Goal: Transaction & Acquisition: Purchase product/service

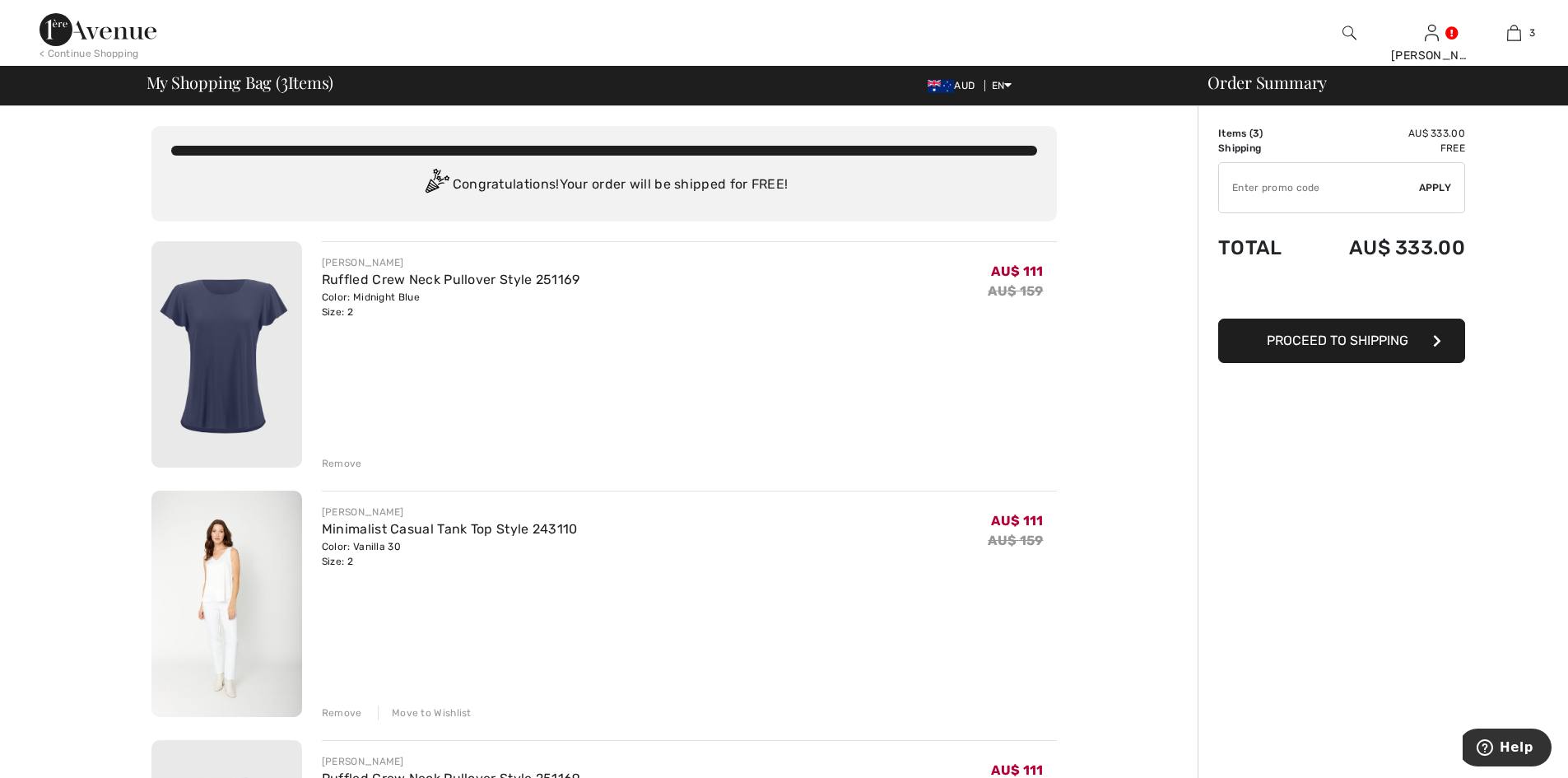
scroll to position [219, 0]
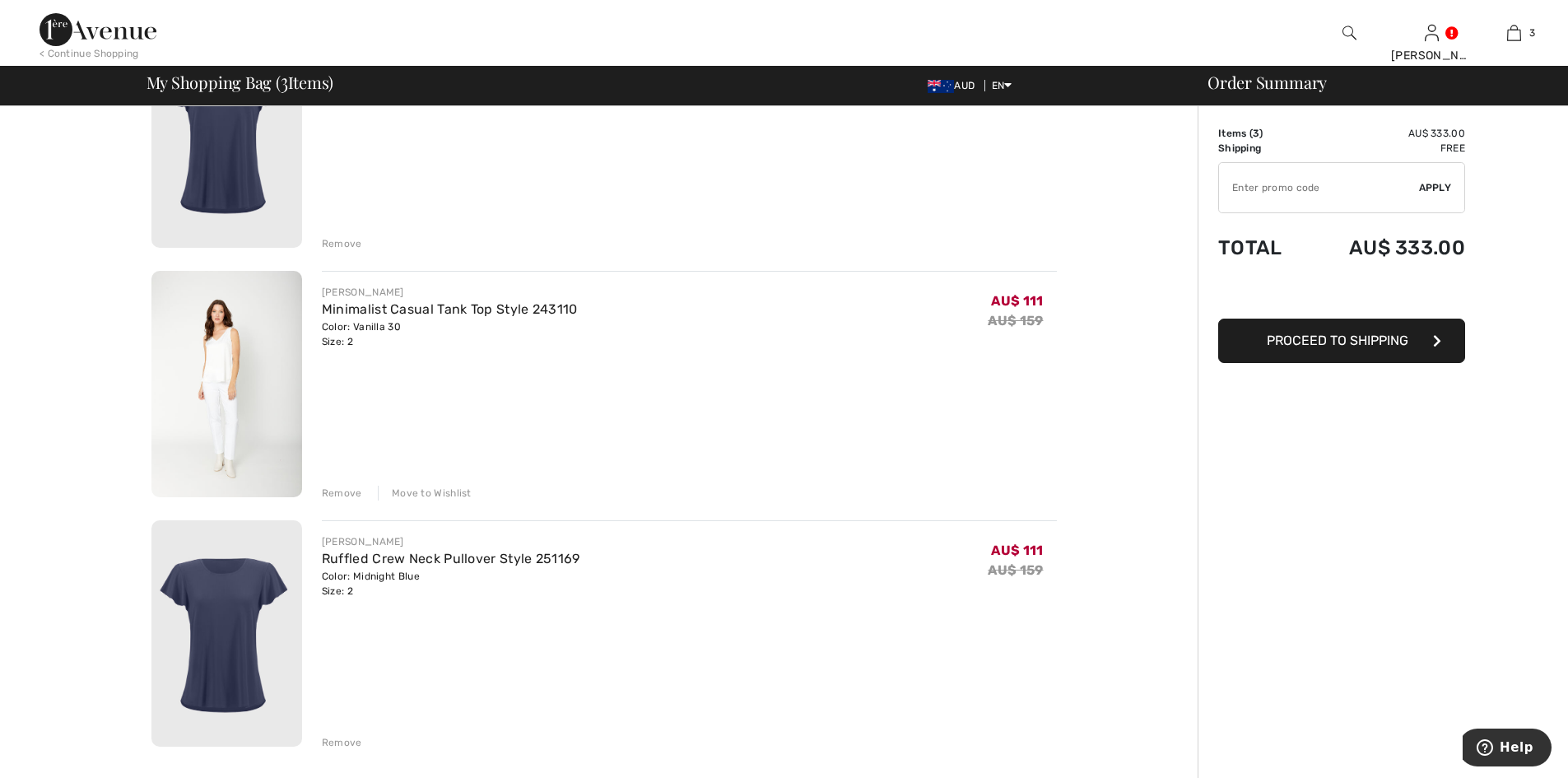
click at [351, 743] on div "Remove" at bounding box center [342, 743] width 41 height 15
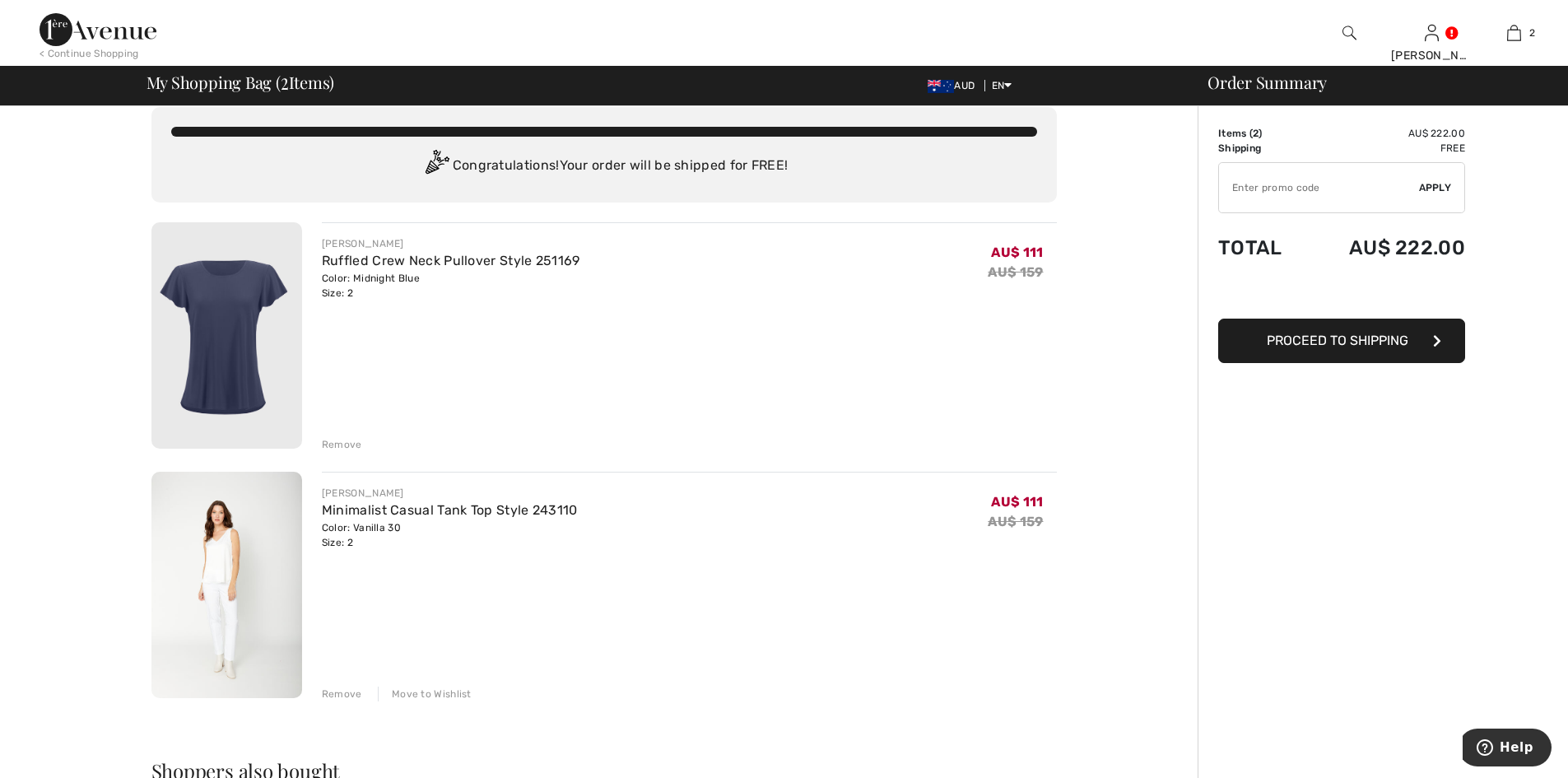
scroll to position [0, 0]
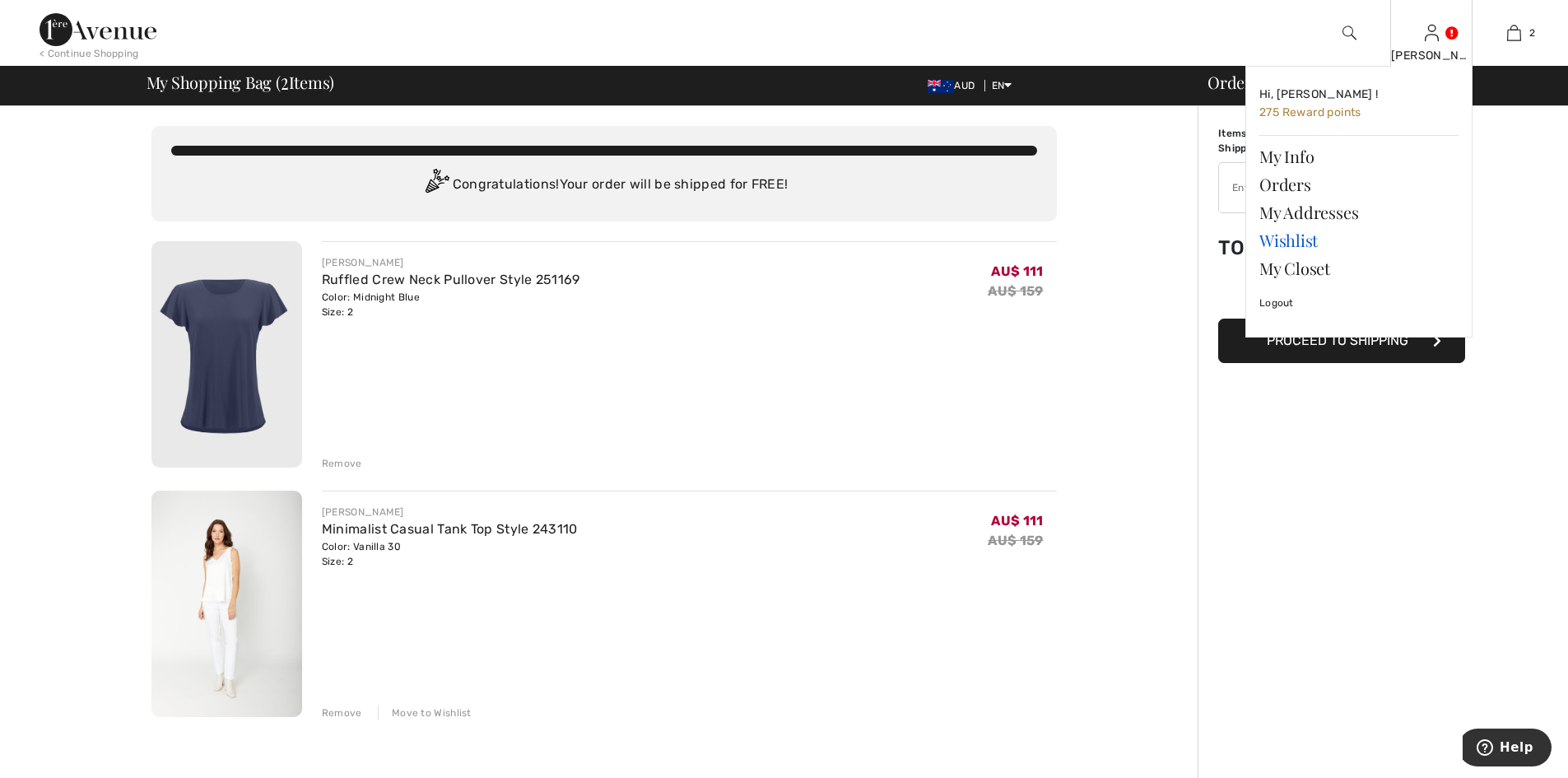
click at [1302, 238] on link "Wishlist" at bounding box center [1359, 241] width 199 height 28
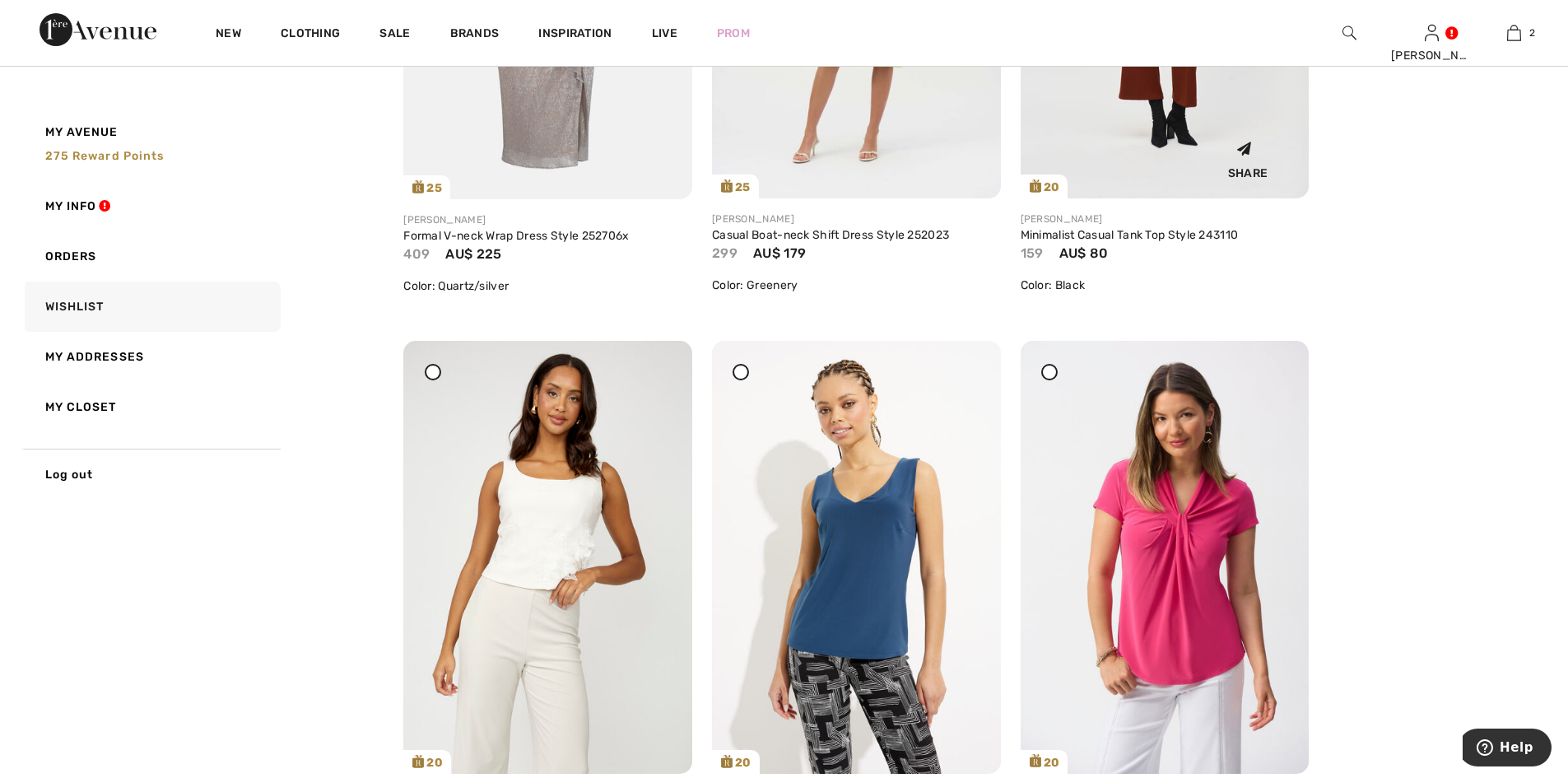
scroll to position [1317, 0]
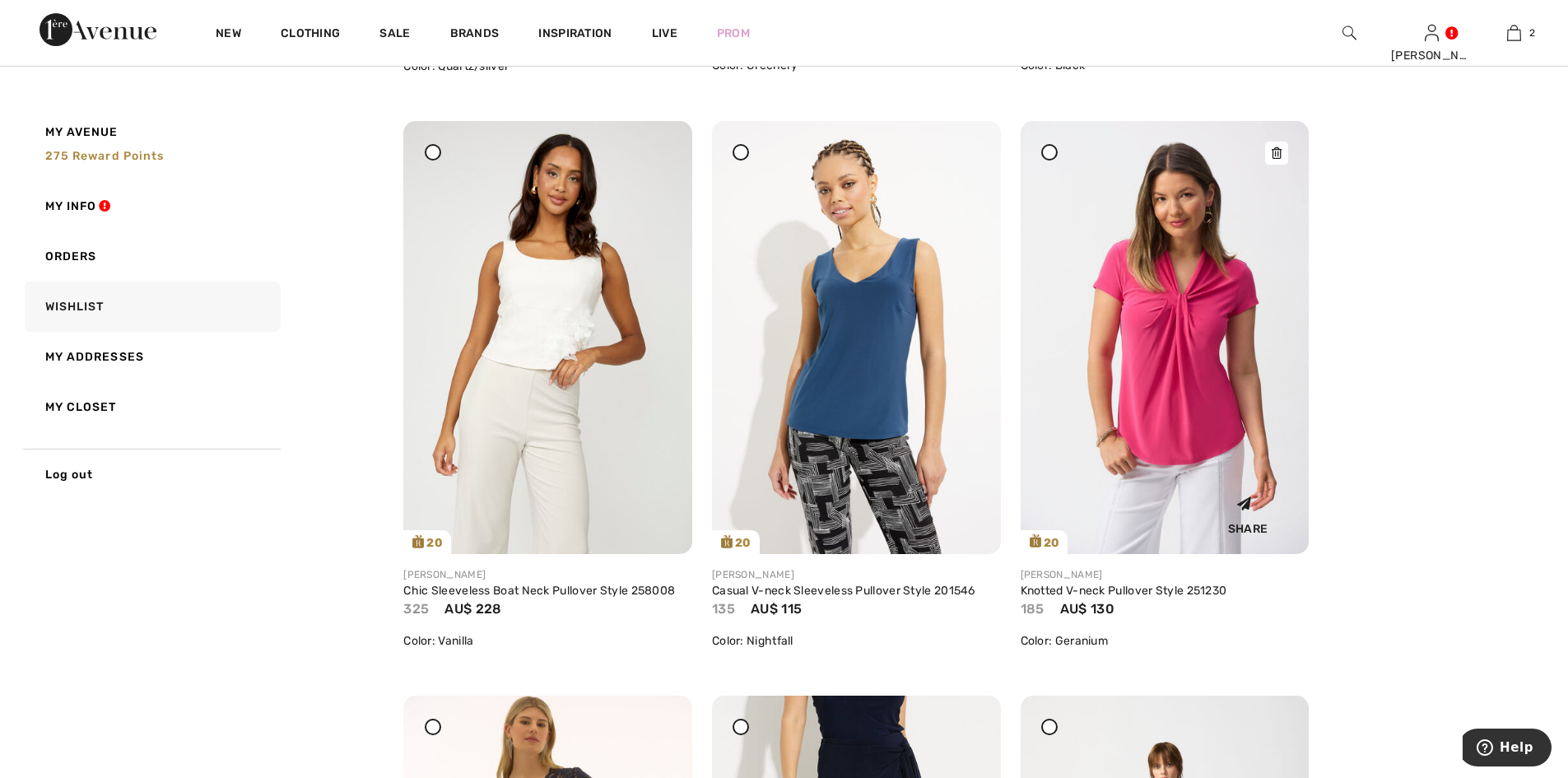
click at [1197, 306] on img at bounding box center [1164, 336] width 289 height 432
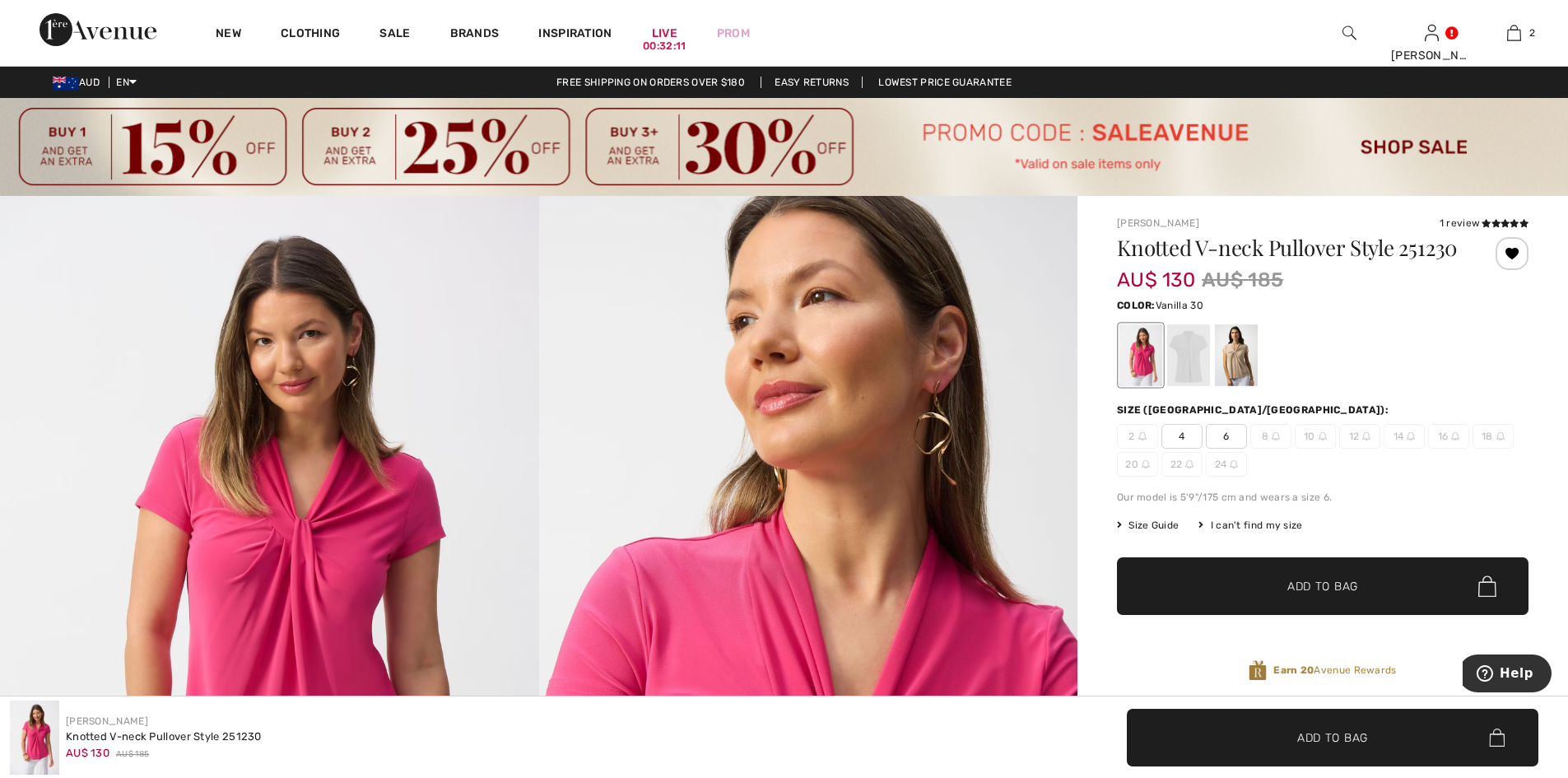
click at [1192, 373] on div at bounding box center [1188, 355] width 42 height 62
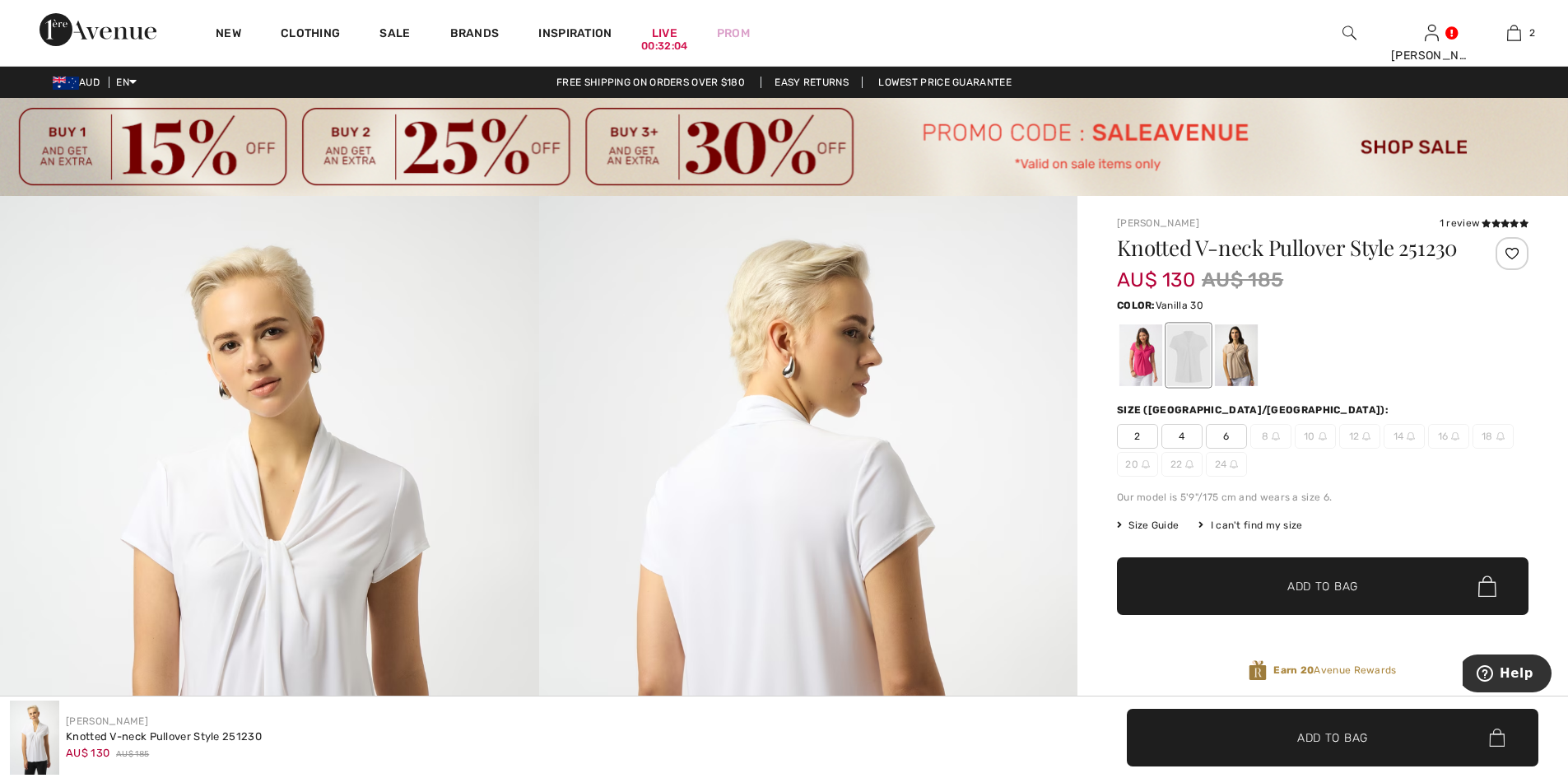
scroll to position [219, 0]
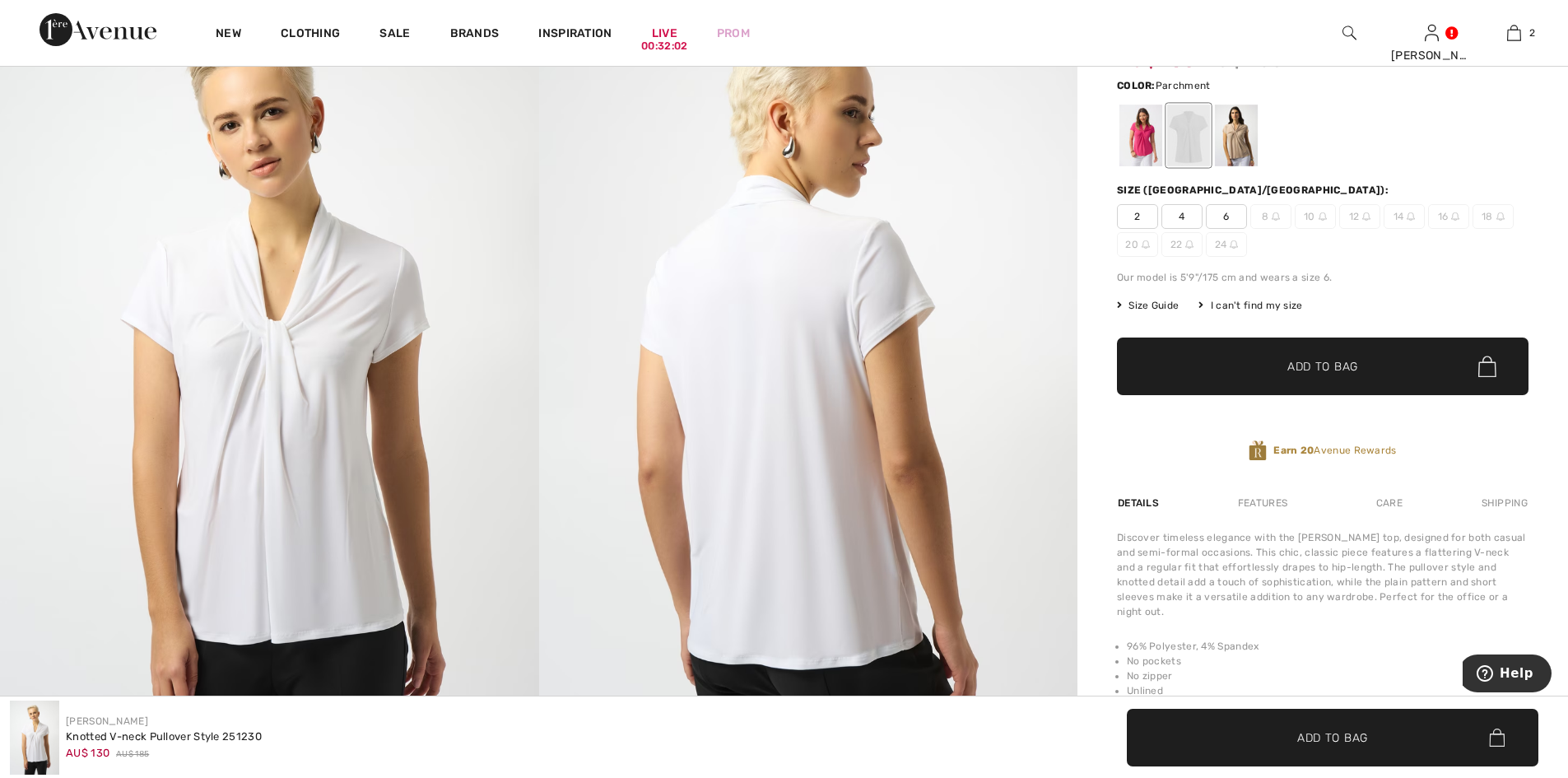
click at [1244, 160] on div at bounding box center [1236, 135] width 42 height 62
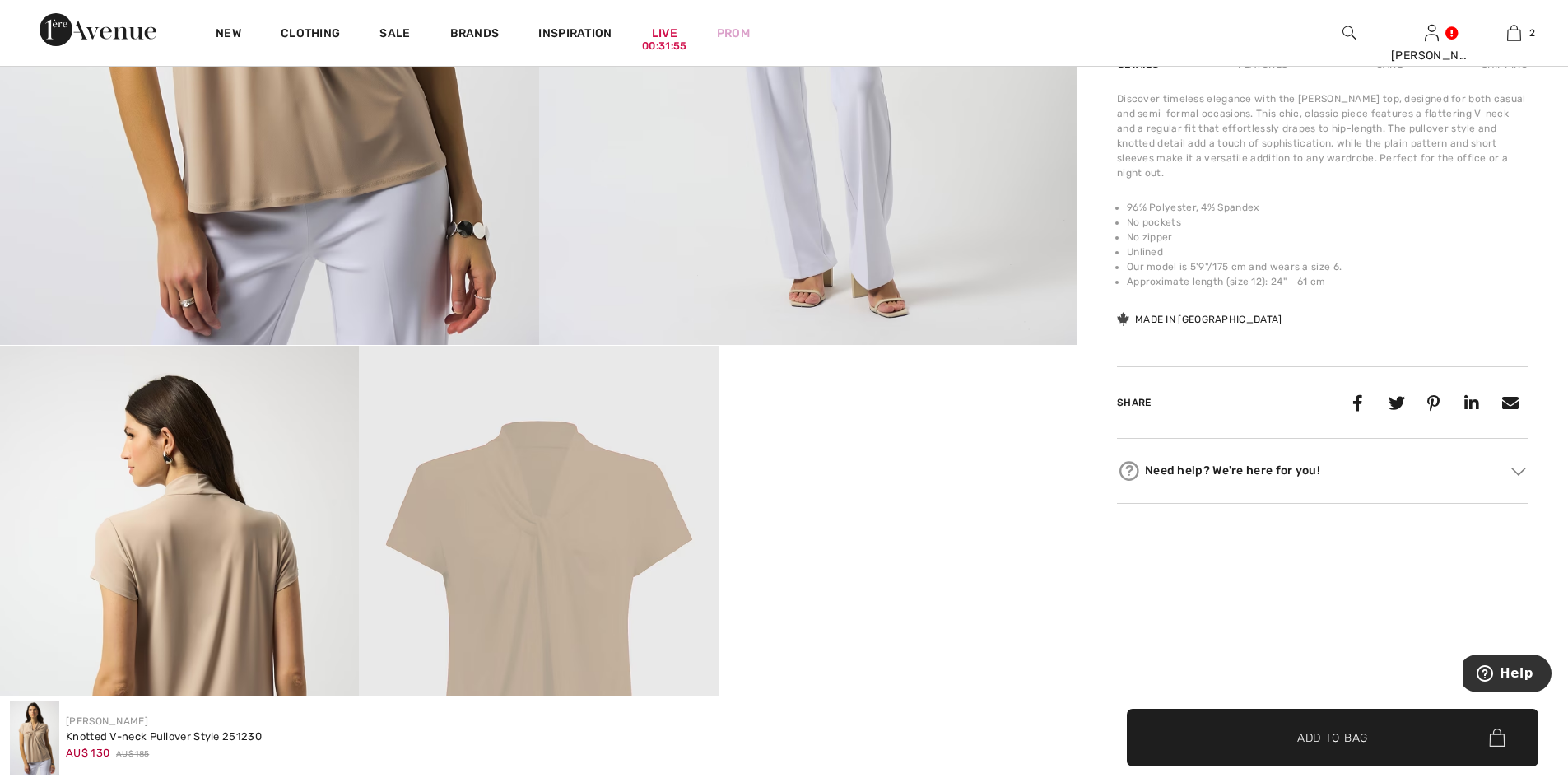
scroll to position [0, 0]
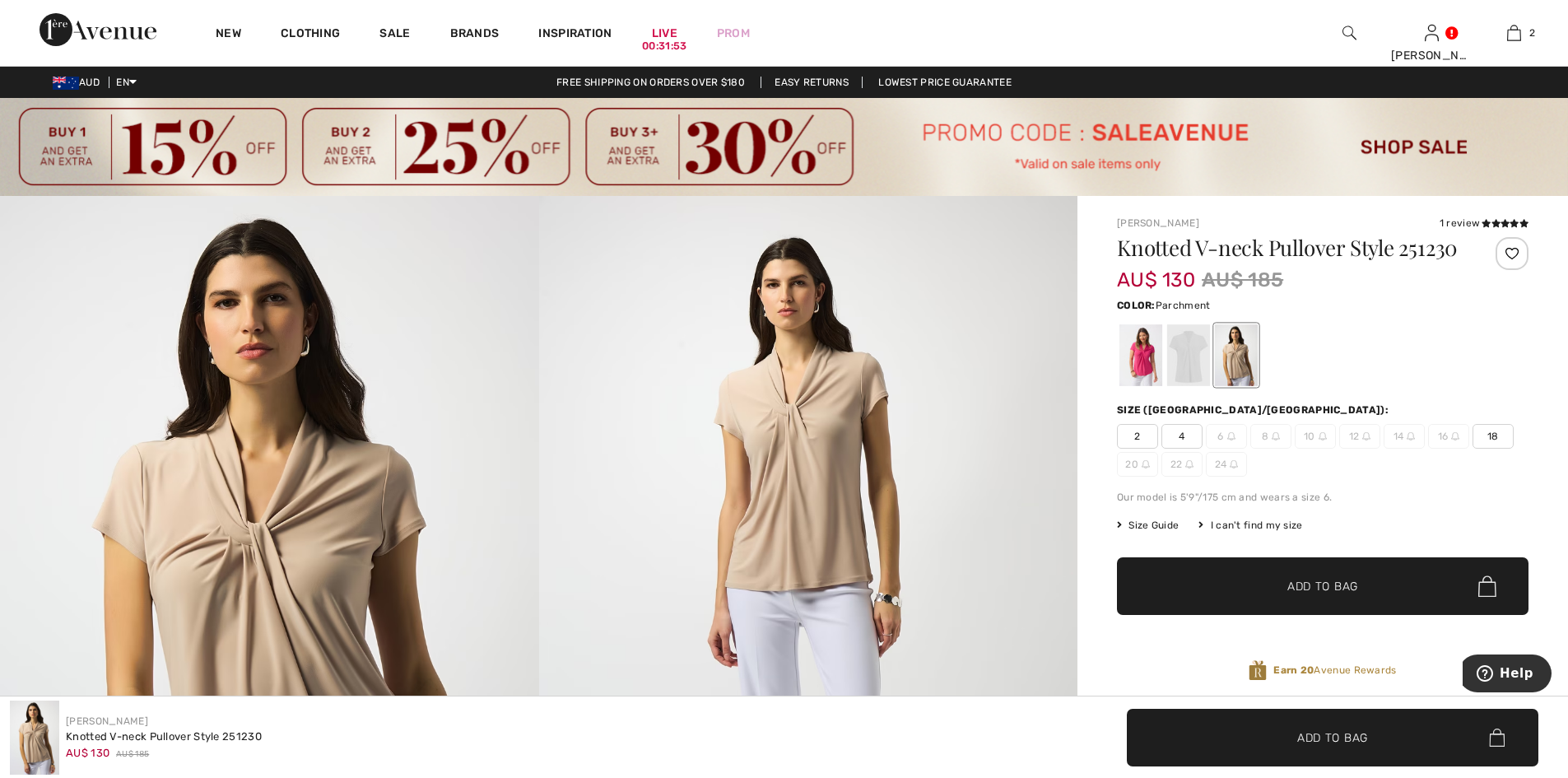
click at [1145, 449] on span "2" at bounding box center [1138, 436] width 41 height 25
click at [1360, 607] on span "✔ Added to Bag Add to Bag" at bounding box center [1323, 586] width 412 height 58
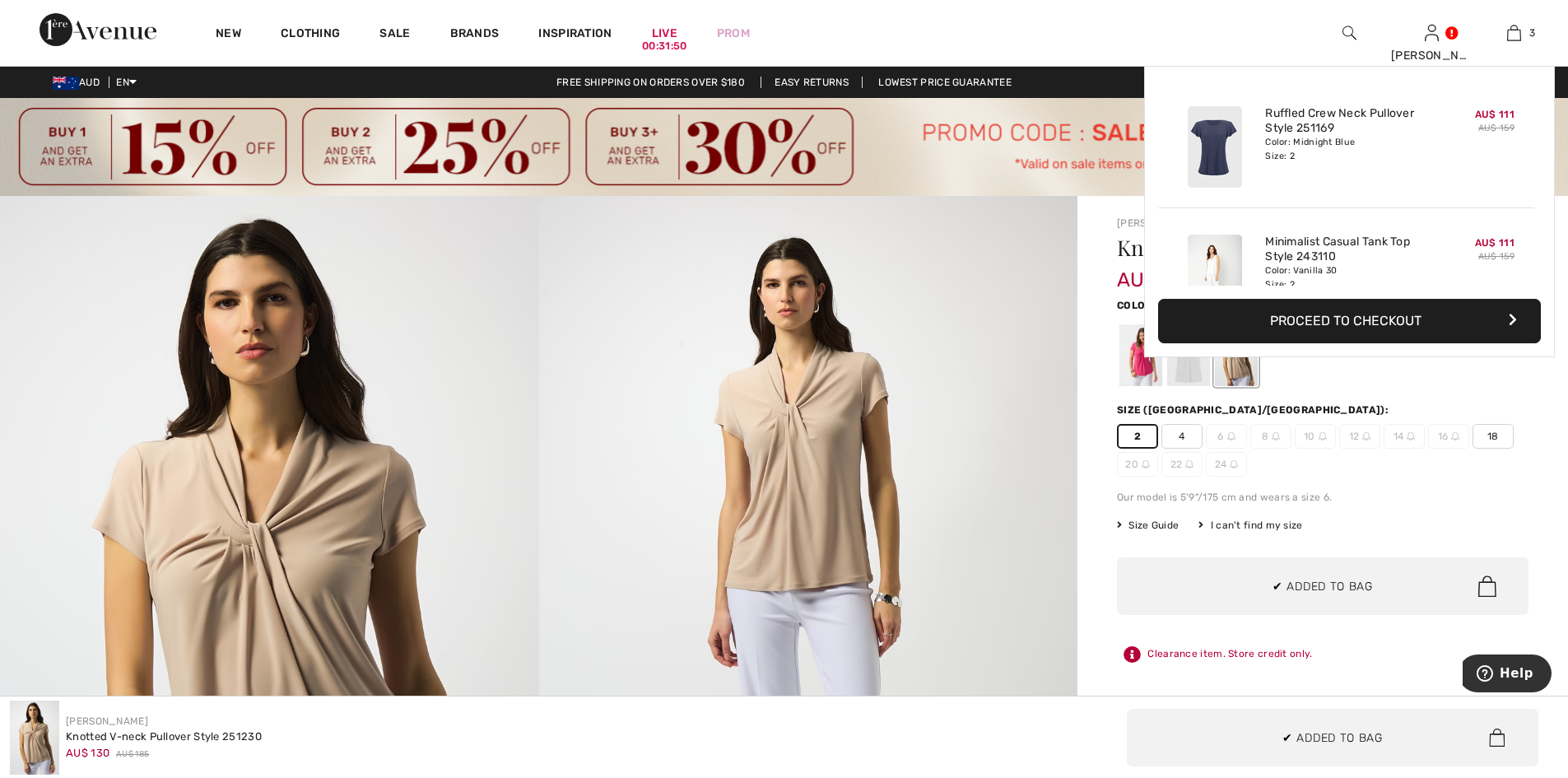
scroll to position [180, 0]
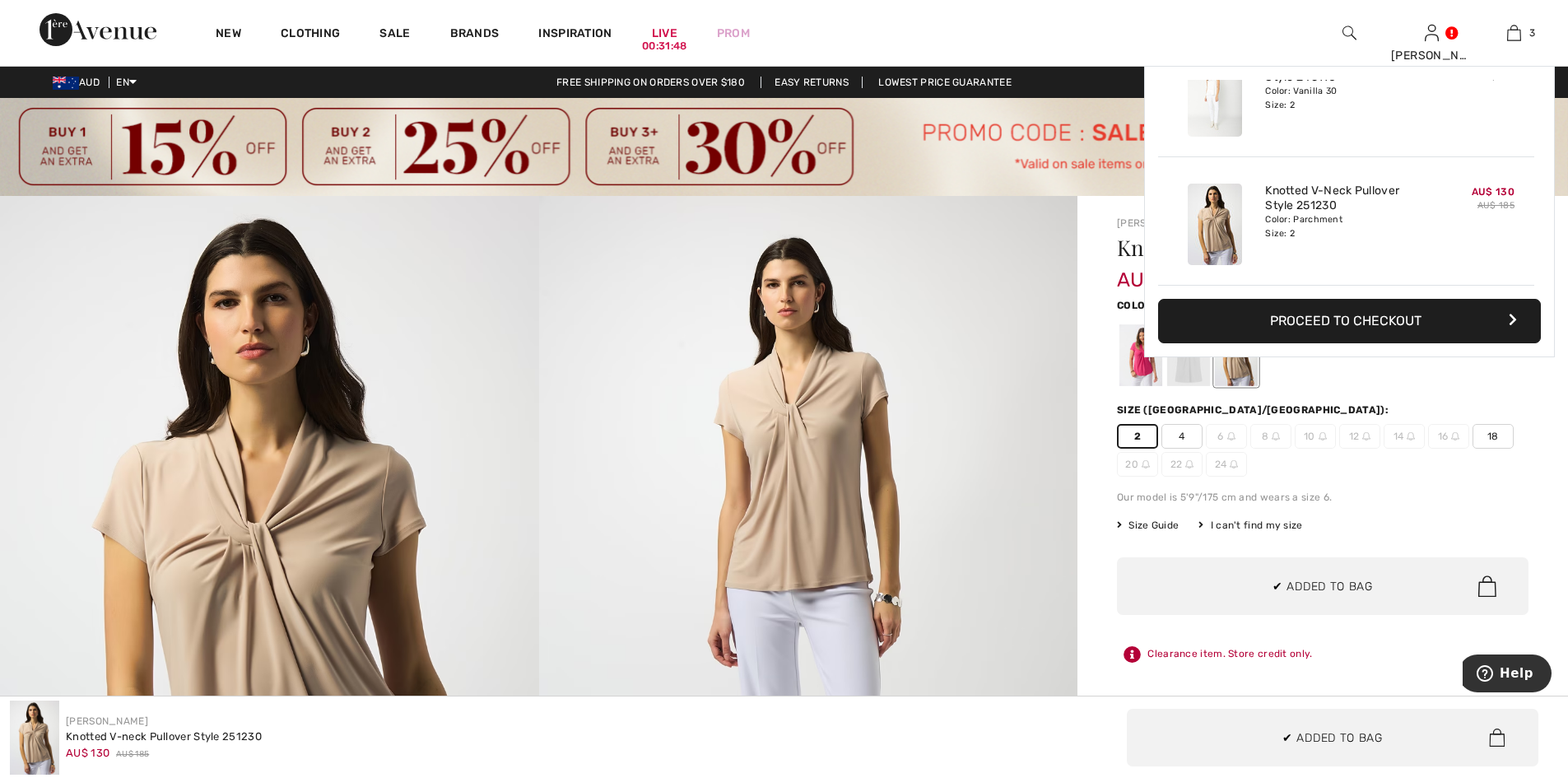
click at [943, 388] on img at bounding box center [808, 600] width 539 height 807
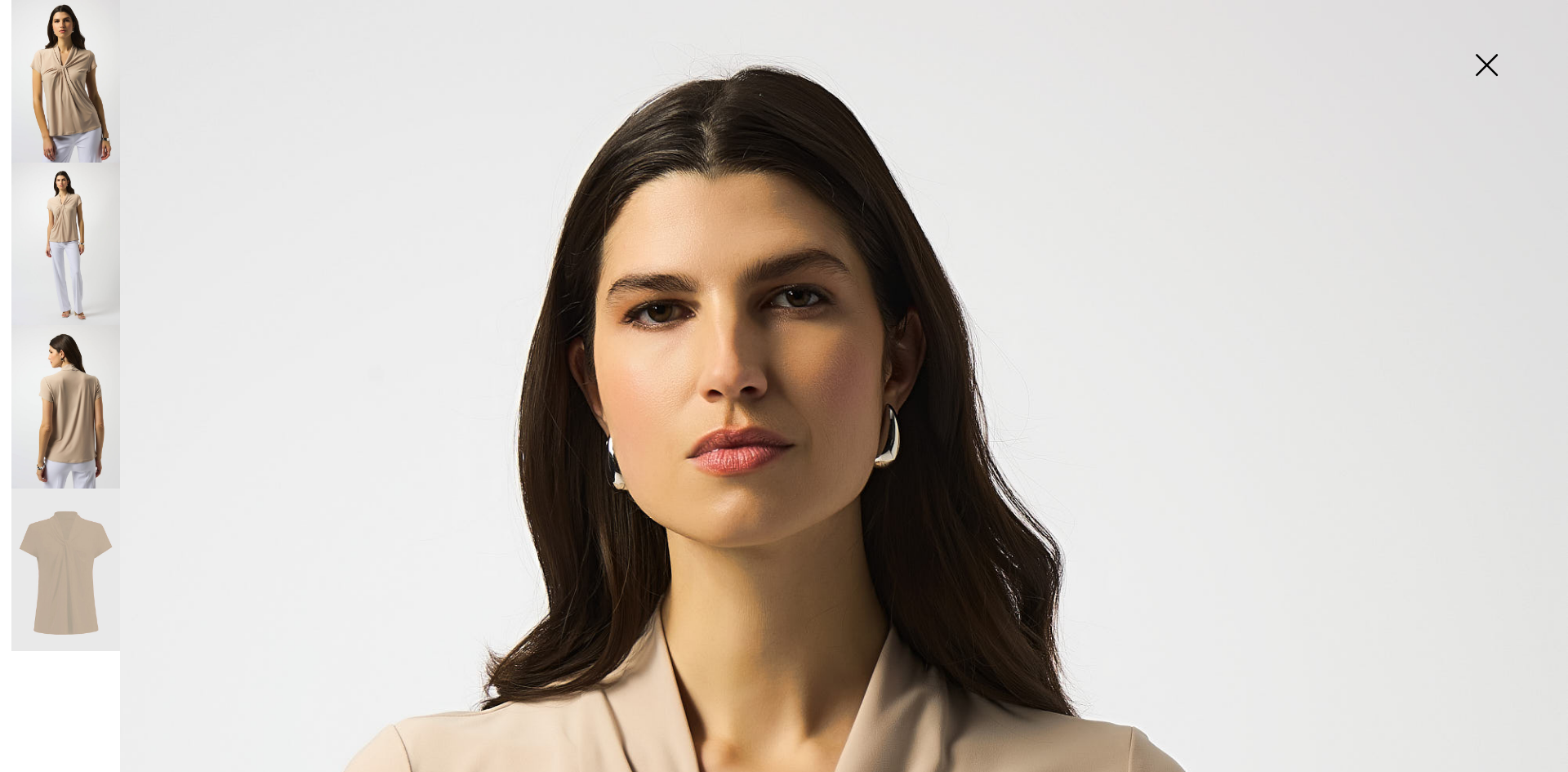
click at [1479, 66] on img at bounding box center [1486, 67] width 81 height 84
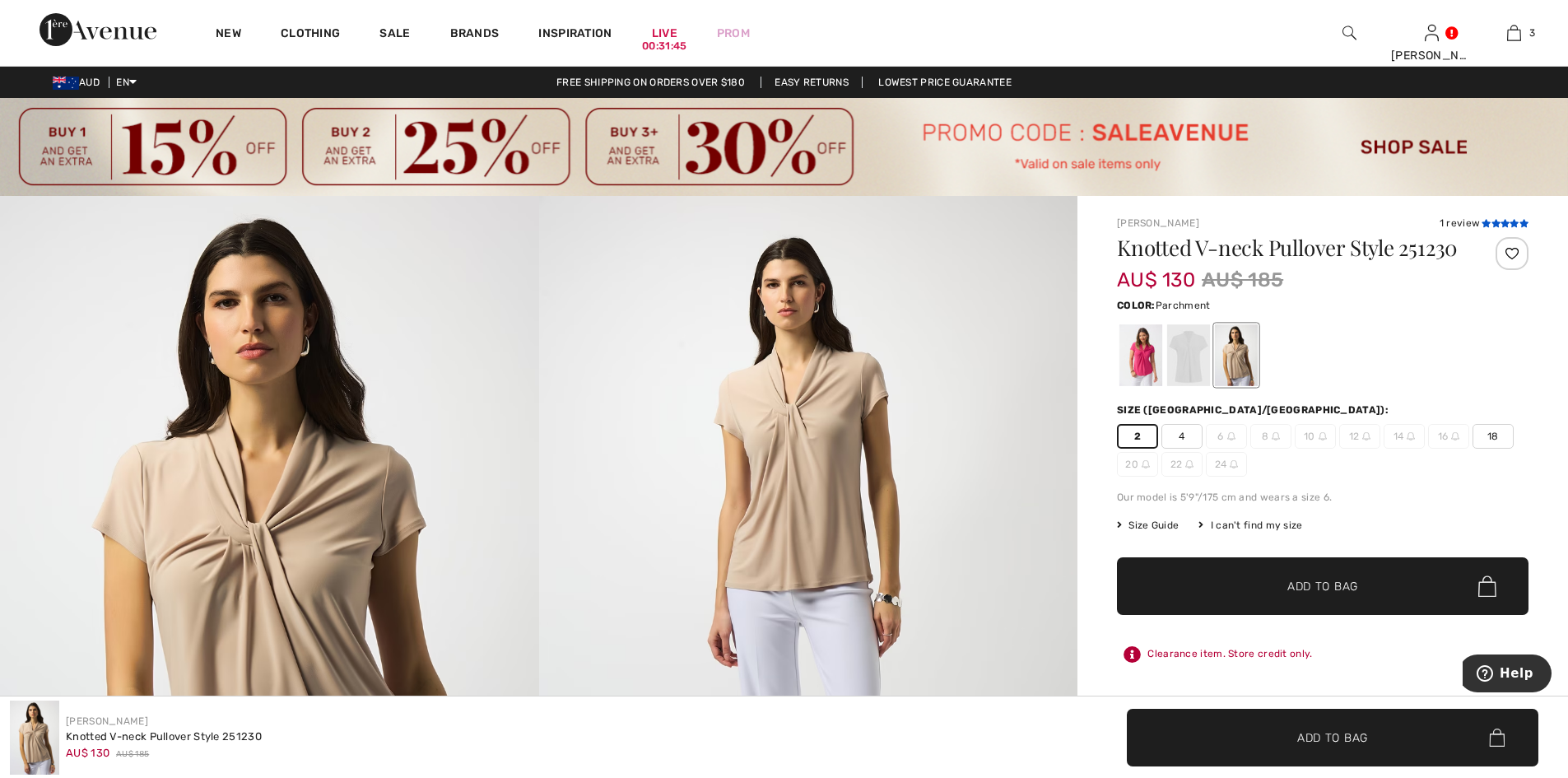
click at [1493, 223] on icon at bounding box center [1496, 223] width 9 height 8
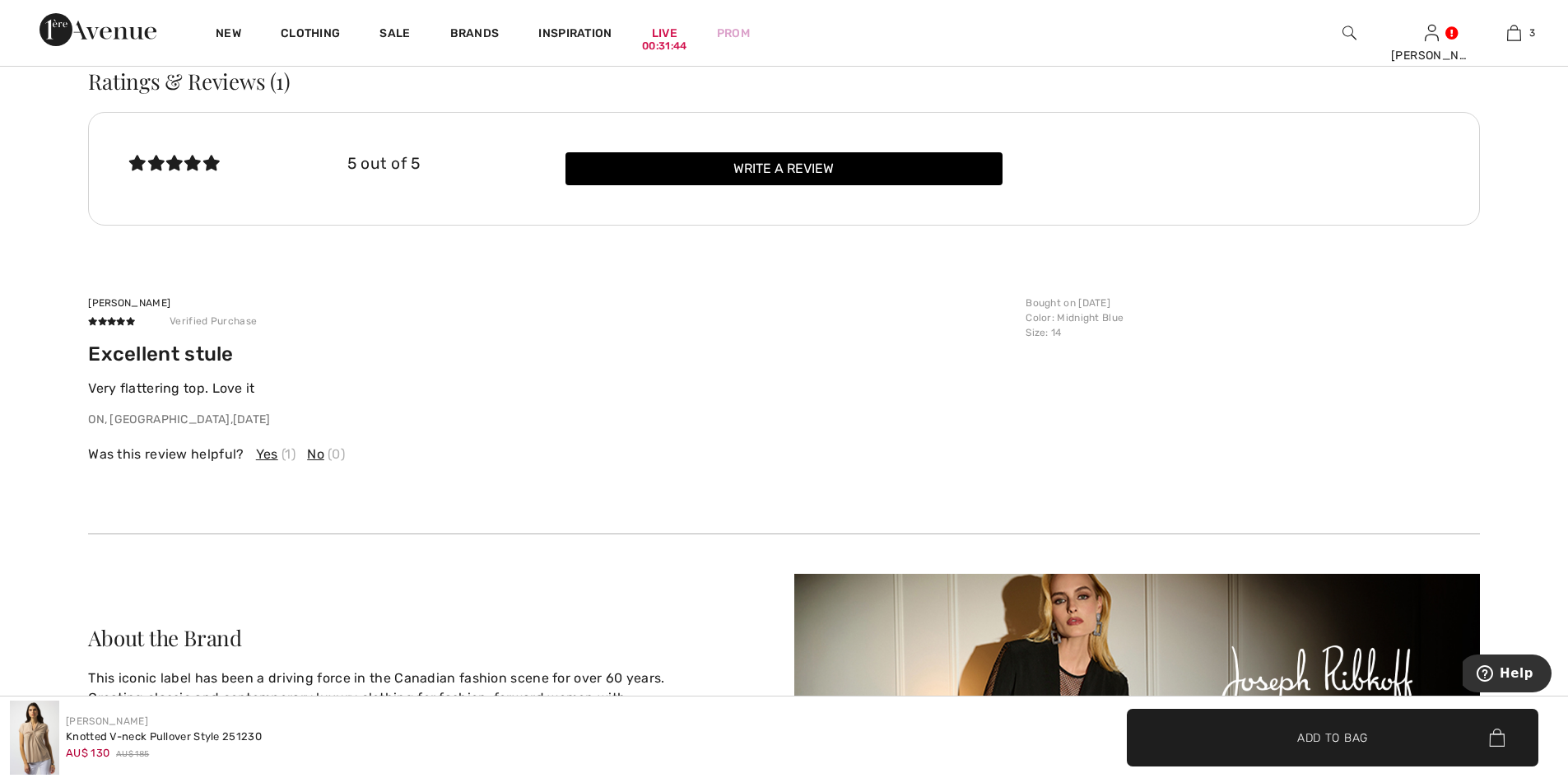
scroll to position [2800, 0]
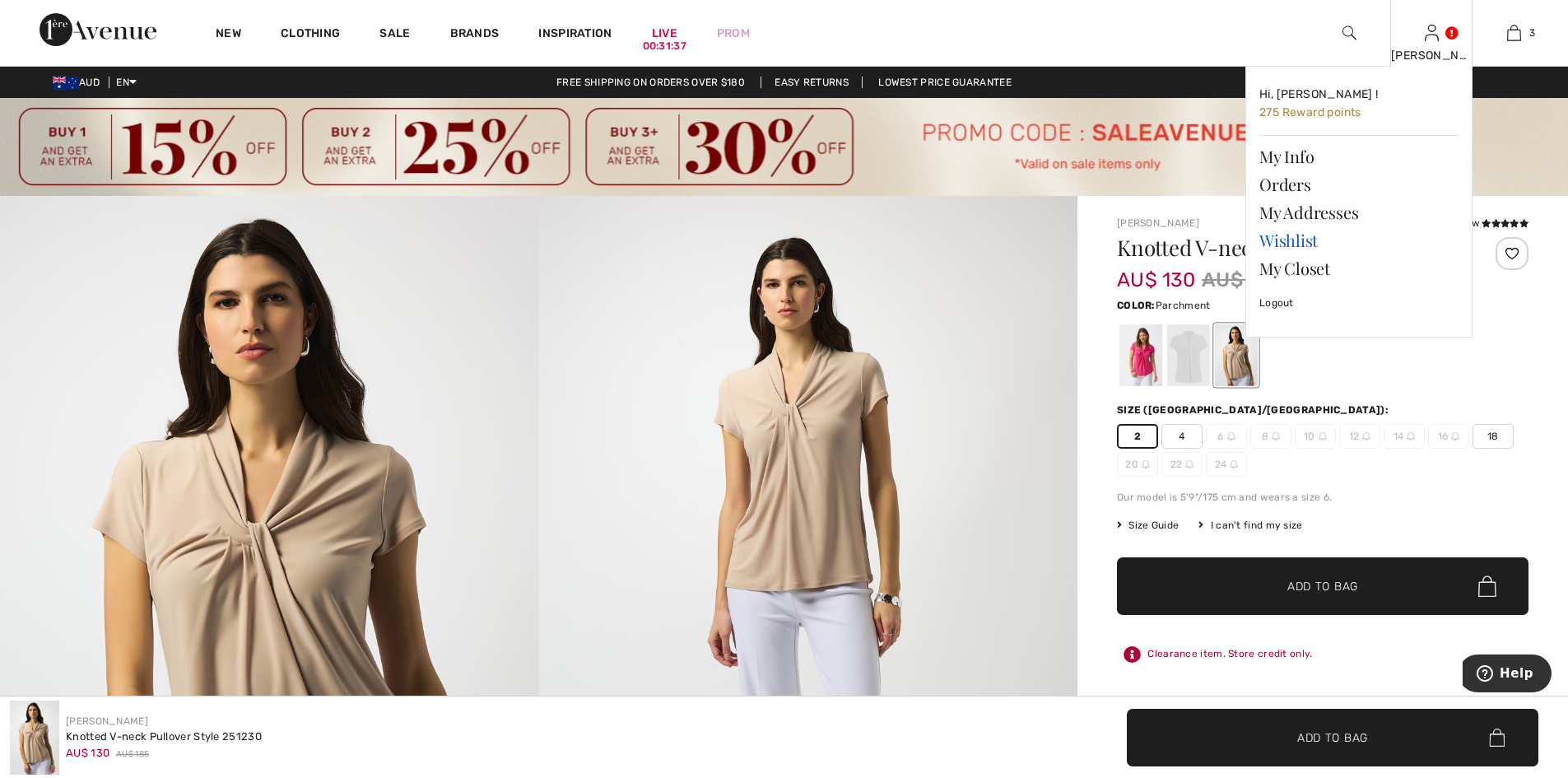
click at [1290, 234] on link "Wishlist" at bounding box center [1359, 241] width 199 height 28
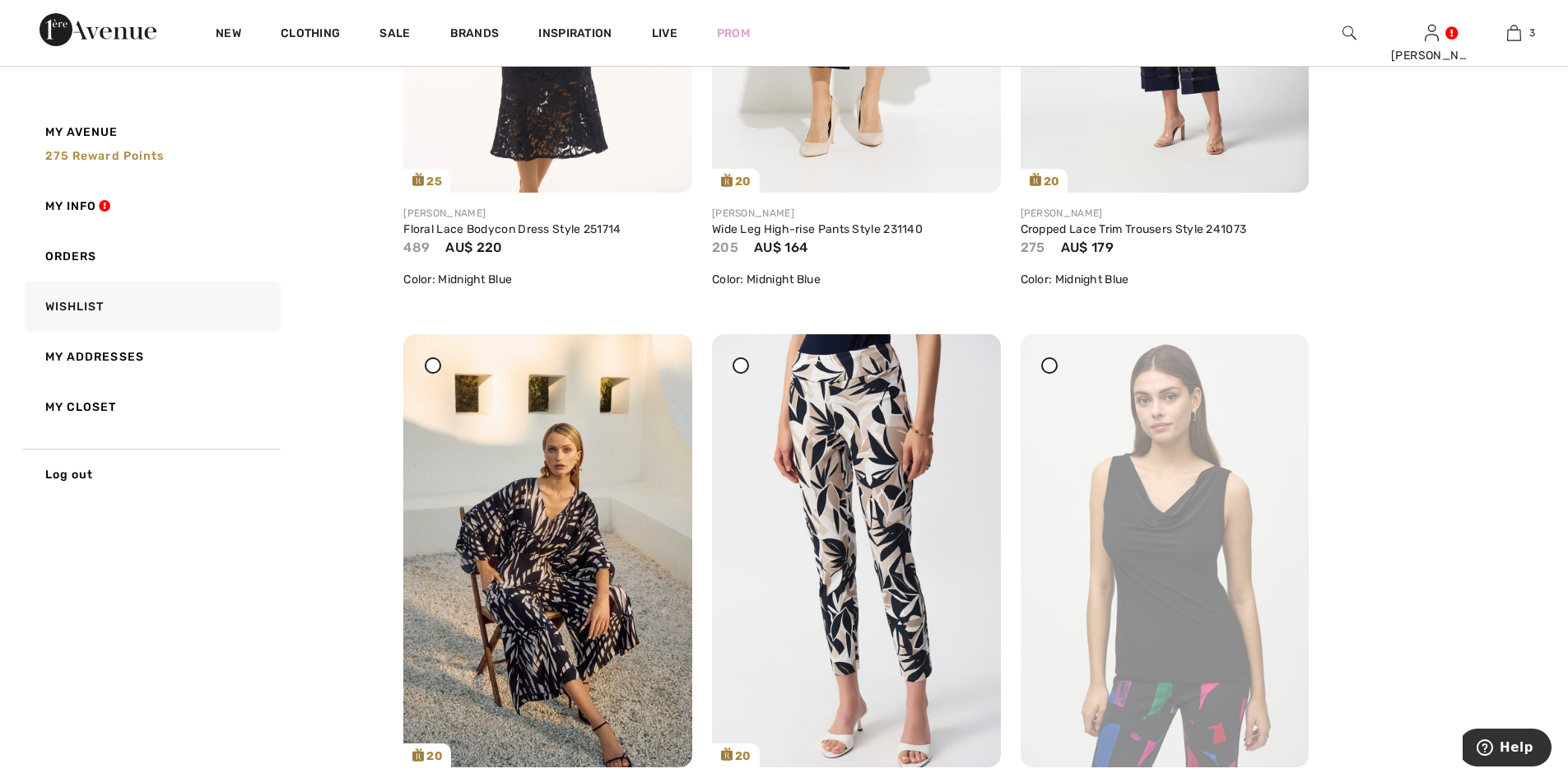
scroll to position [2414, 0]
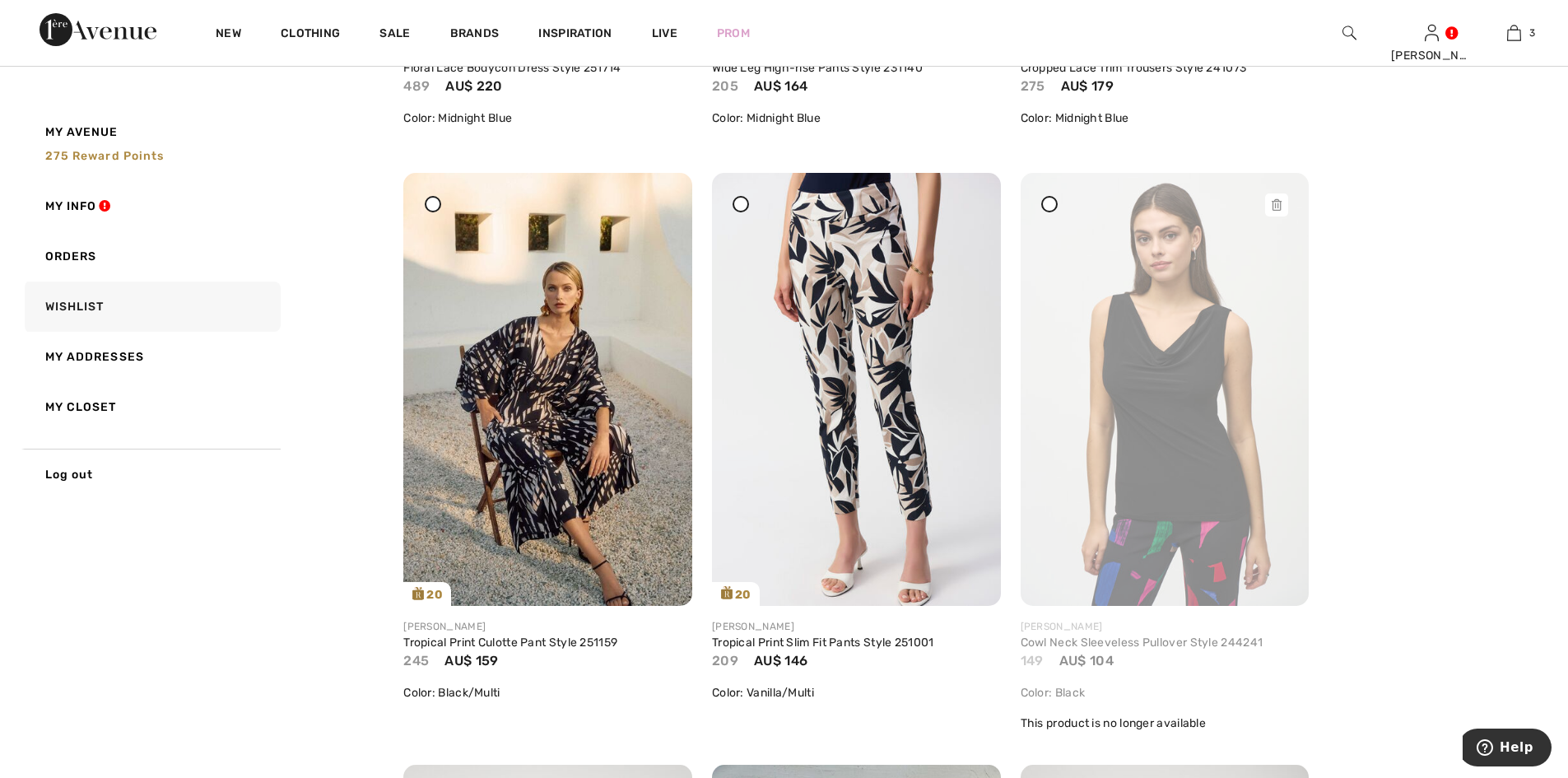
click at [1276, 206] on icon at bounding box center [1277, 205] width 10 height 12
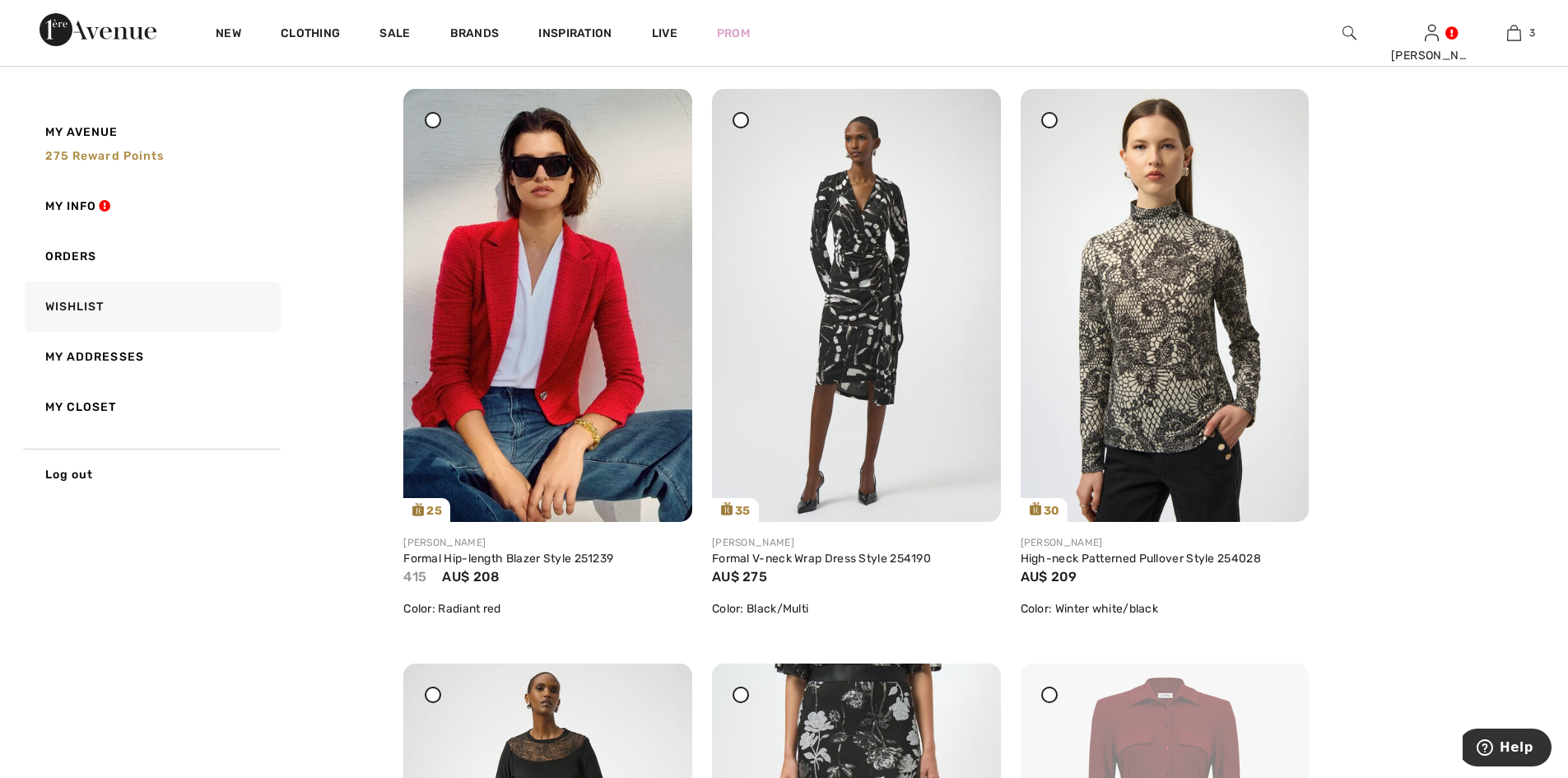
scroll to position [3513, 0]
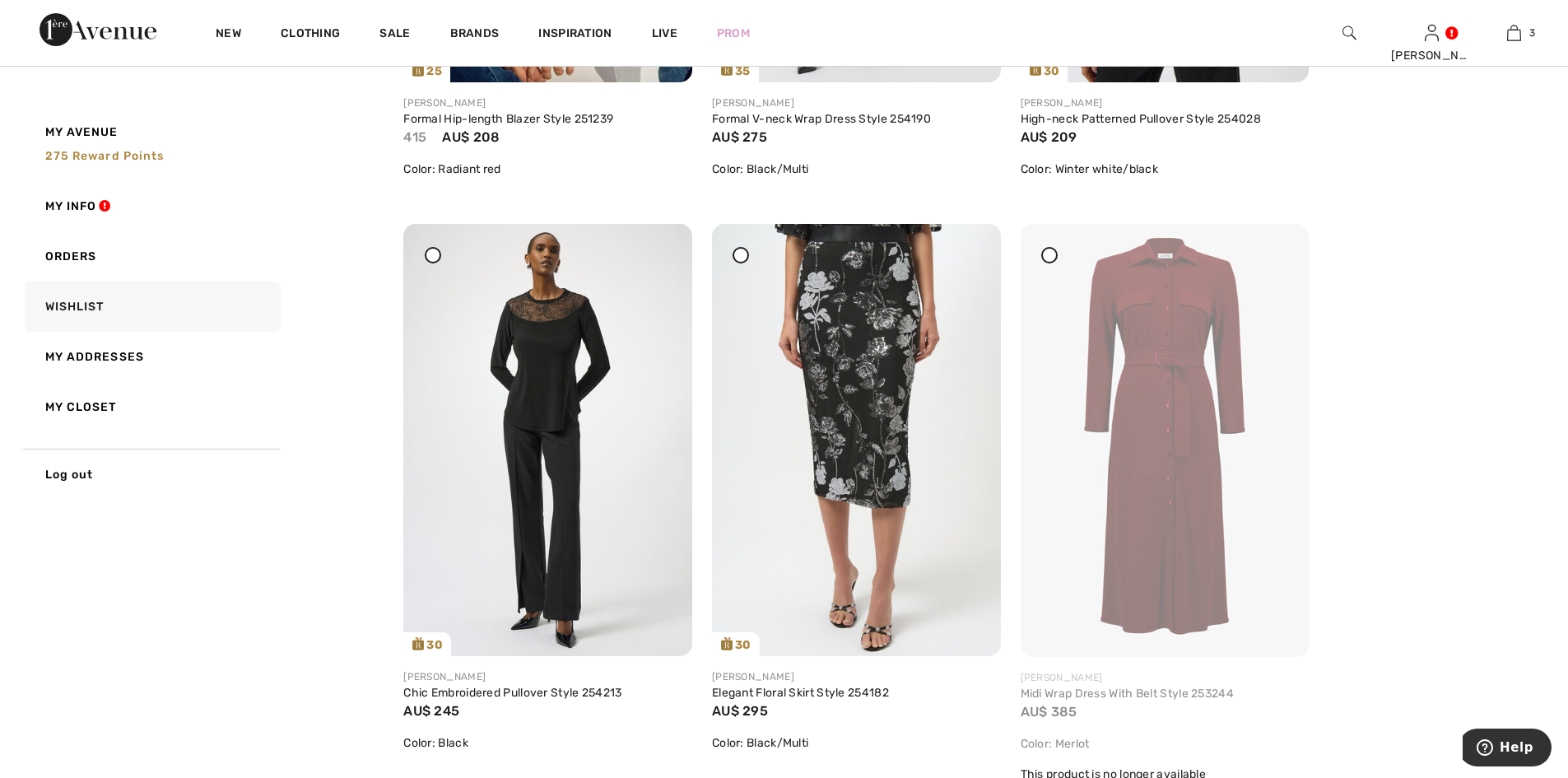
drag, startPoint x: 1274, startPoint y: 253, endPoint x: 862, endPoint y: 90, distance: 443.1
click at [1274, 242] on icon at bounding box center [1277, 235] width 10 height 12
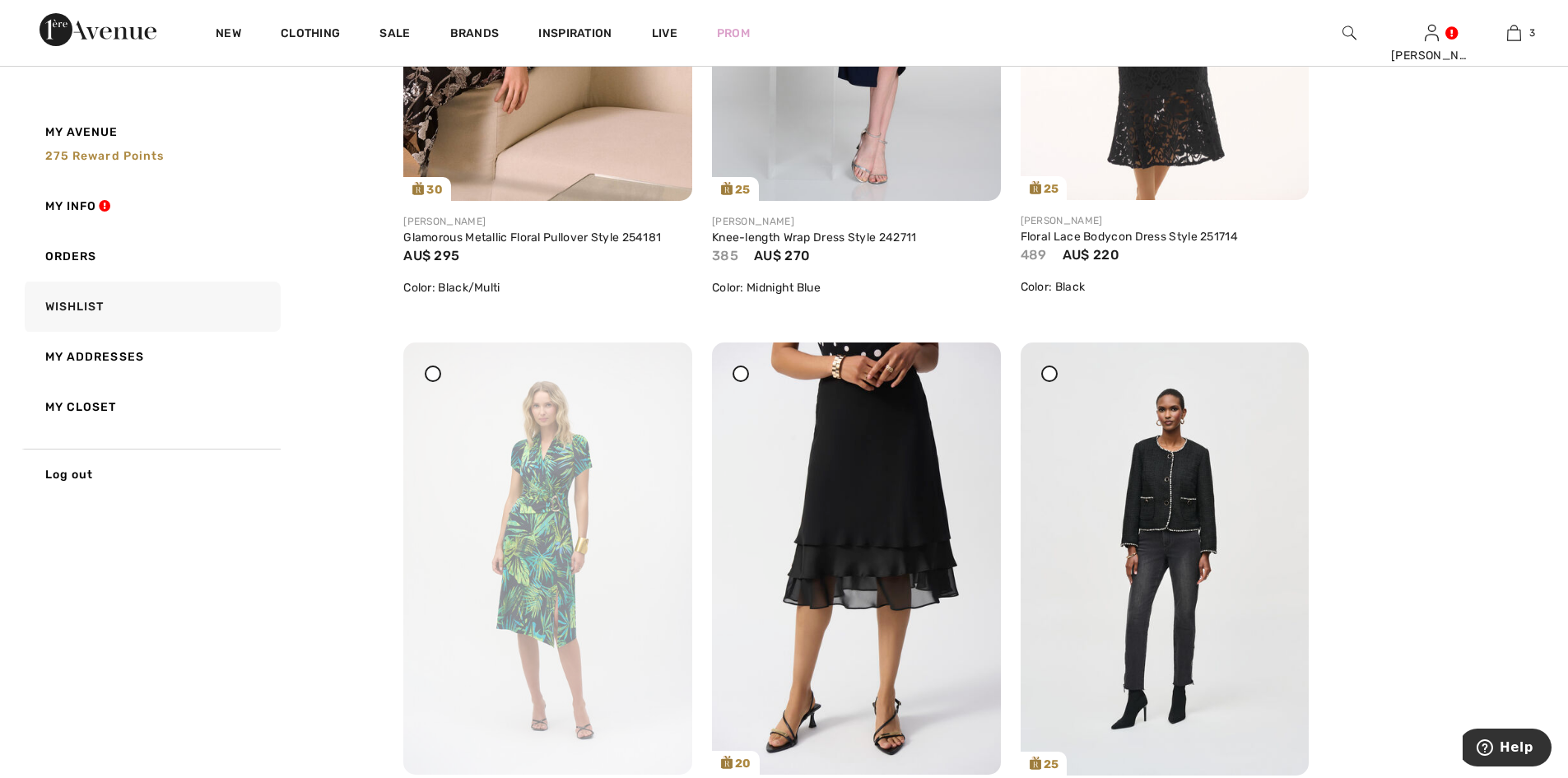
scroll to position [7025, 0]
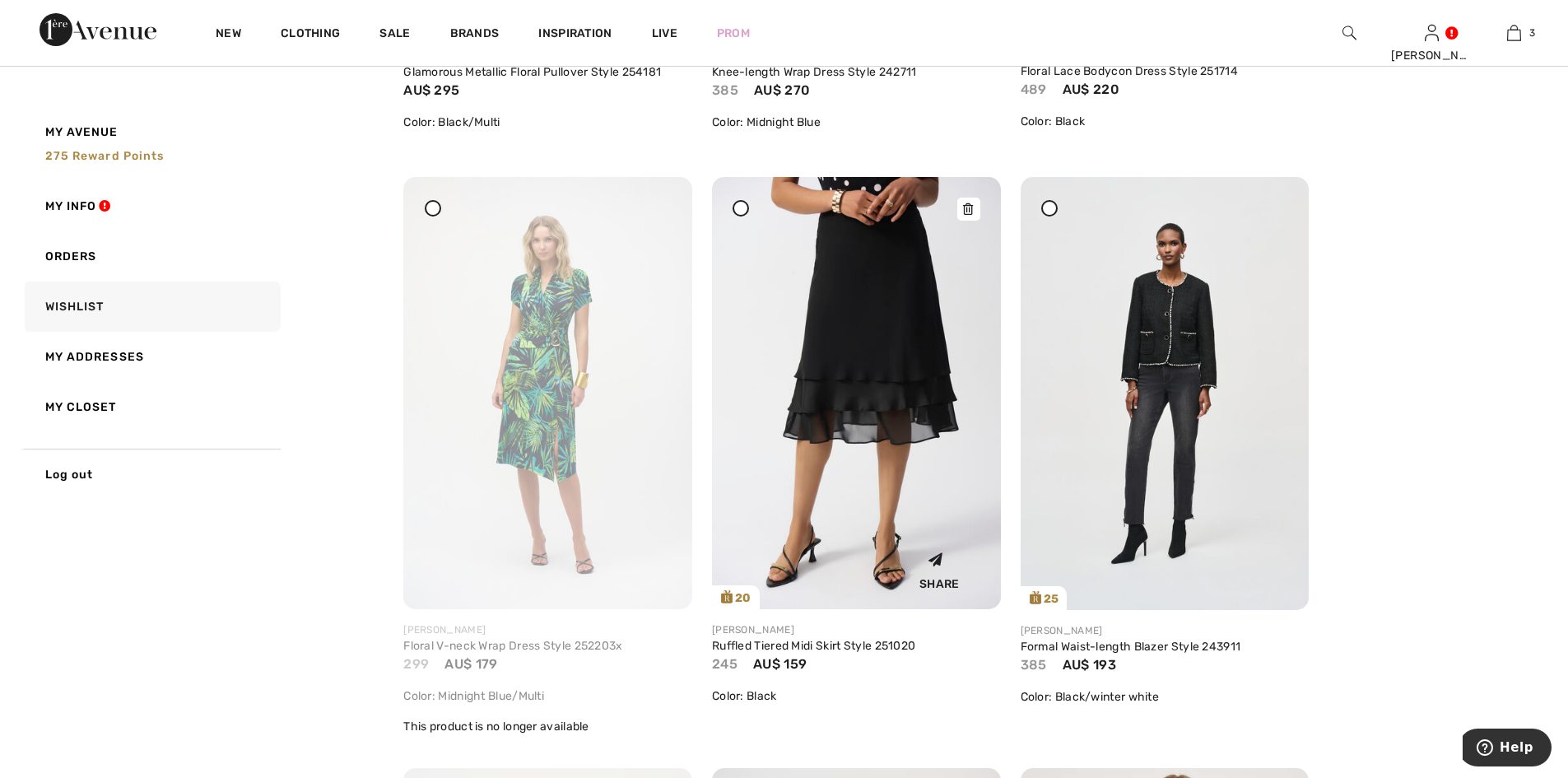
click at [862, 327] on img at bounding box center [856, 393] width 289 height 432
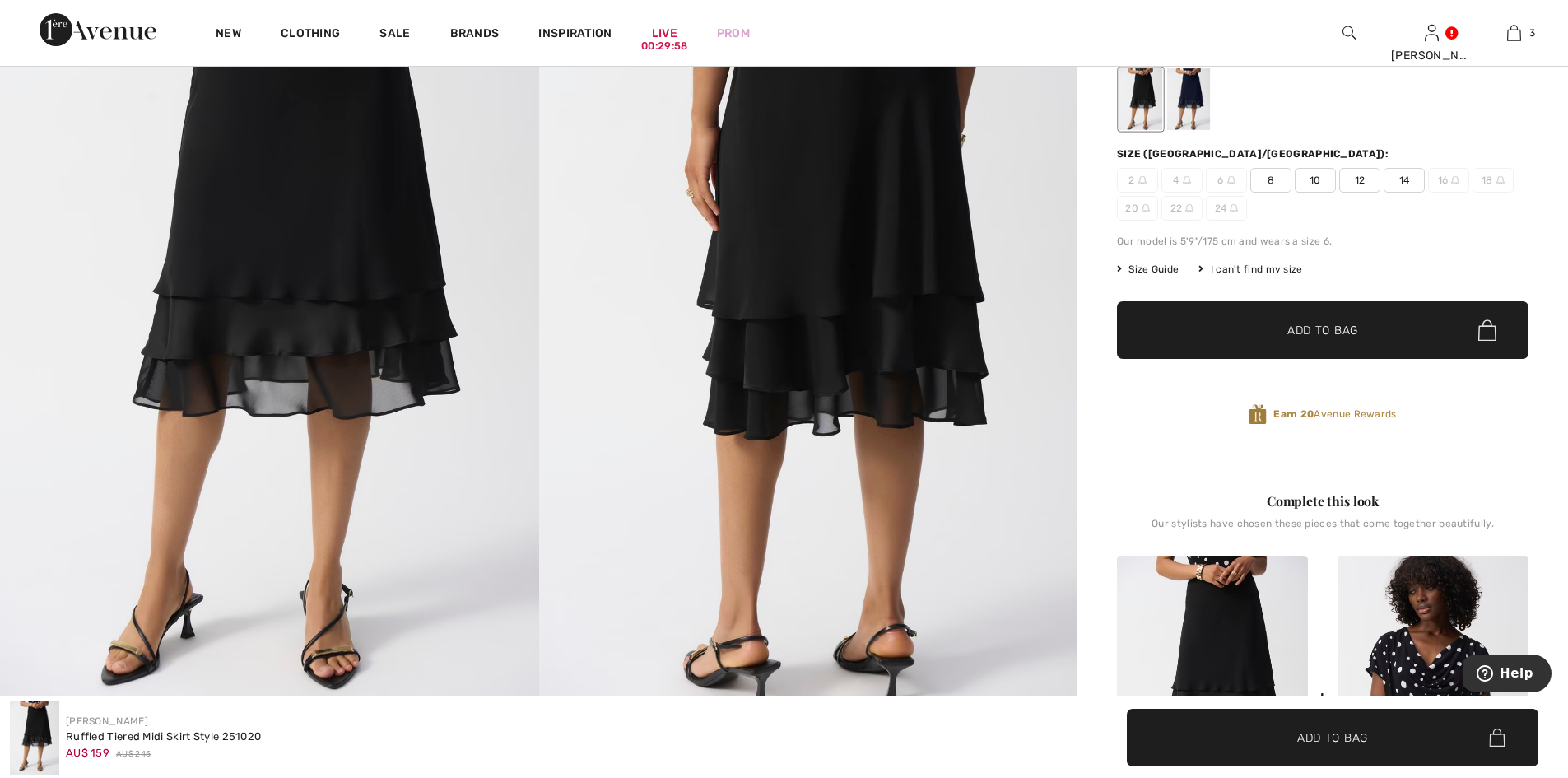
scroll to position [219, 0]
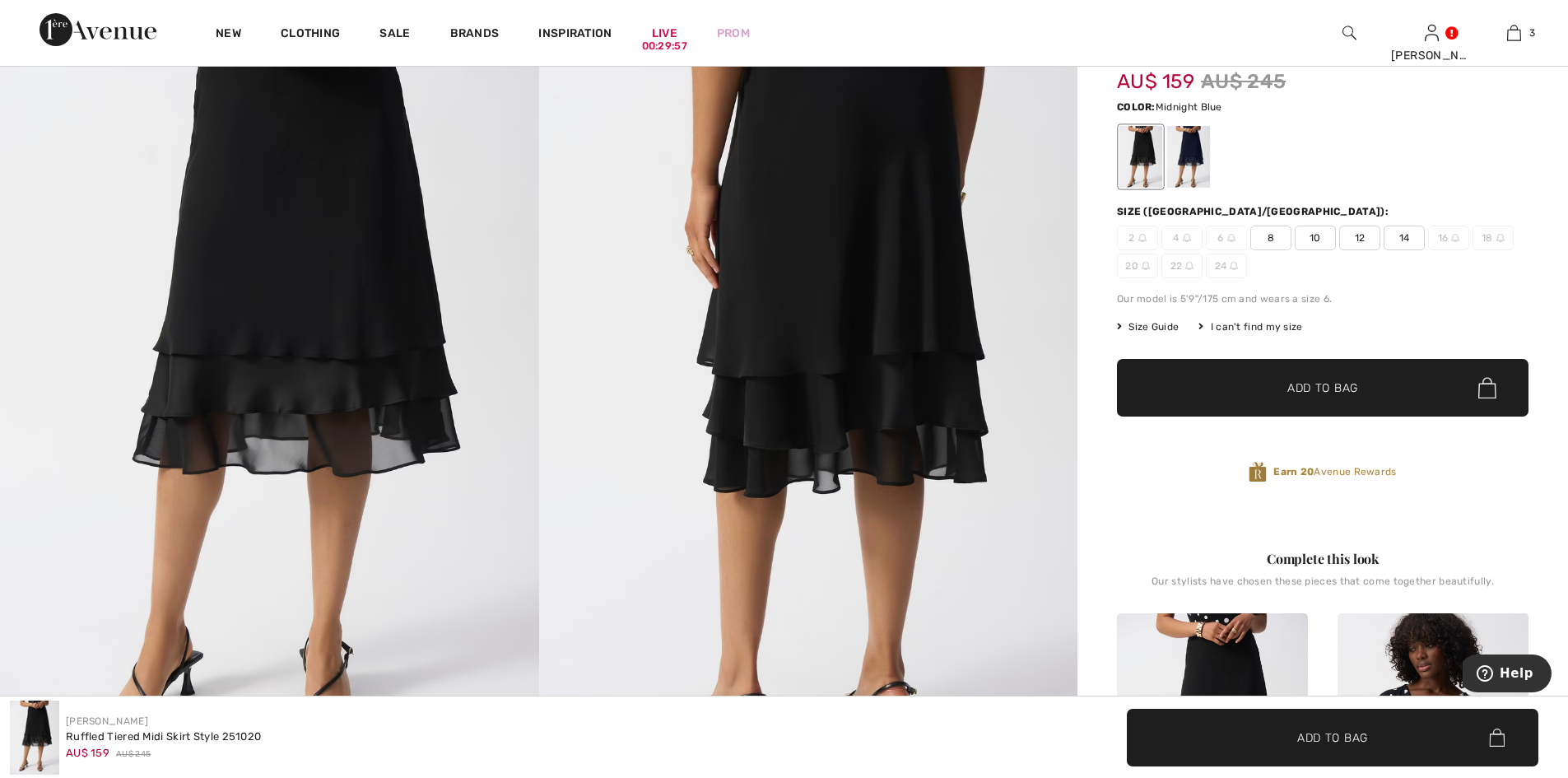
click at [1196, 156] on div at bounding box center [1188, 157] width 42 height 62
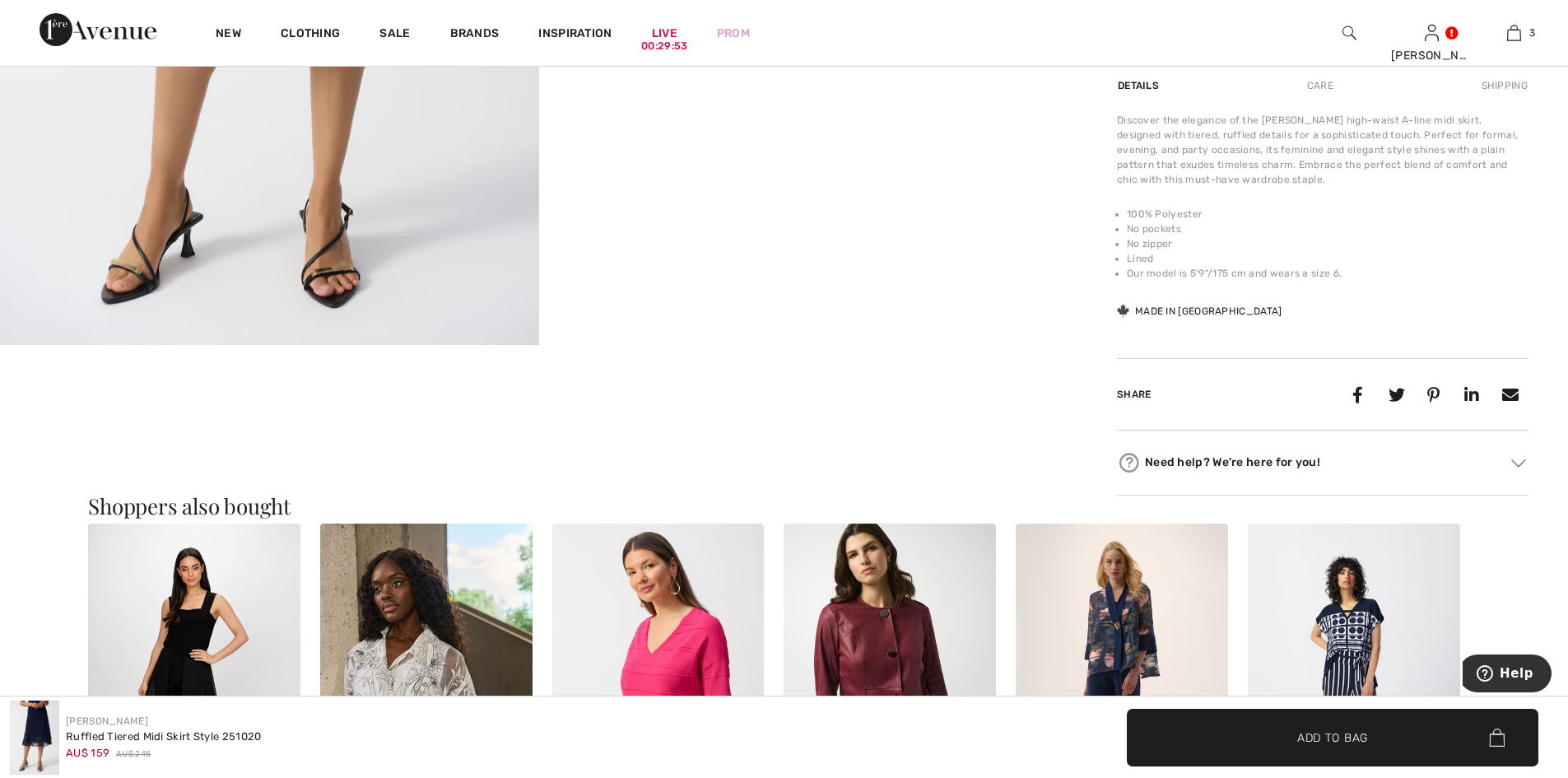
scroll to position [878, 0]
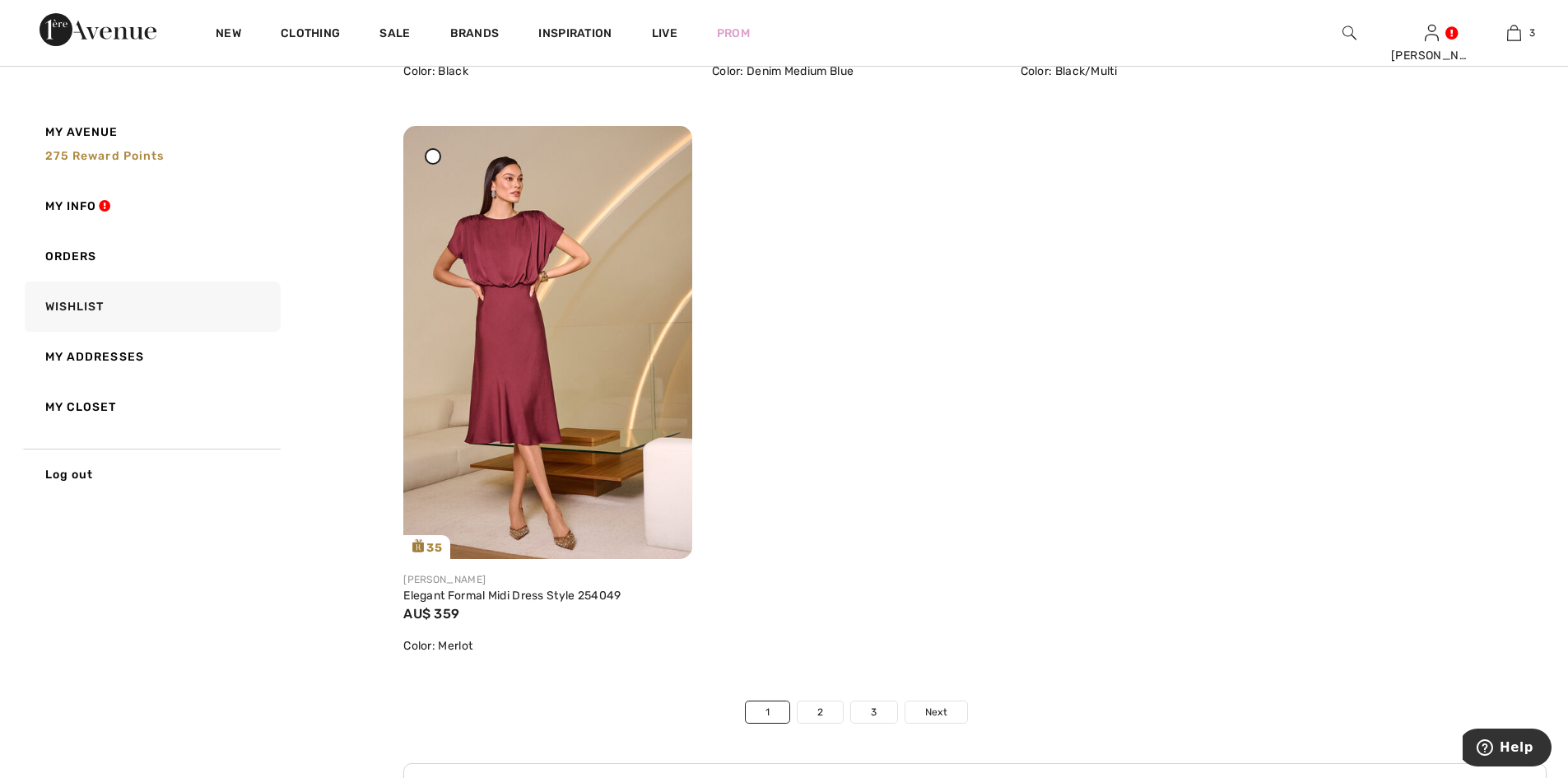
scroll to position [9440, 0]
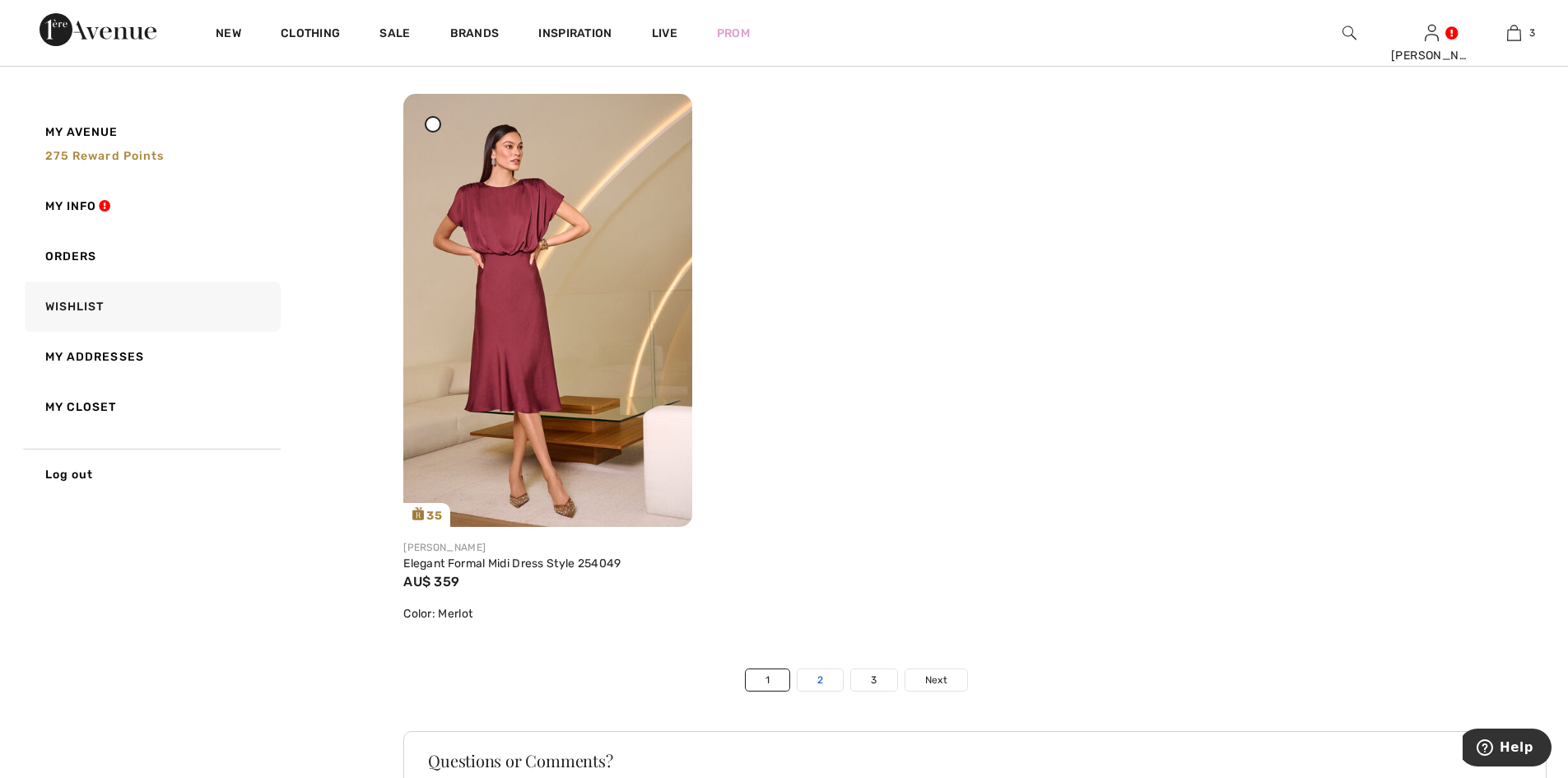
click at [821, 681] on link "2" at bounding box center [819, 679] width 45 height 21
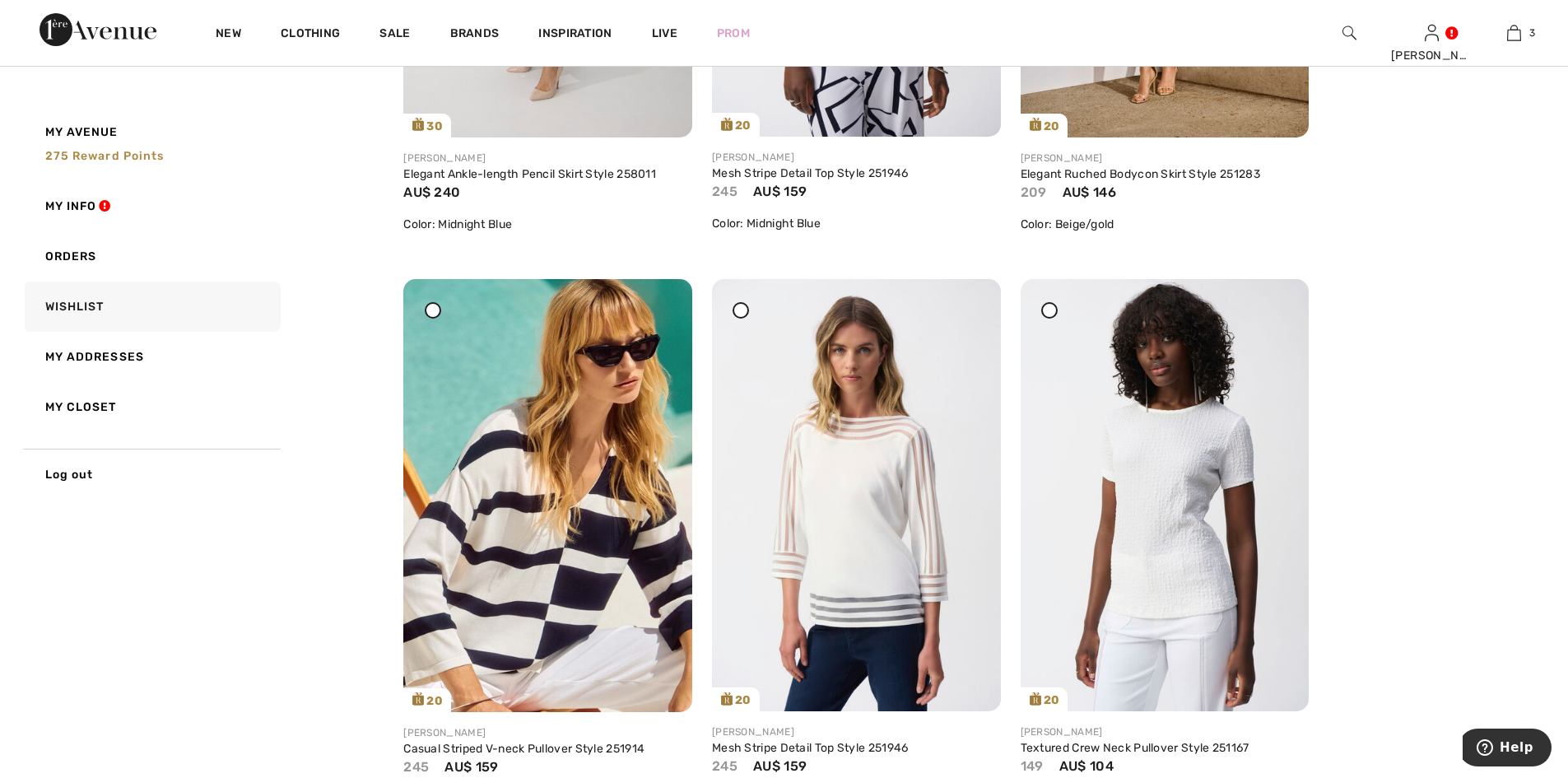
scroll to position [3513, 0]
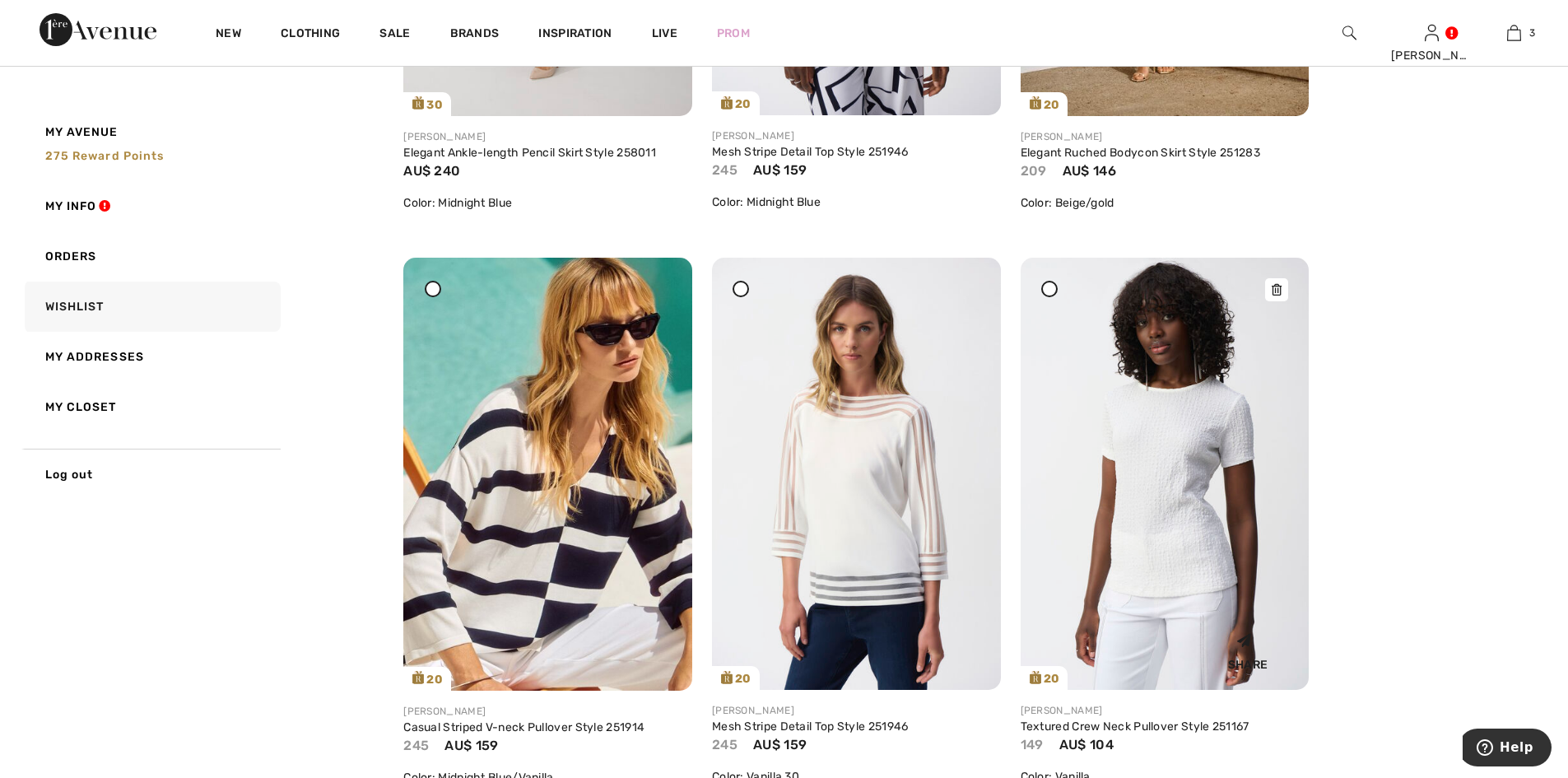
click at [1157, 486] on img at bounding box center [1164, 474] width 289 height 432
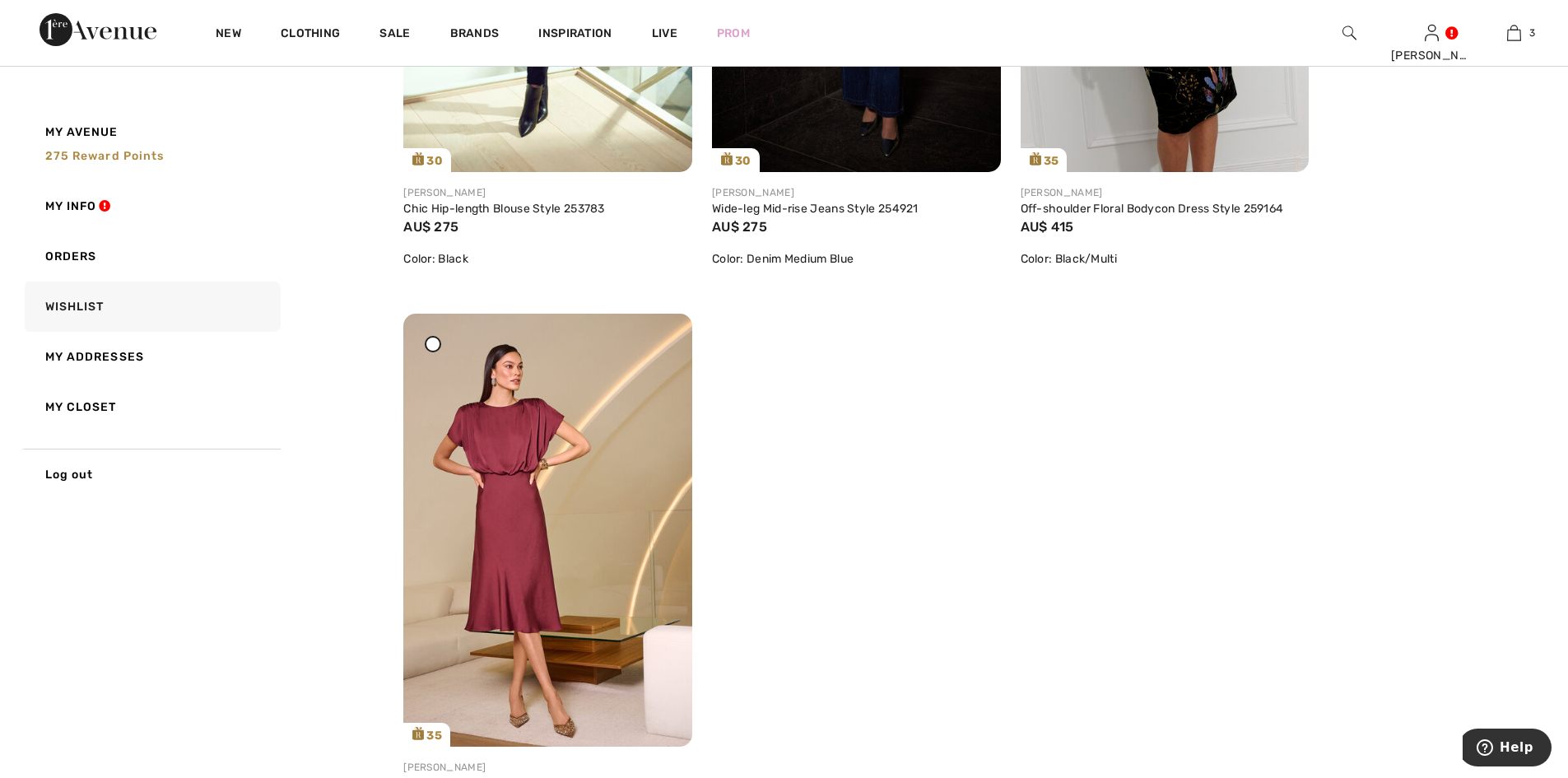
scroll to position [9651, 0]
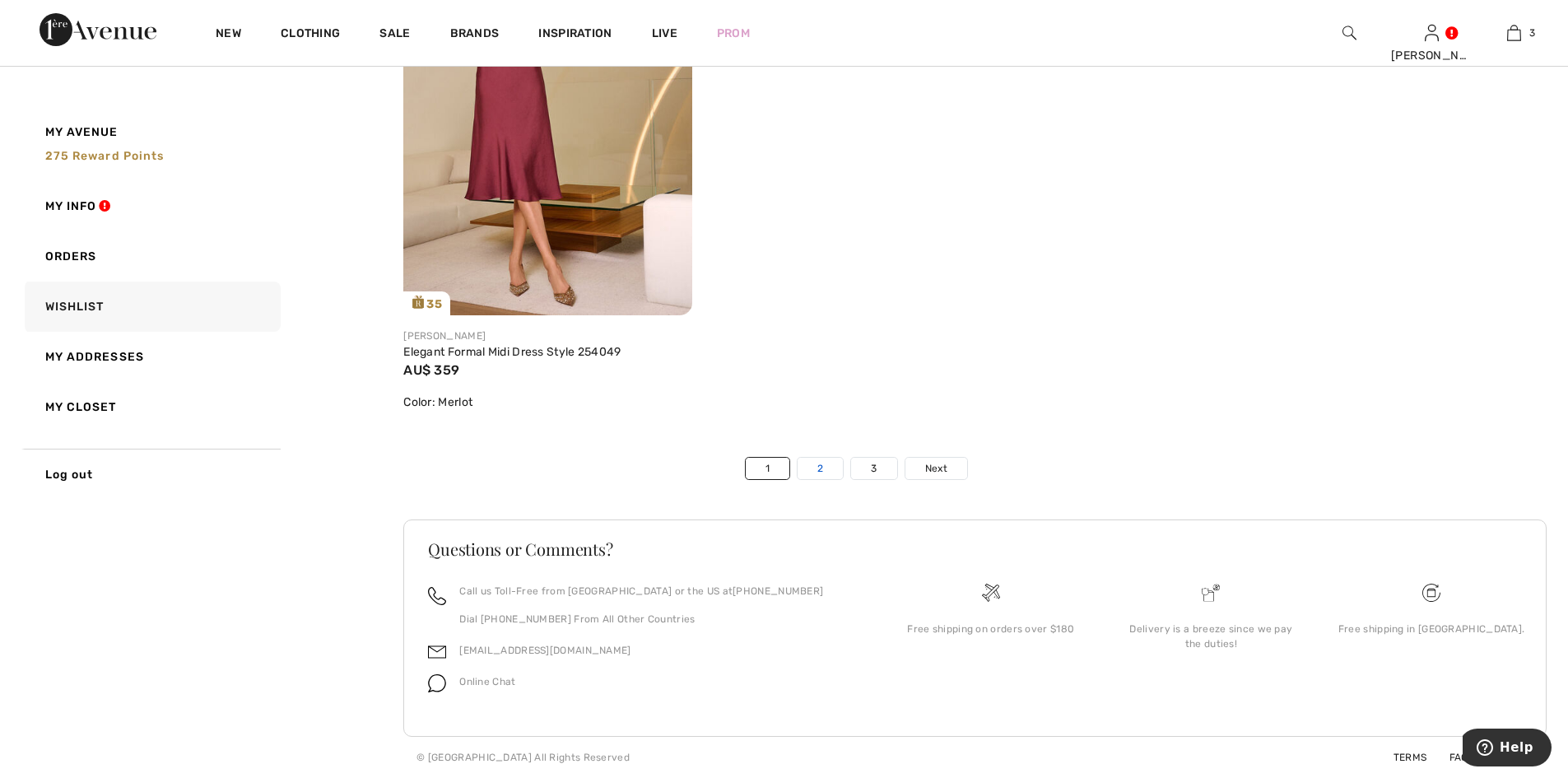
click at [830, 474] on link "2" at bounding box center [819, 468] width 45 height 21
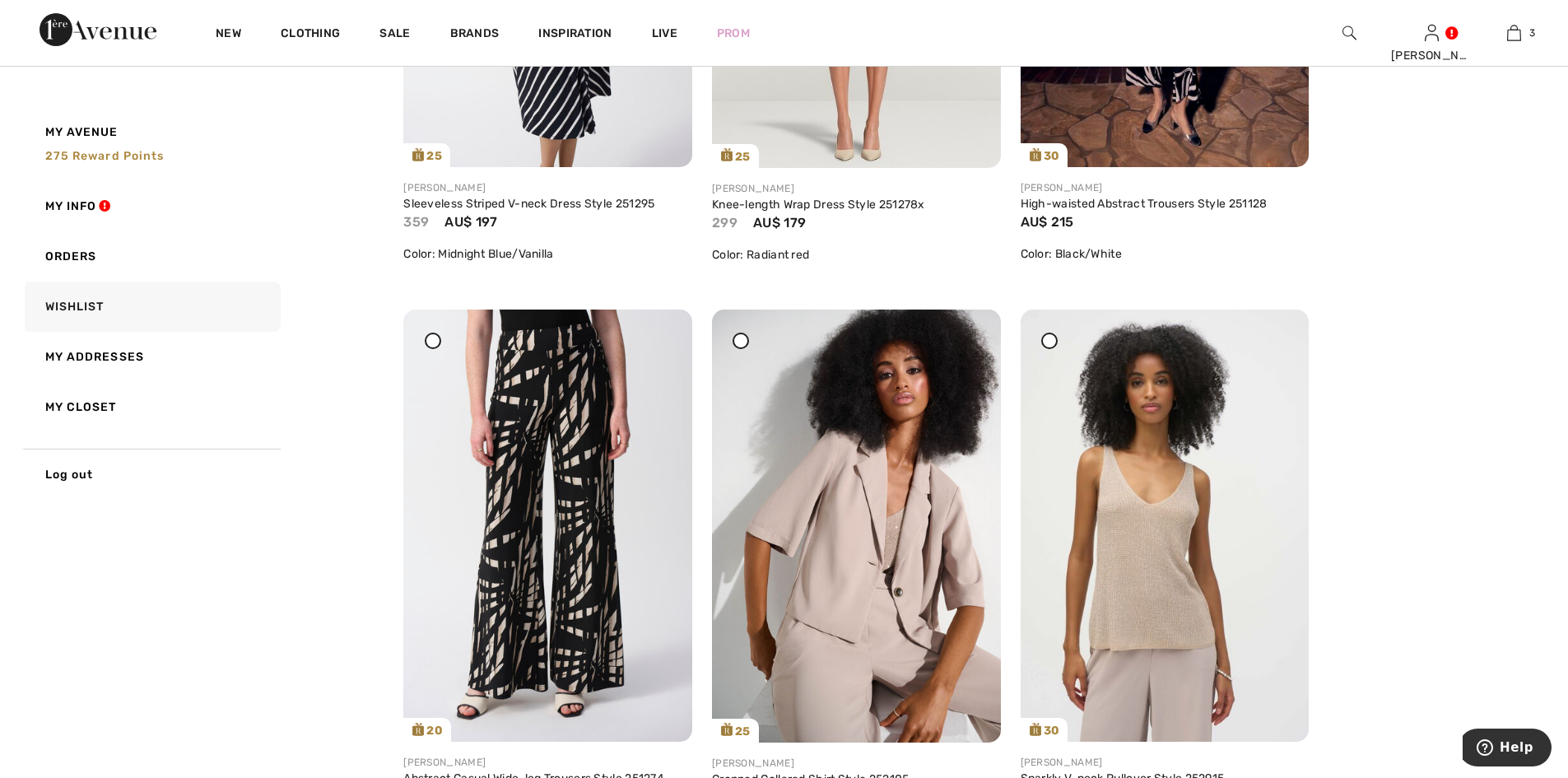
scroll to position [4830, 0]
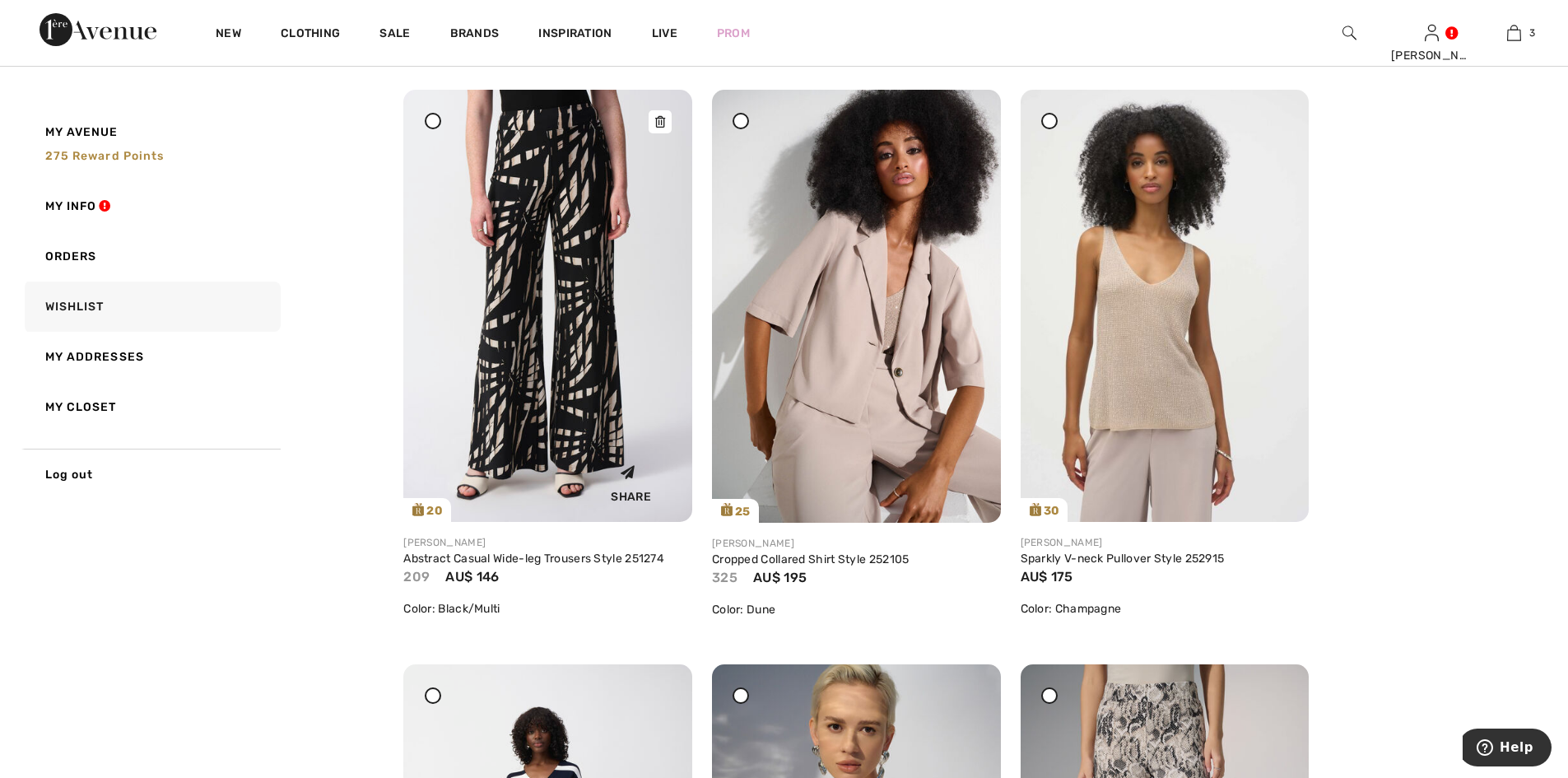
click at [496, 251] on img at bounding box center [548, 305] width 289 height 432
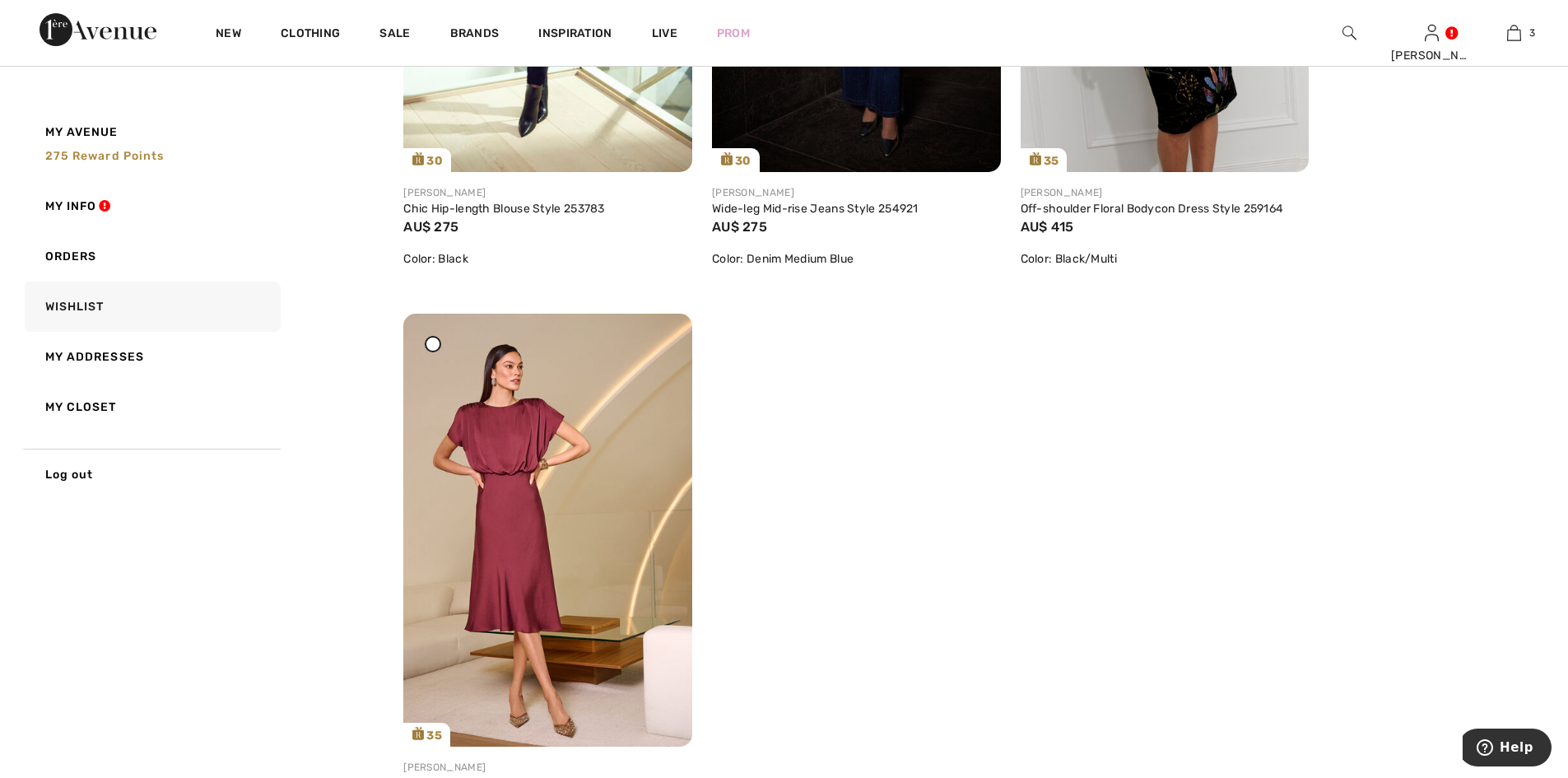
scroll to position [9651, 0]
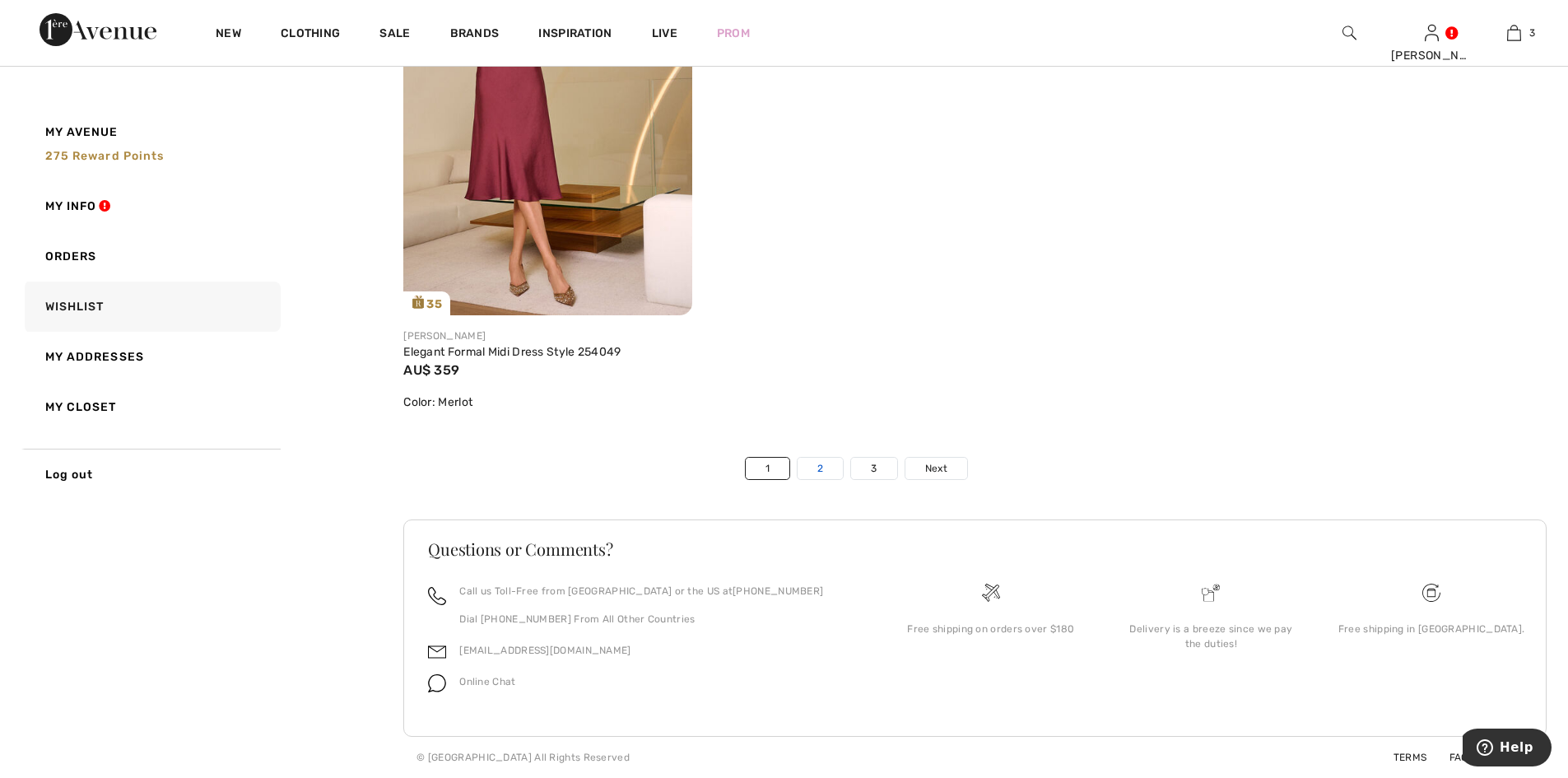
click at [819, 463] on link "2" at bounding box center [819, 468] width 45 height 21
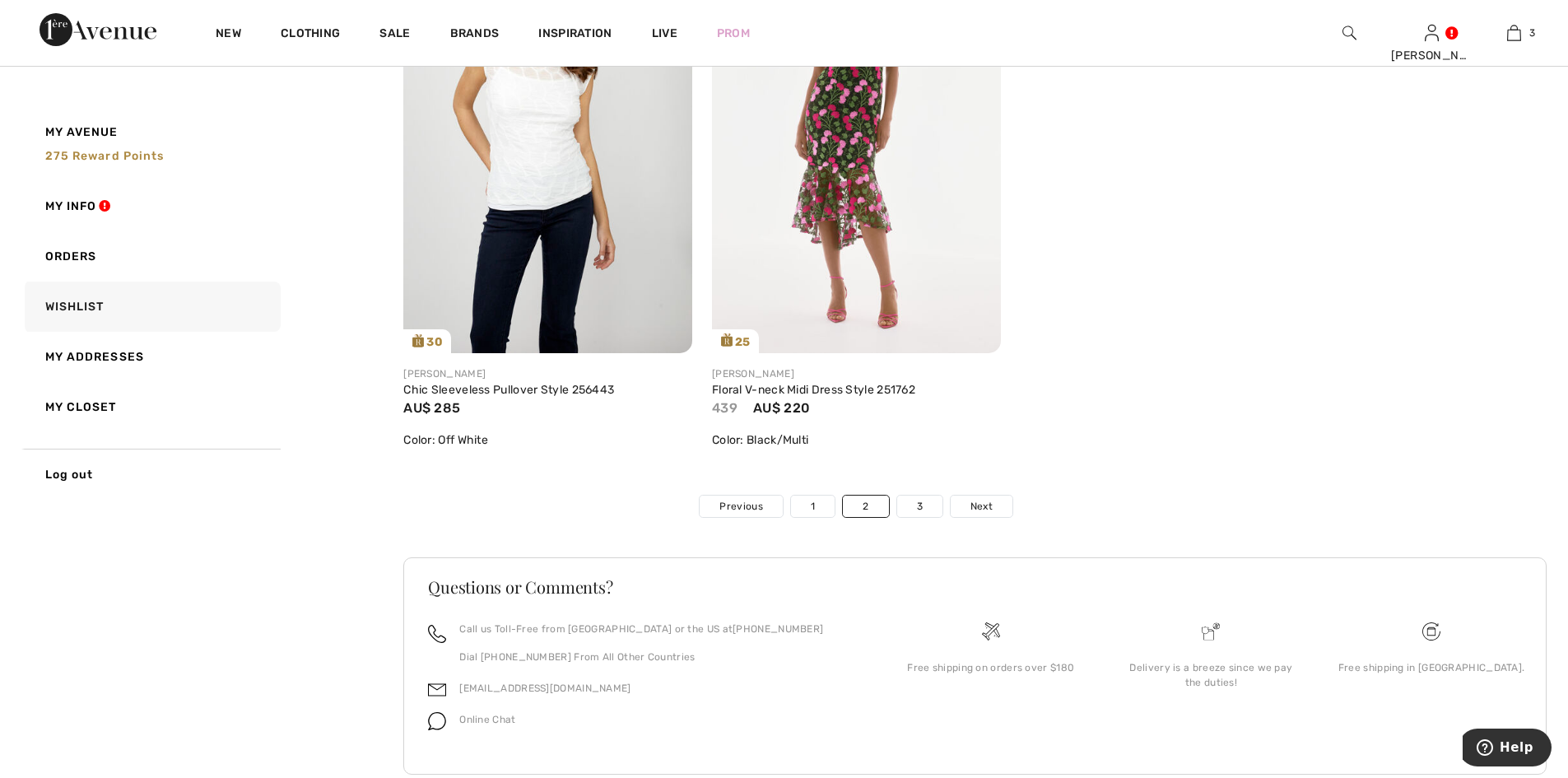
scroll to position [9678, 0]
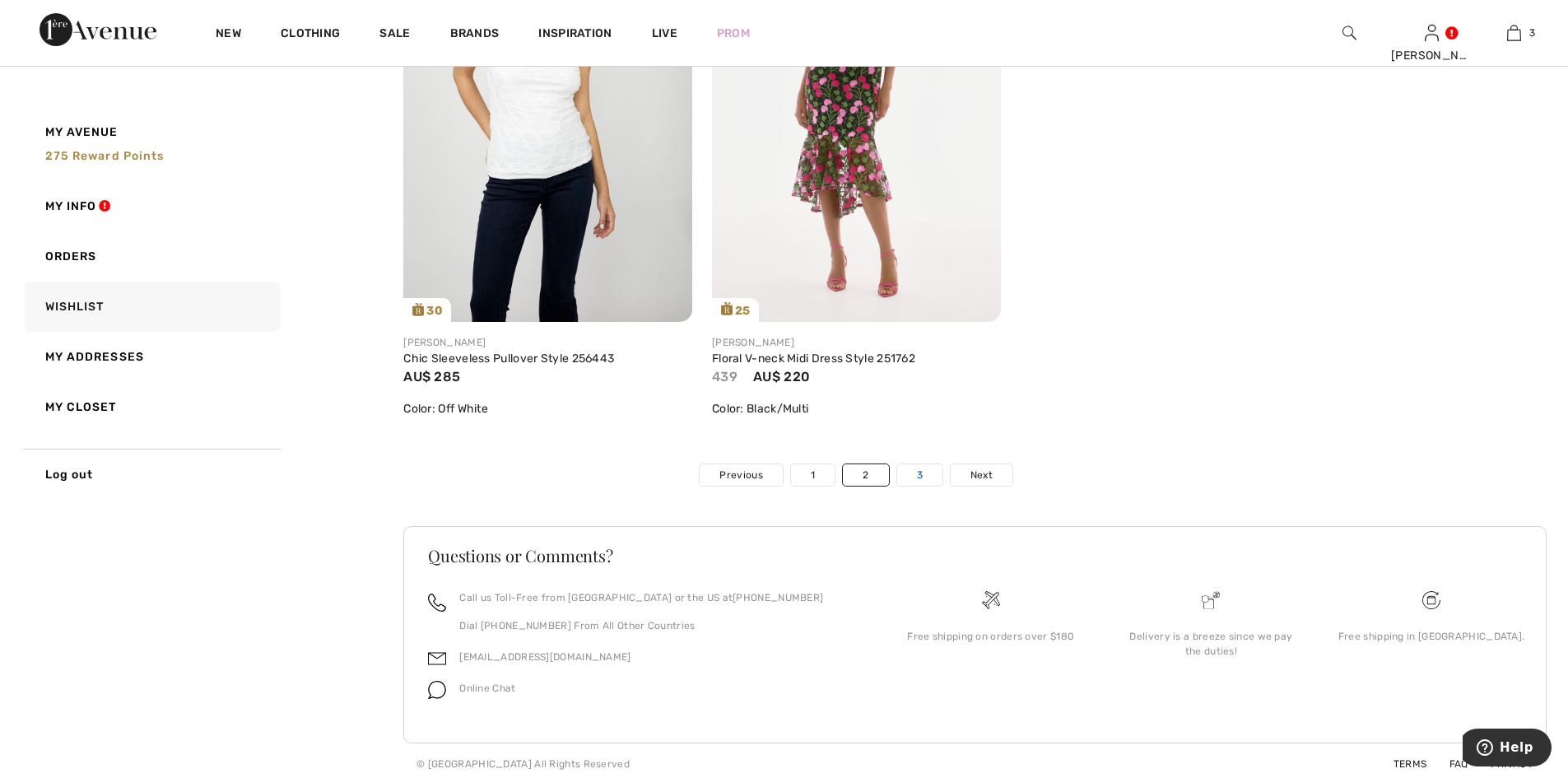
click at [933, 478] on link "3" at bounding box center [919, 475] width 45 height 21
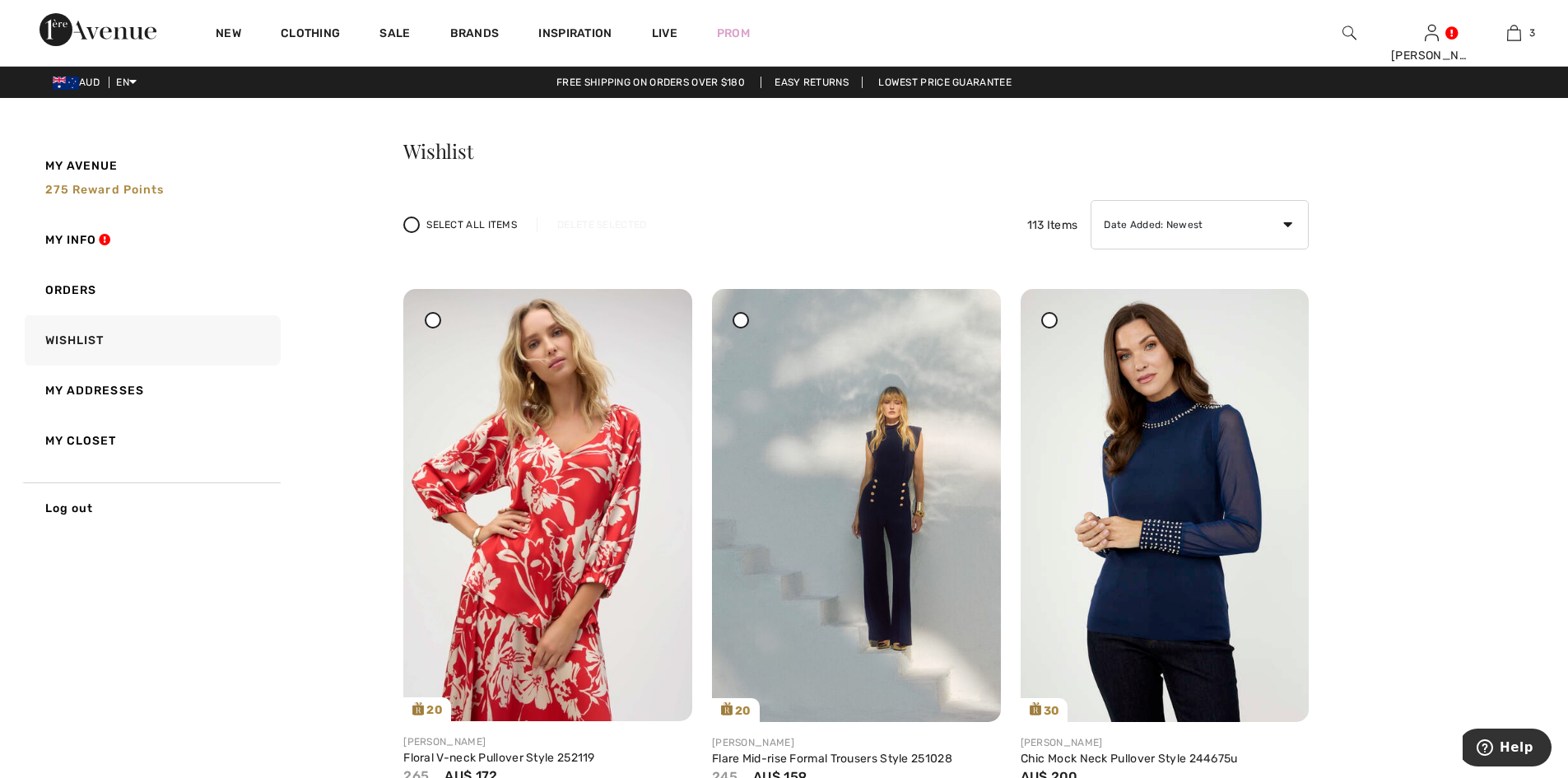
scroll to position [219, 0]
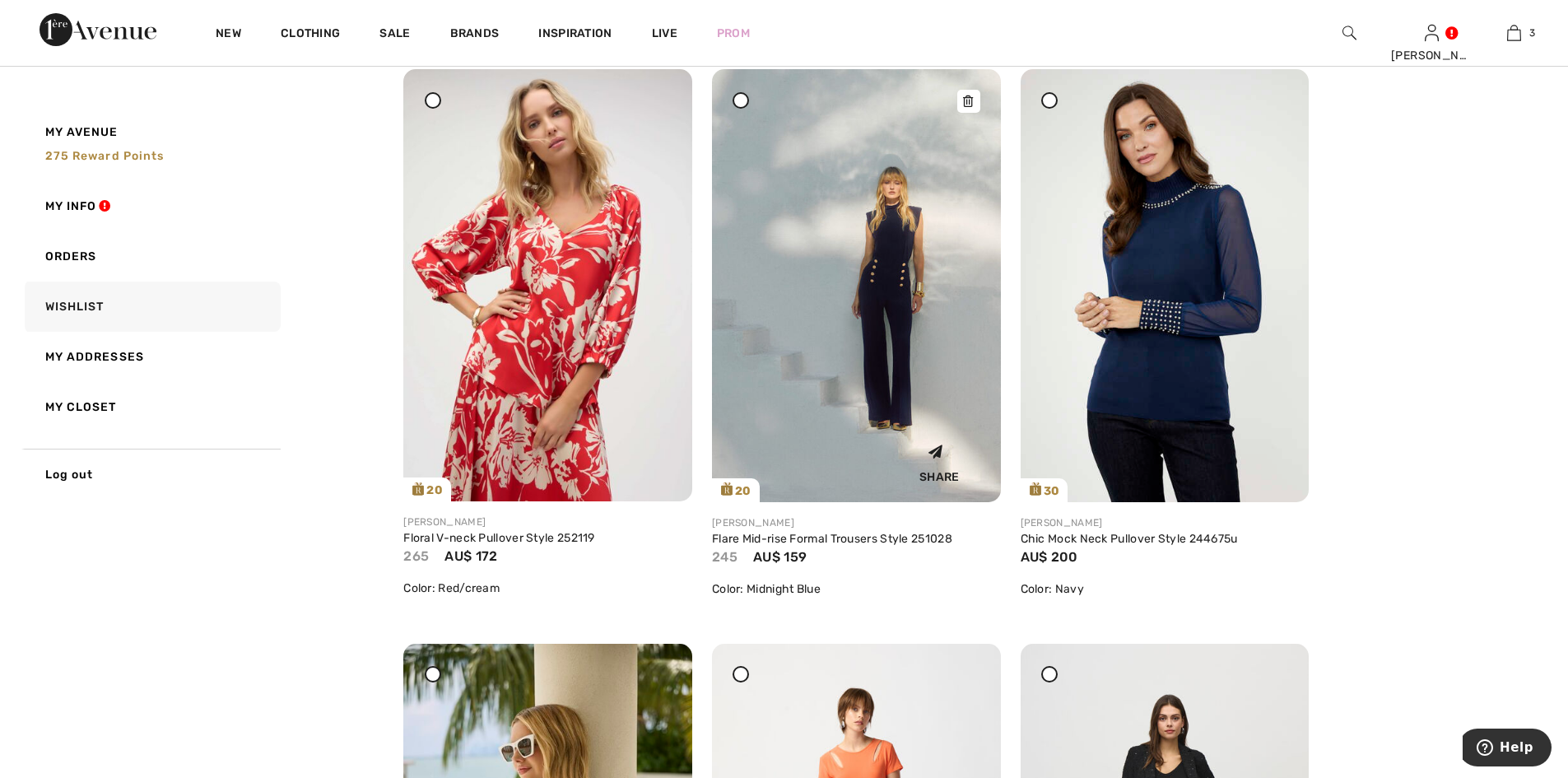
click at [881, 286] on img at bounding box center [856, 286] width 289 height 433
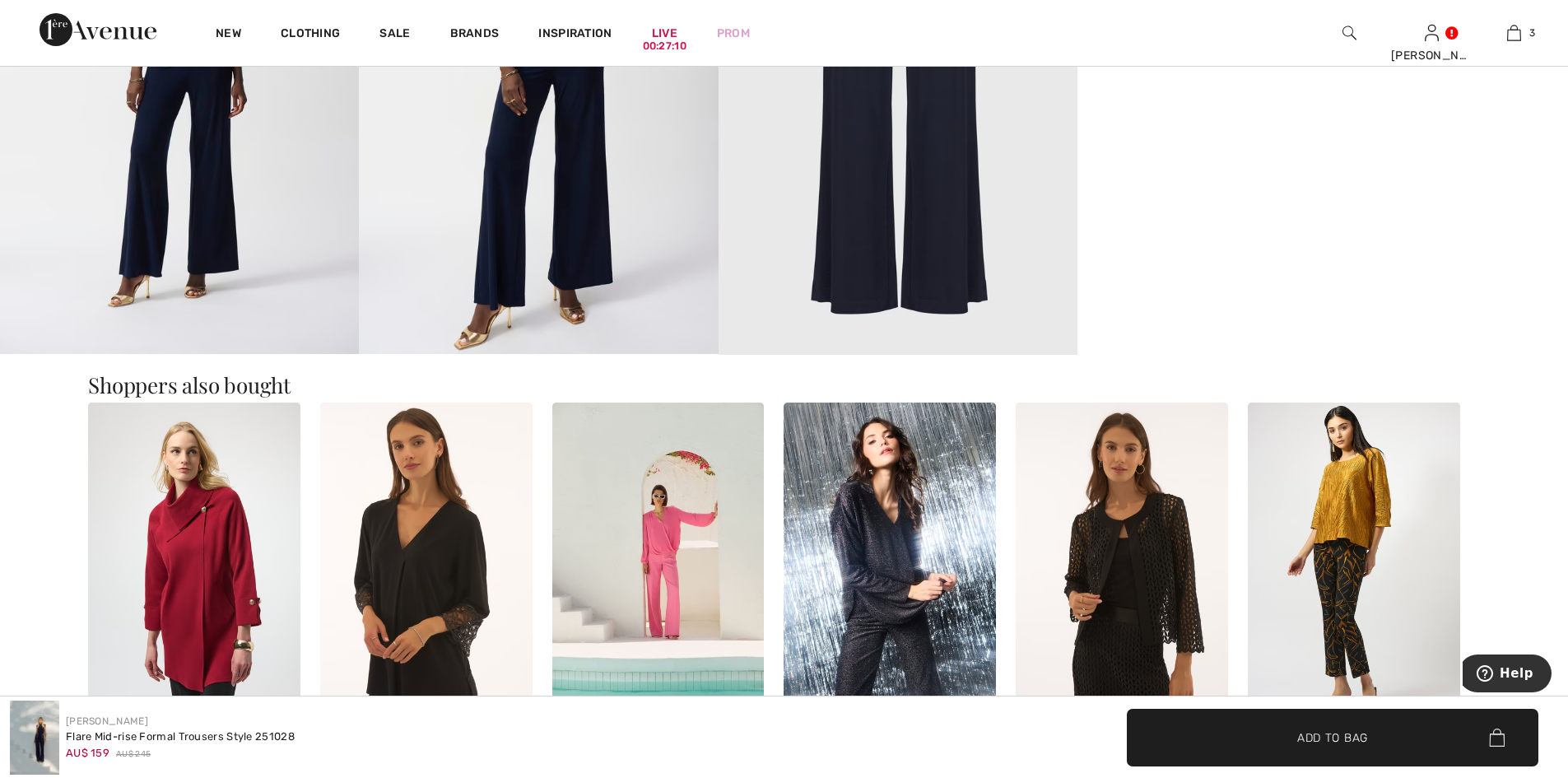
scroll to position [1756, 0]
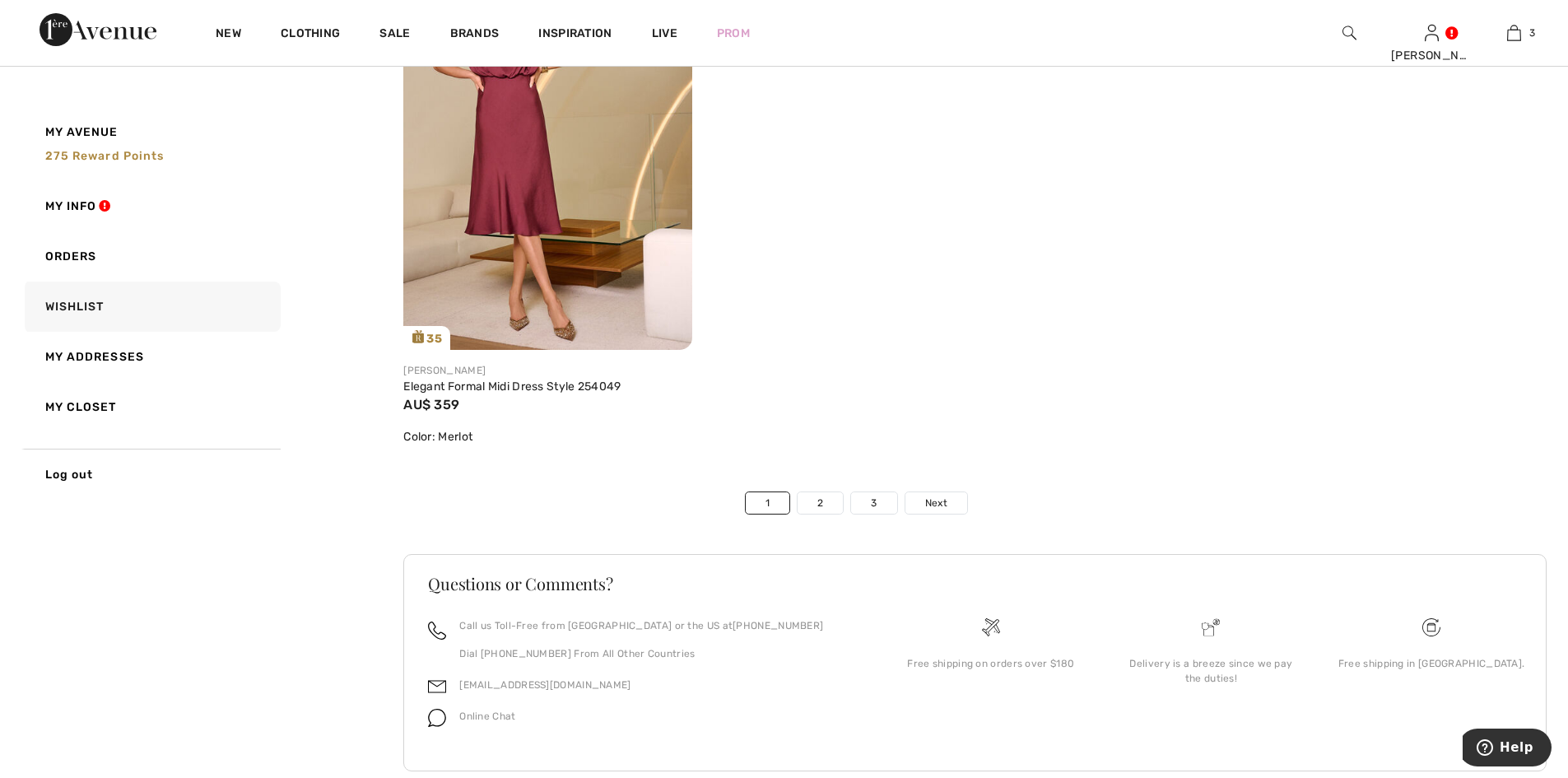
scroll to position [9651, 0]
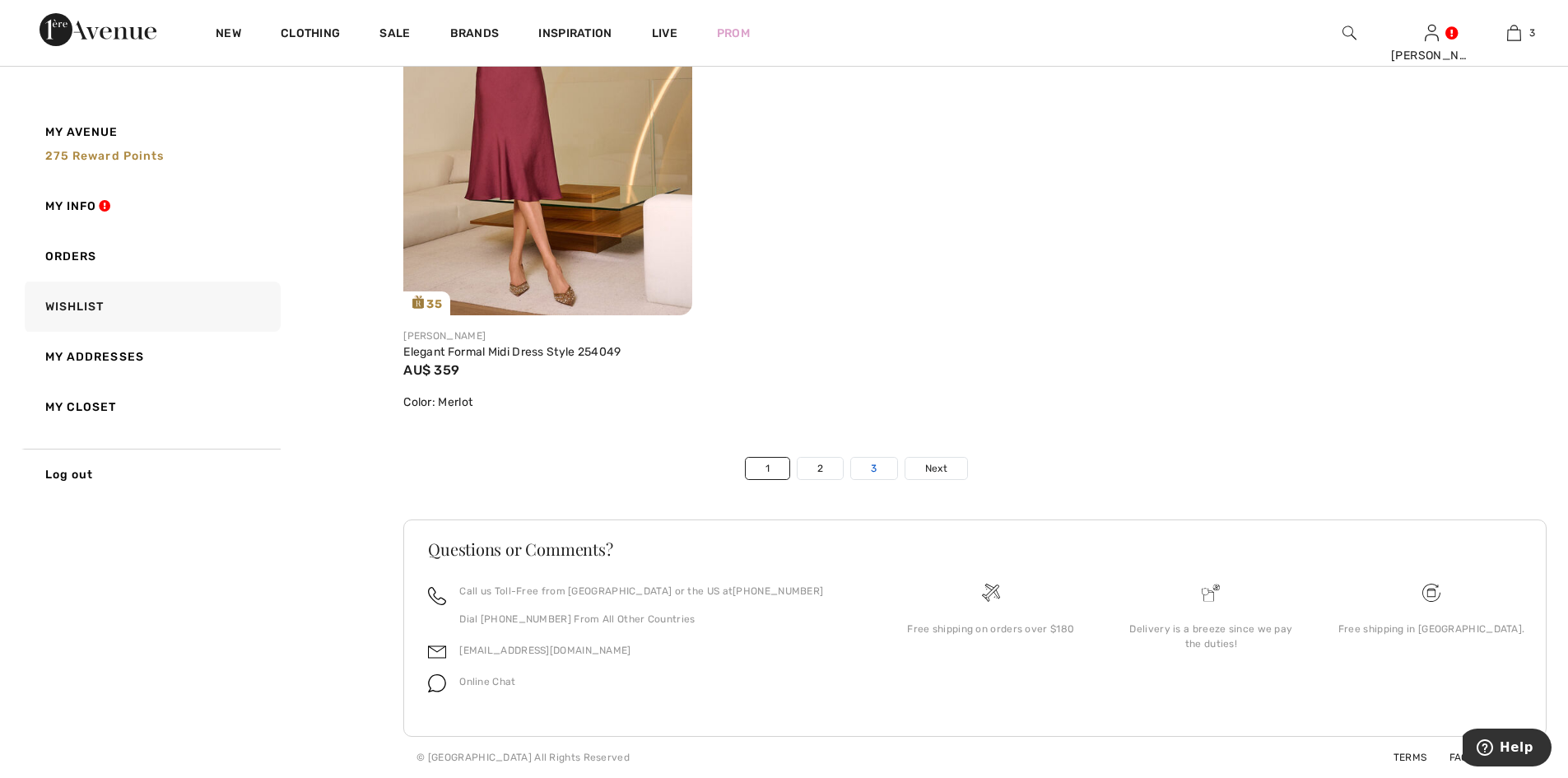
click at [881, 472] on link "3" at bounding box center [873, 468] width 45 height 21
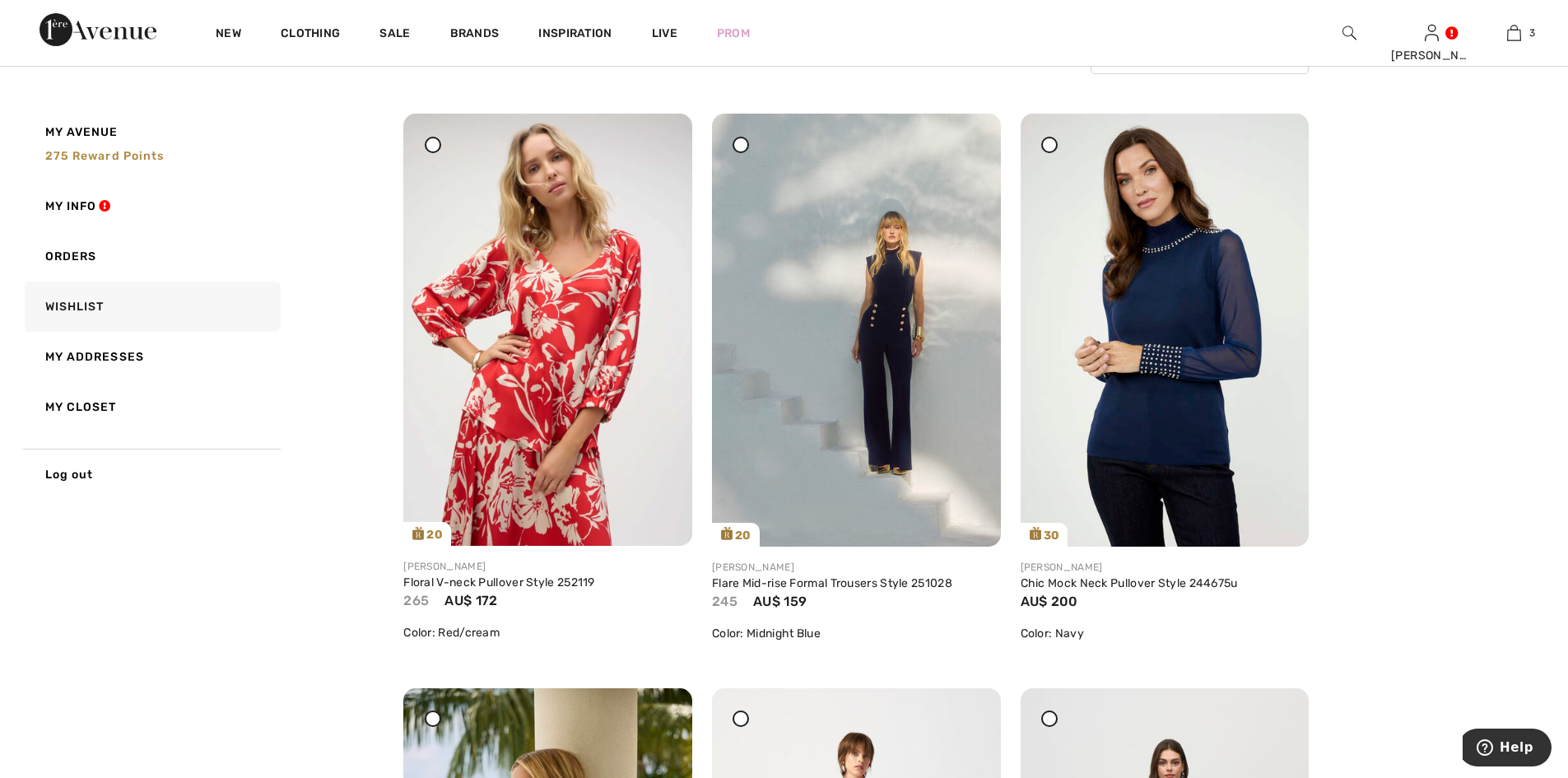
scroll to position [0, 0]
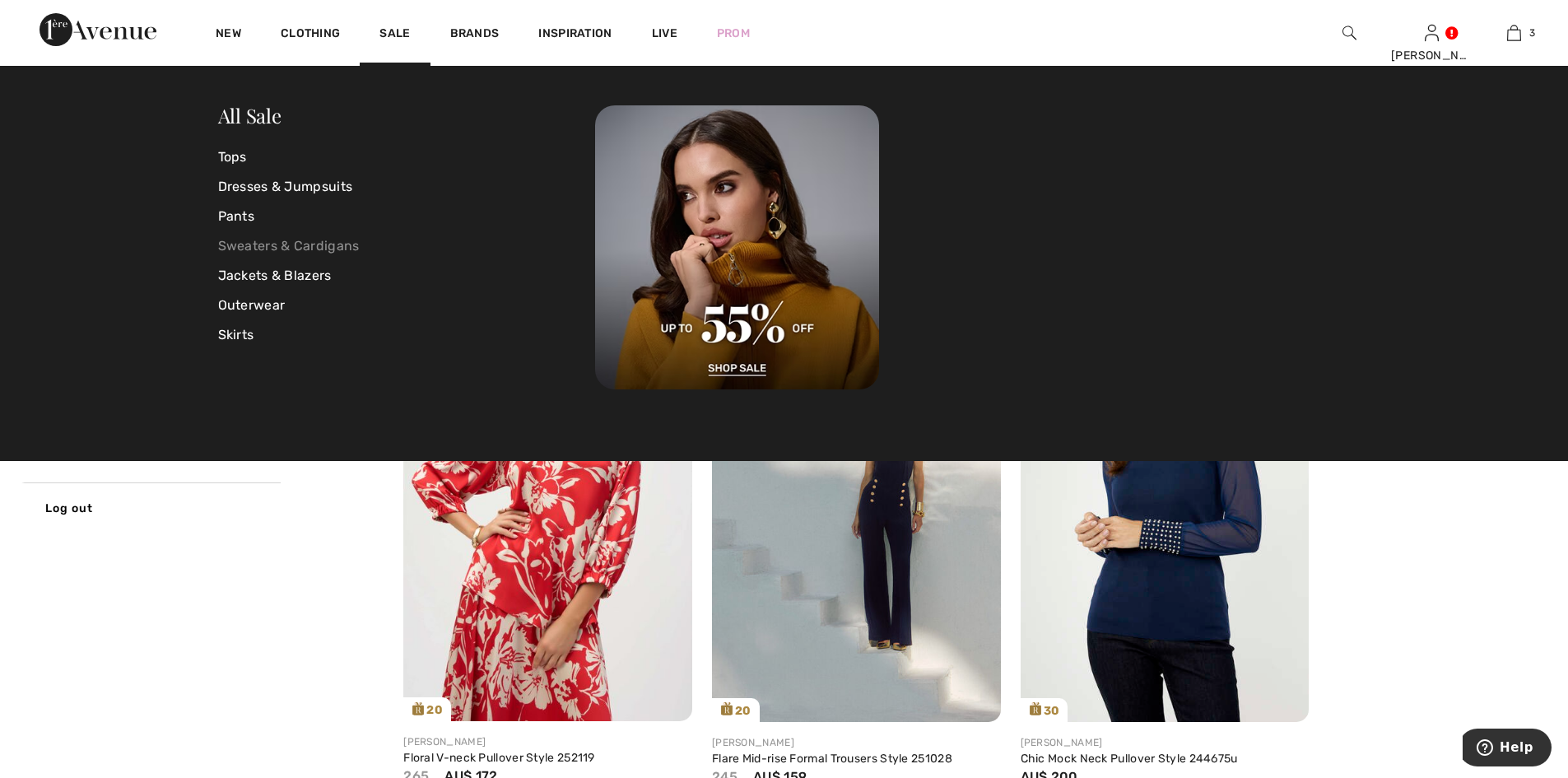
click at [281, 241] on link "Sweaters & Cardigans" at bounding box center [407, 246] width 378 height 29
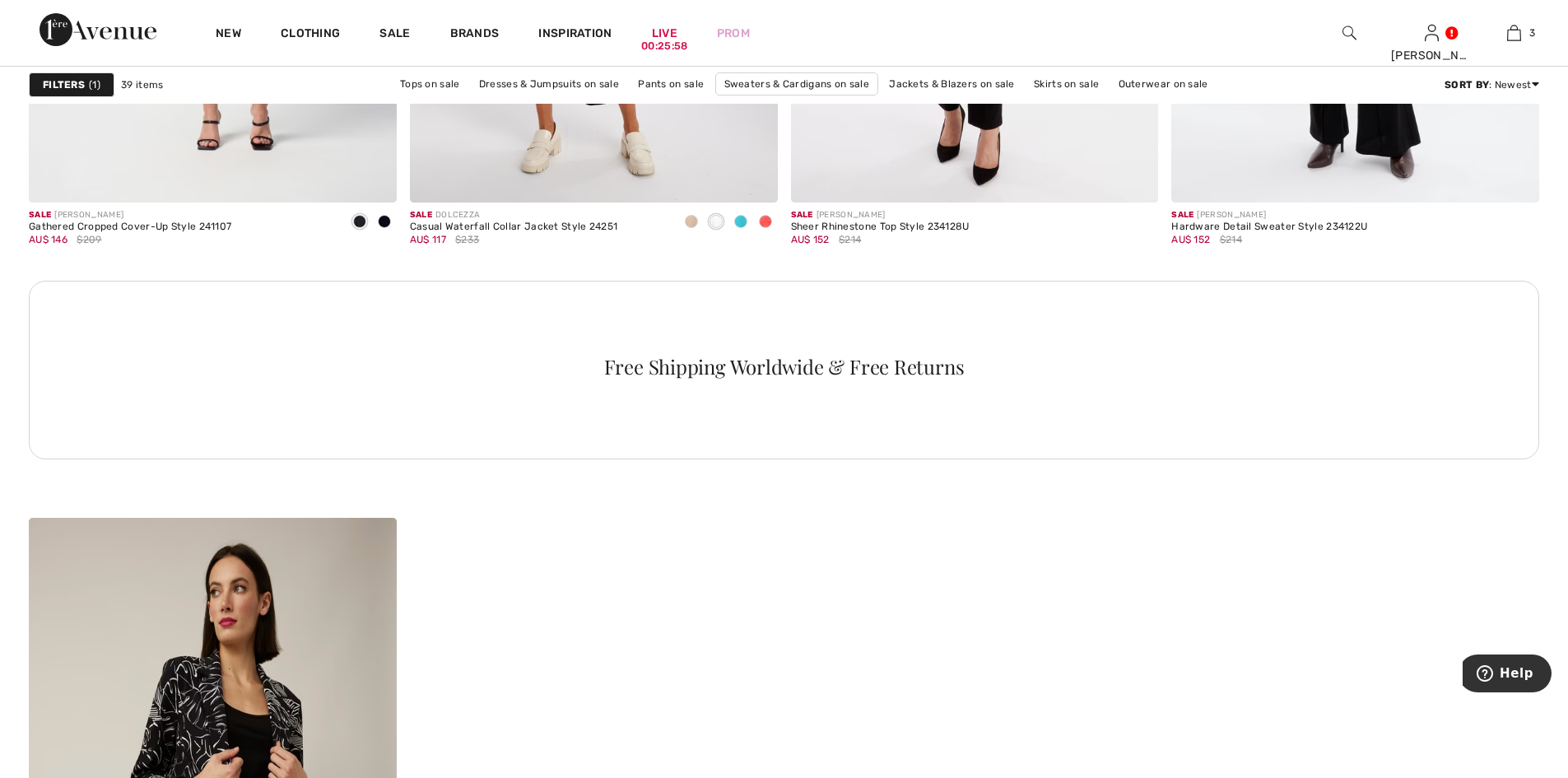
scroll to position [6586, 0]
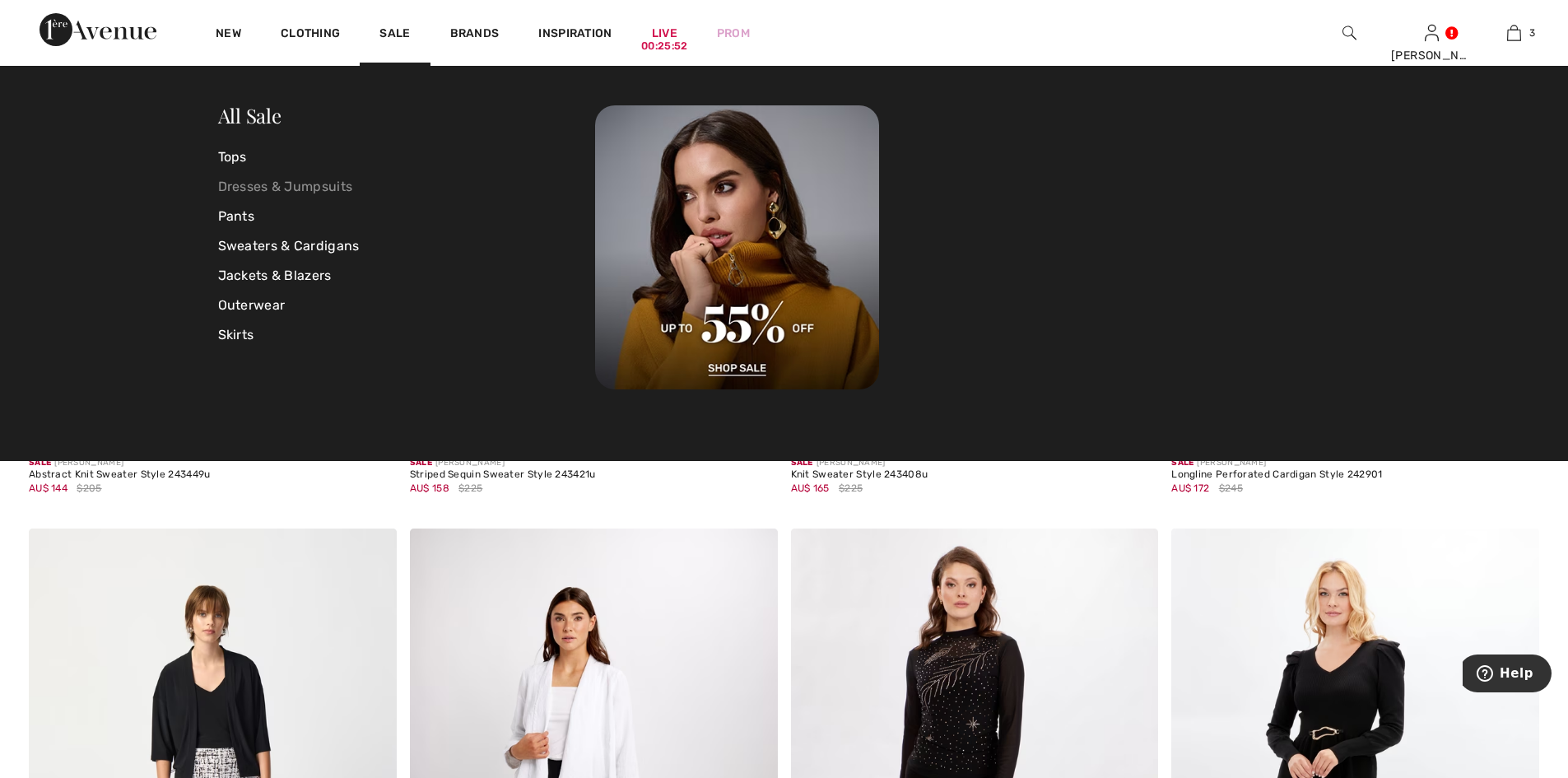
click at [236, 187] on link "Dresses & Jumpsuits" at bounding box center [407, 187] width 378 height 29
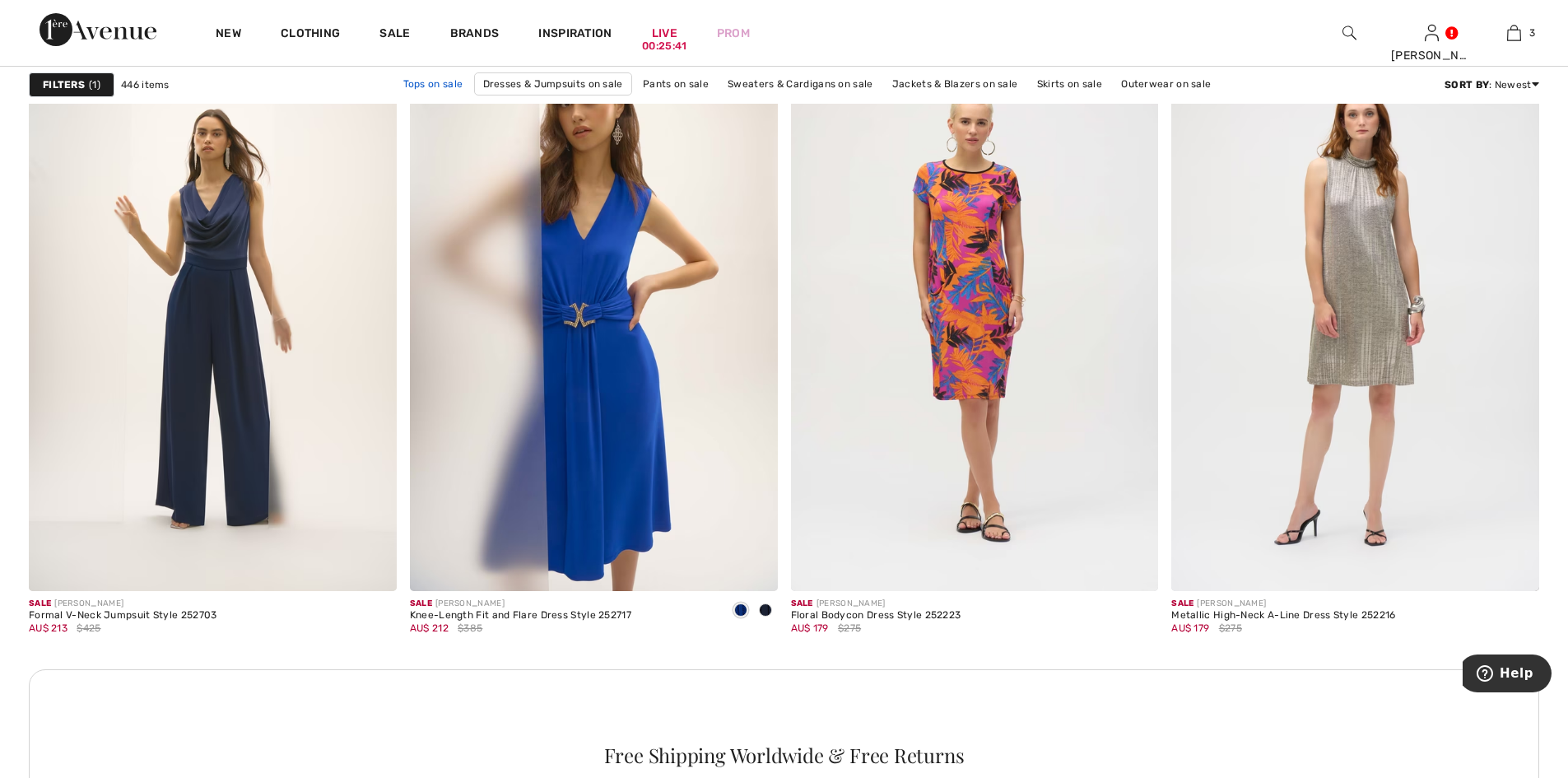
scroll to position [2196, 0]
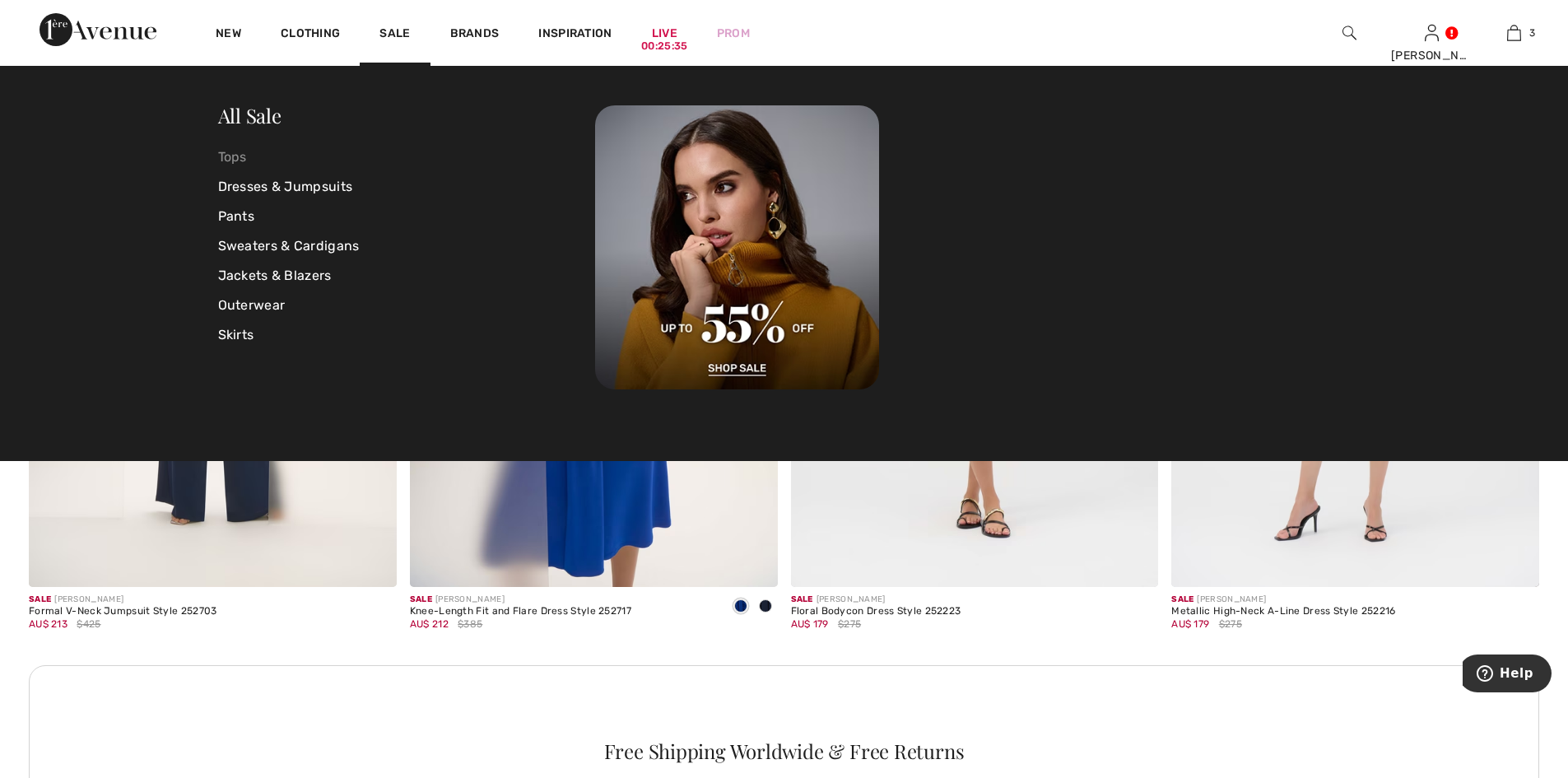
click at [237, 155] on link "Tops" at bounding box center [407, 158] width 378 height 29
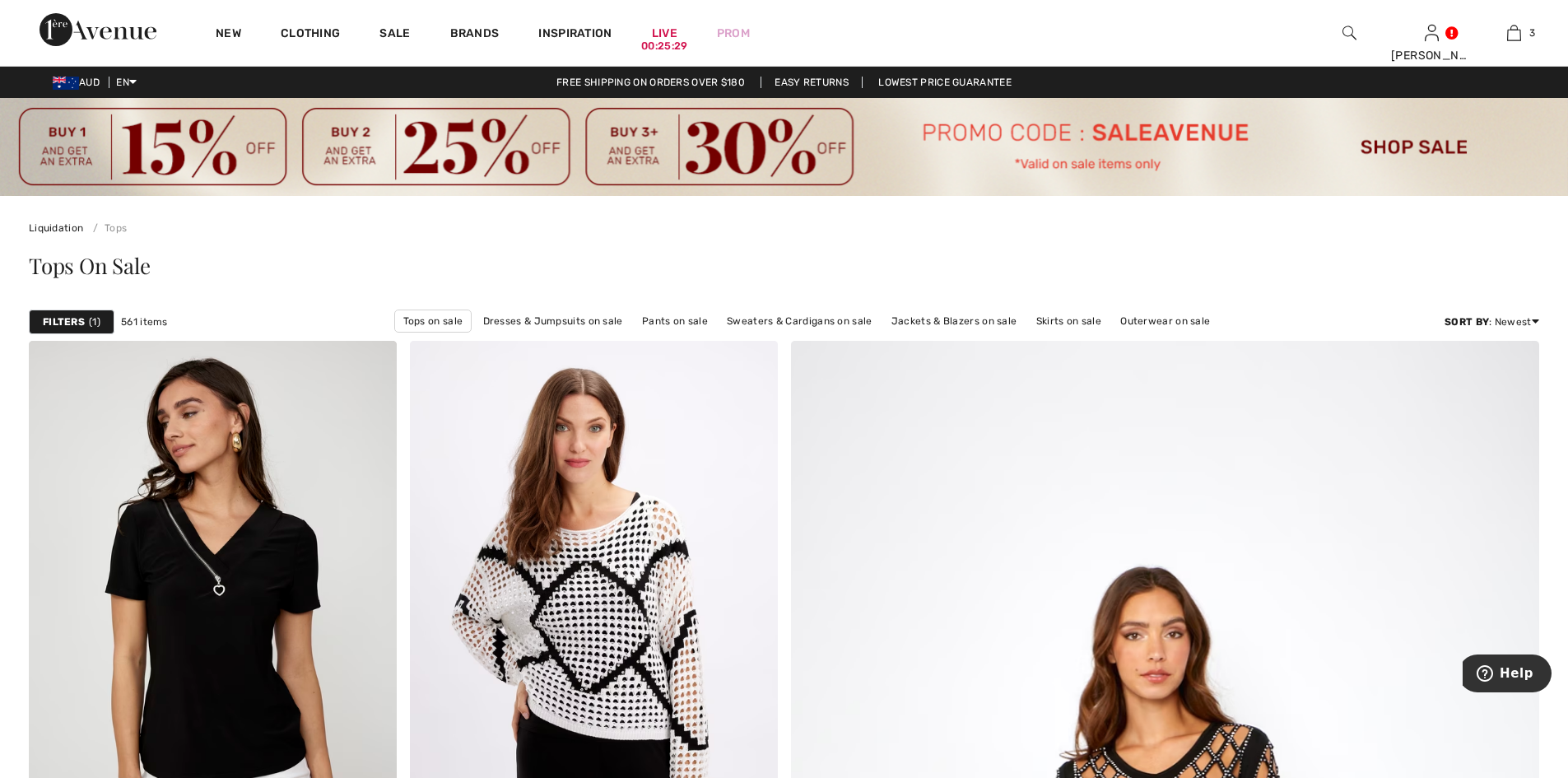
click at [77, 317] on strong "Filters" at bounding box center [64, 322] width 42 height 15
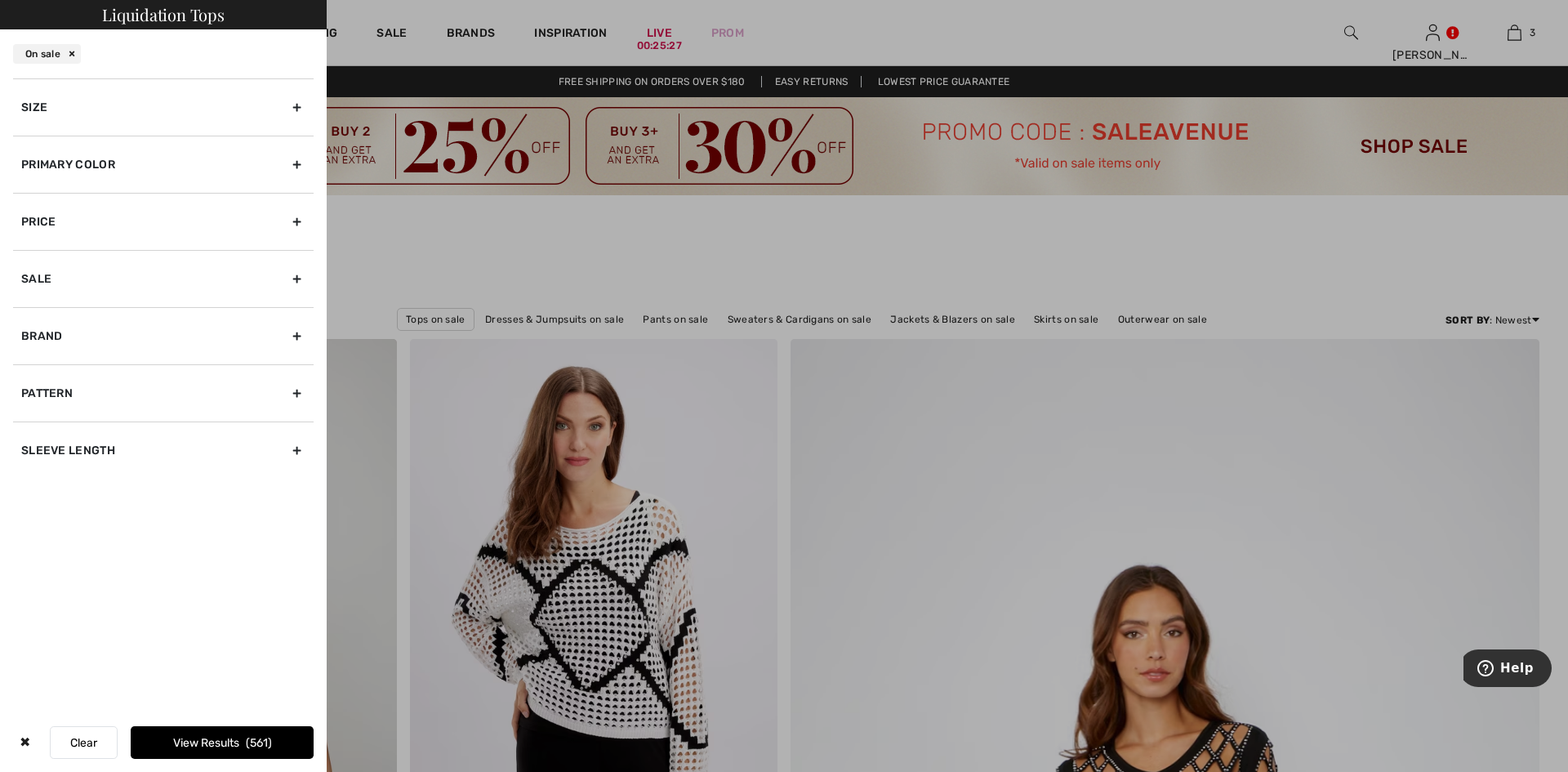
click at [89, 110] on div "Size" at bounding box center [163, 107] width 301 height 58
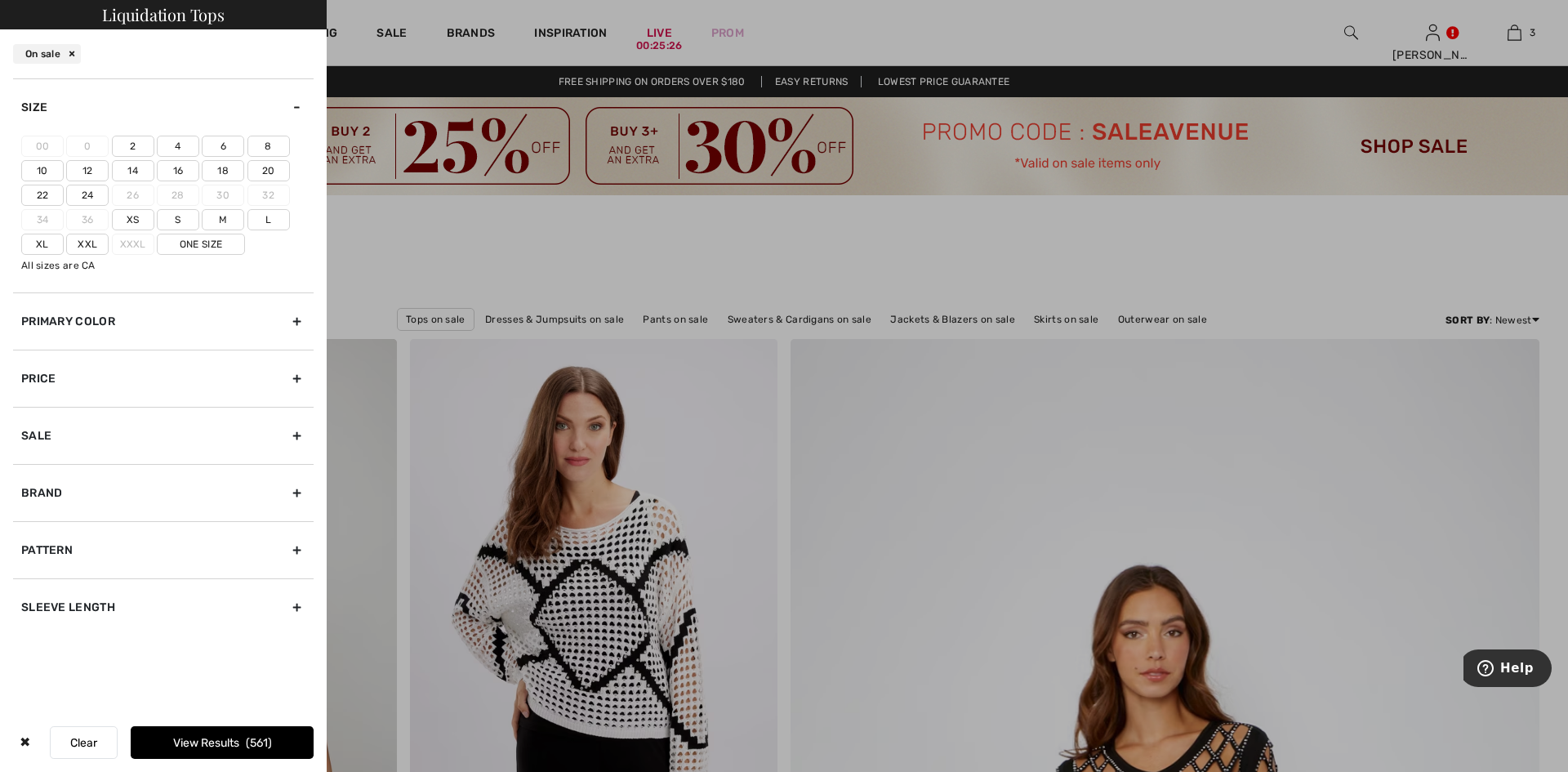
click at [135, 143] on label "2" at bounding box center [133, 145] width 42 height 21
click at [0, 0] on input"] "2" at bounding box center [0, 0] width 0 height 0
click at [176, 147] on label "4" at bounding box center [177, 145] width 42 height 21
click at [0, 0] on input"] "4" at bounding box center [0, 0] width 0 height 0
click at [264, 738] on span "359" at bounding box center [260, 743] width 27 height 14
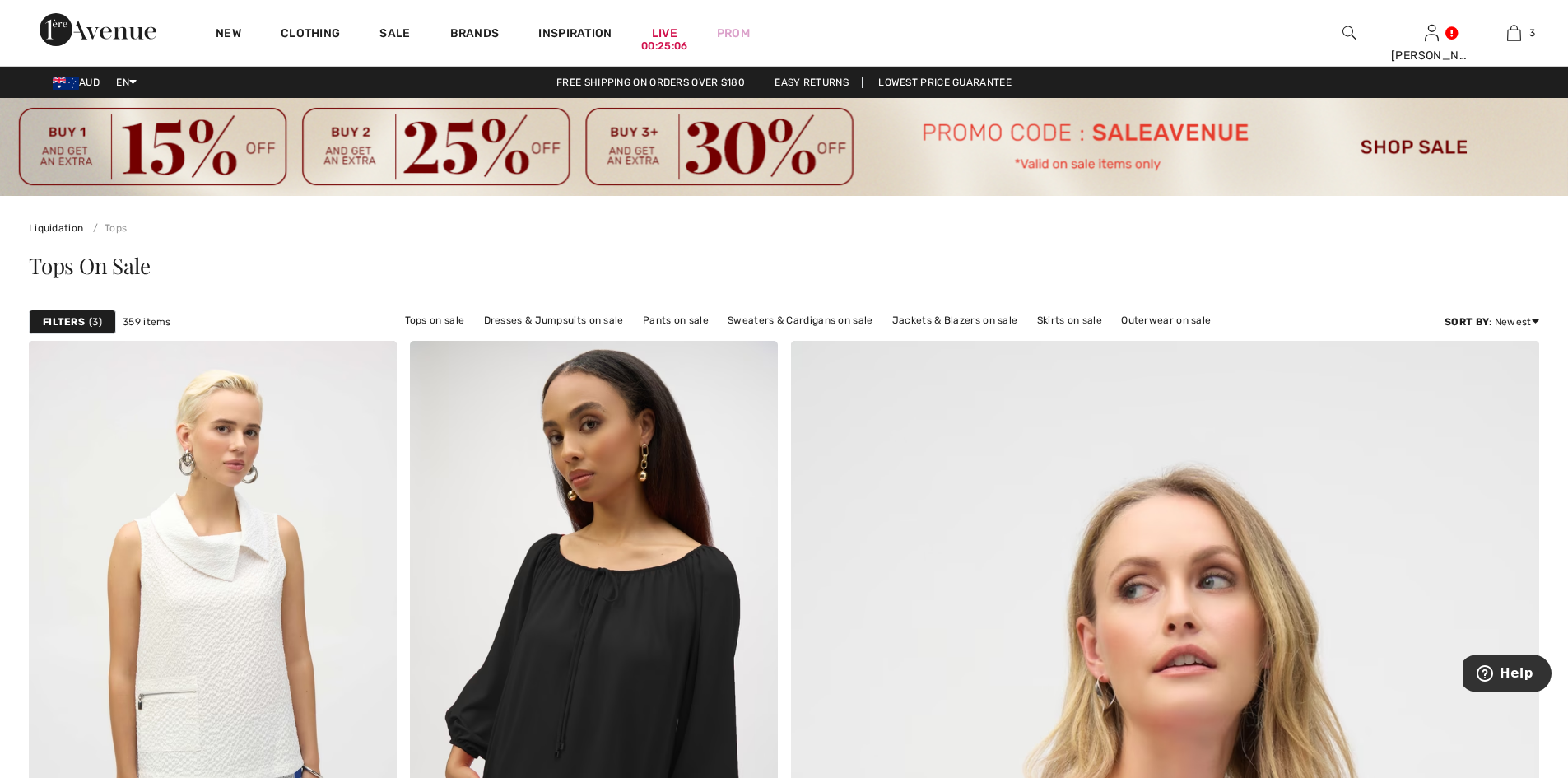
click at [80, 321] on strong "Filters" at bounding box center [64, 322] width 42 height 15
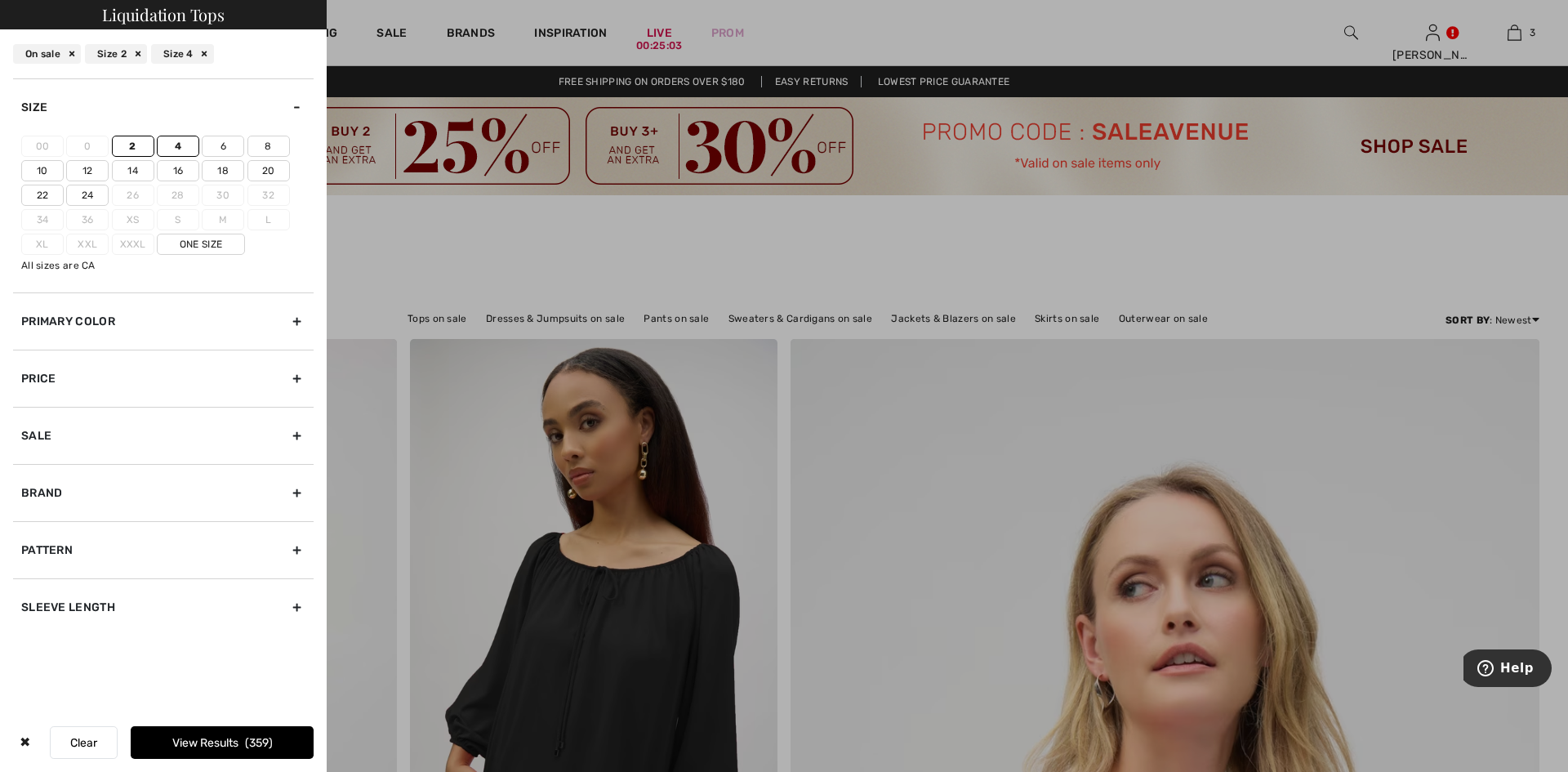
click at [59, 378] on div "Price" at bounding box center [163, 378] width 301 height 58
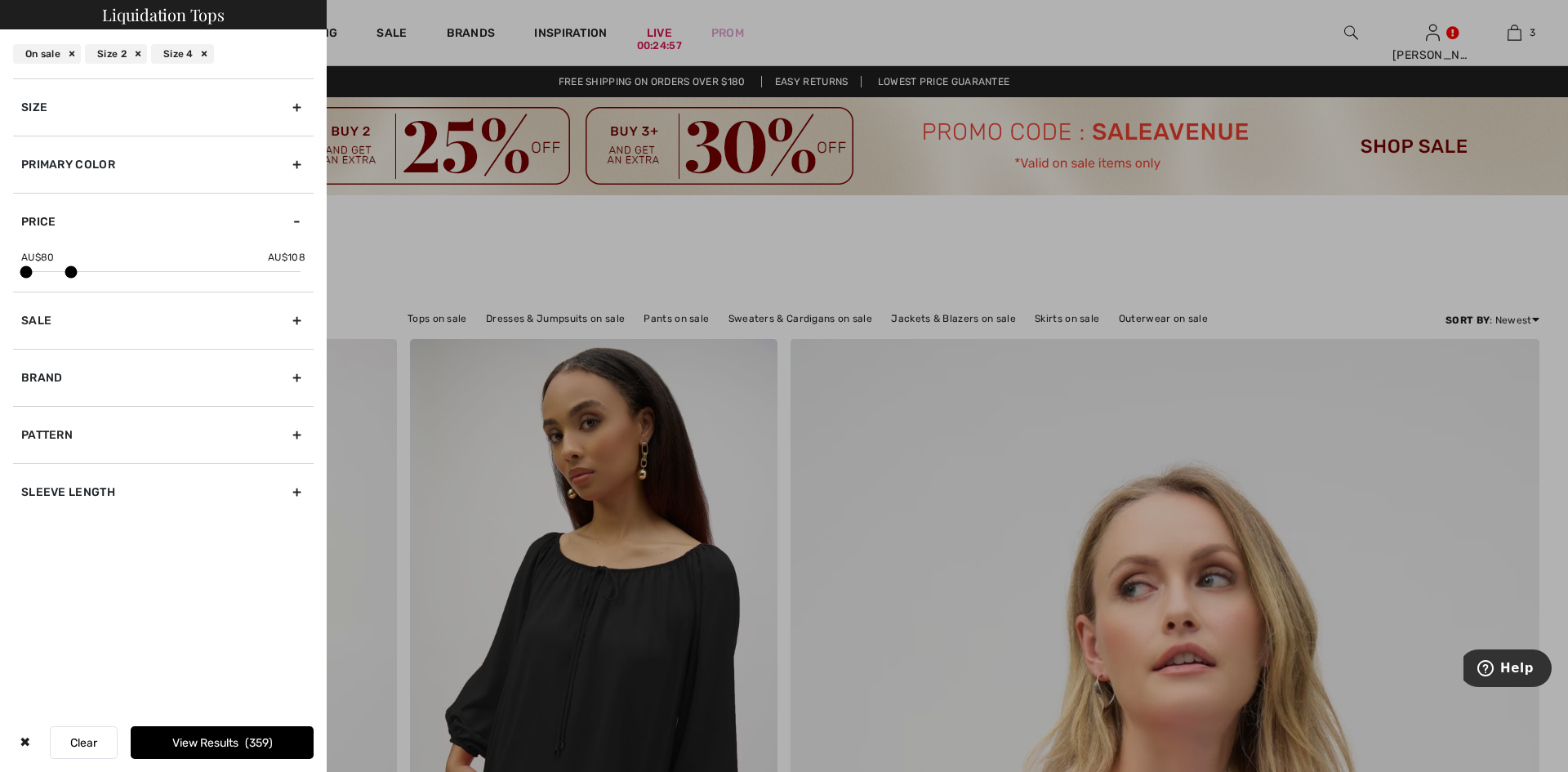
drag, startPoint x: 297, startPoint y: 271, endPoint x: 68, endPoint y: 268, distance: 229.0
click at [68, 268] on span at bounding box center [70, 272] width 12 height 12
click at [262, 743] on span "6" at bounding box center [259, 743] width 14 height 14
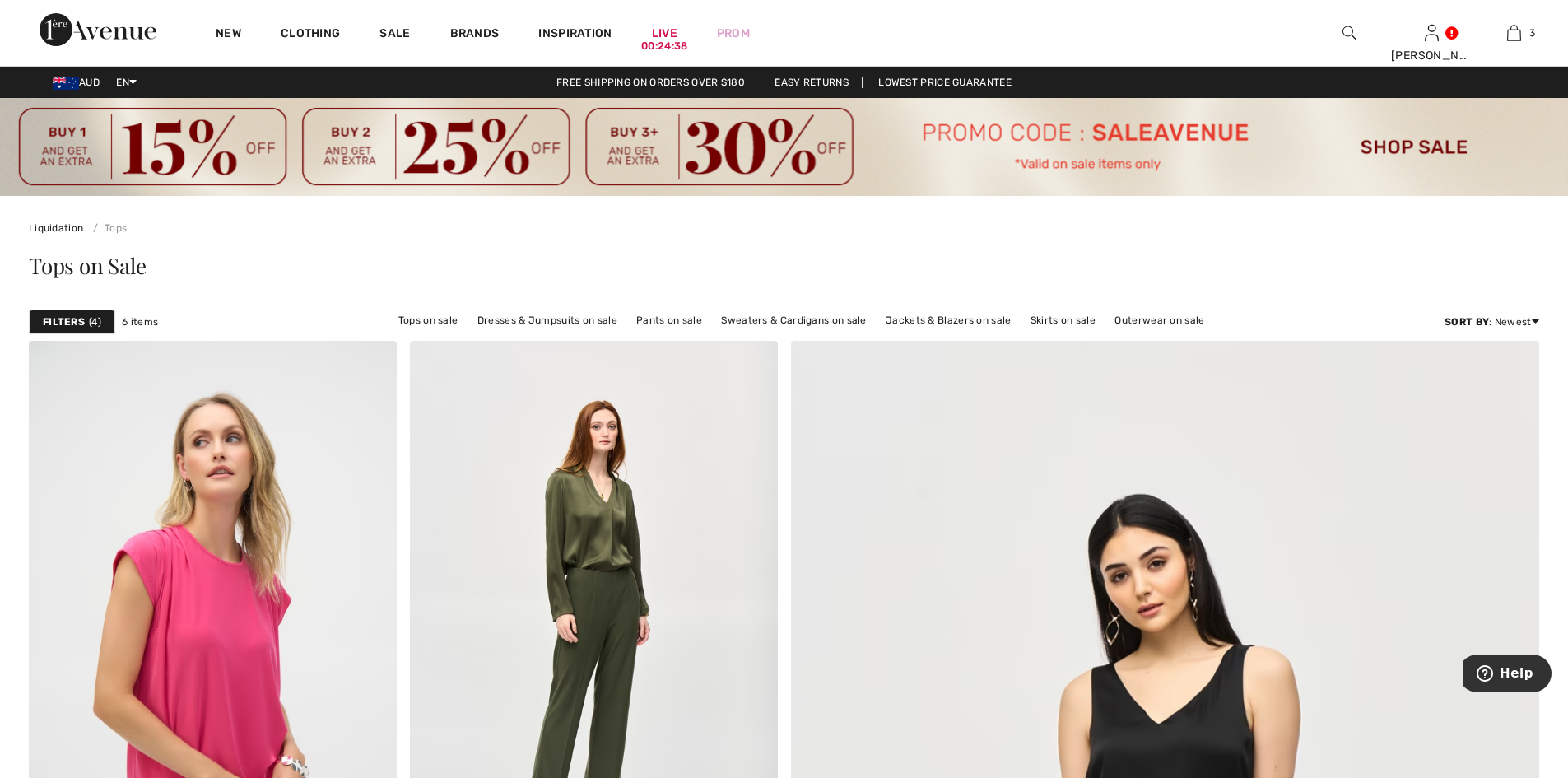
click at [74, 313] on div "Filters 4" at bounding box center [72, 322] width 87 height 25
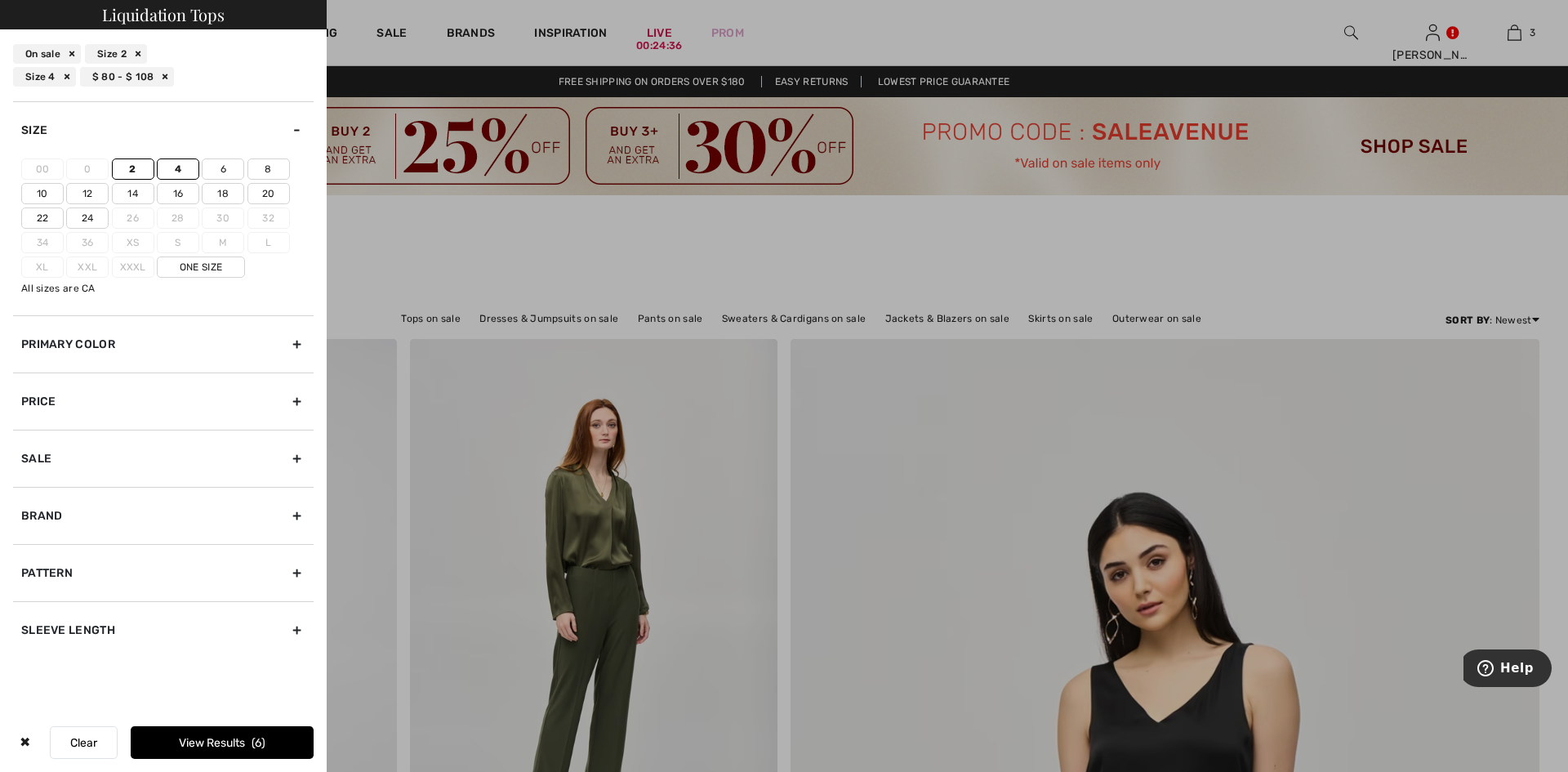
click at [75, 396] on div "Price" at bounding box center [163, 401] width 301 height 58
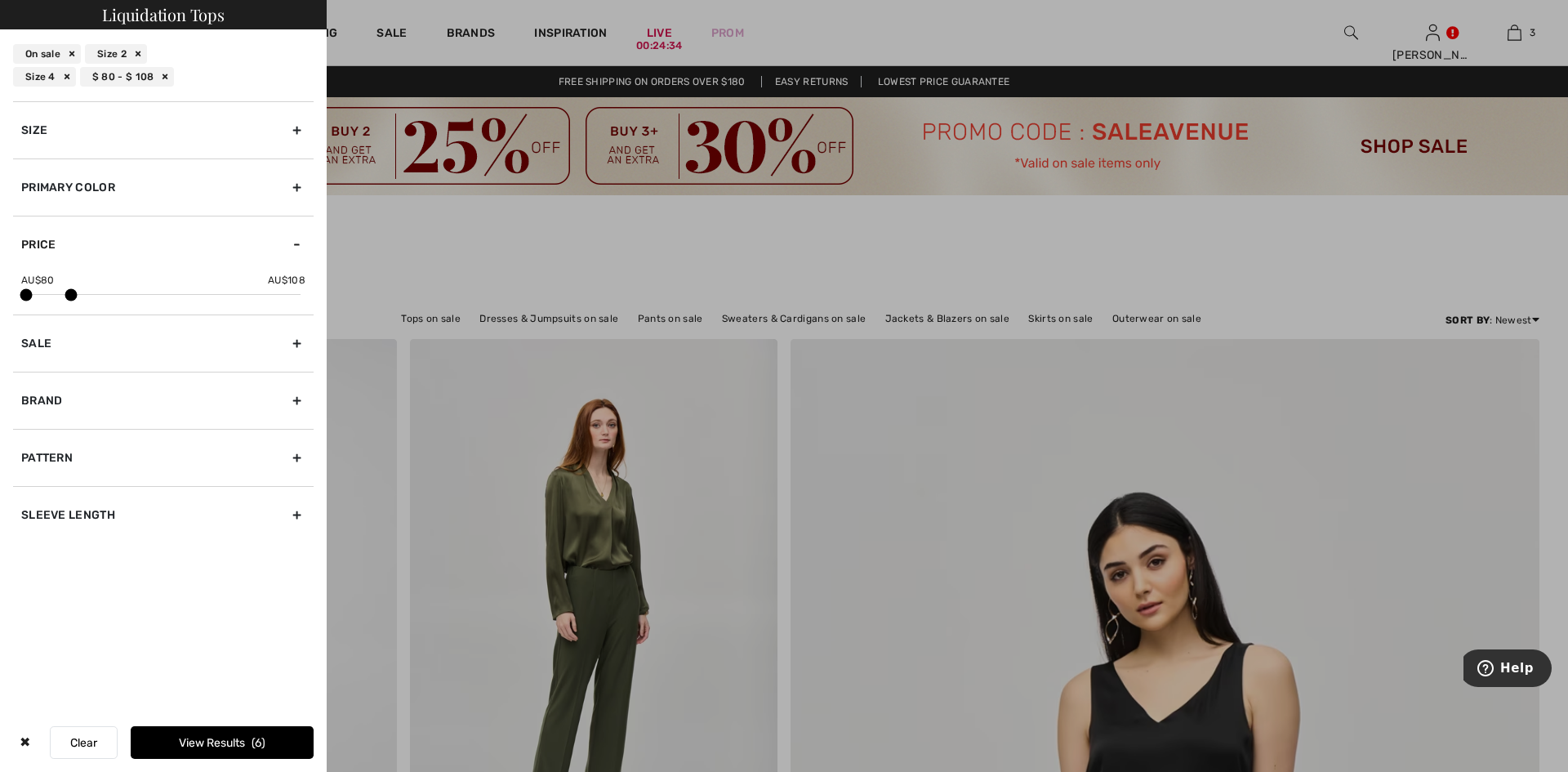
click at [84, 293] on div "AU$ 80 AU$ 108" at bounding box center [163, 283] width 284 height 21
drag, startPoint x: 74, startPoint y: 295, endPoint x: 82, endPoint y: 294, distance: 8.1
click at [82, 294] on span at bounding box center [78, 295] width 12 height 12
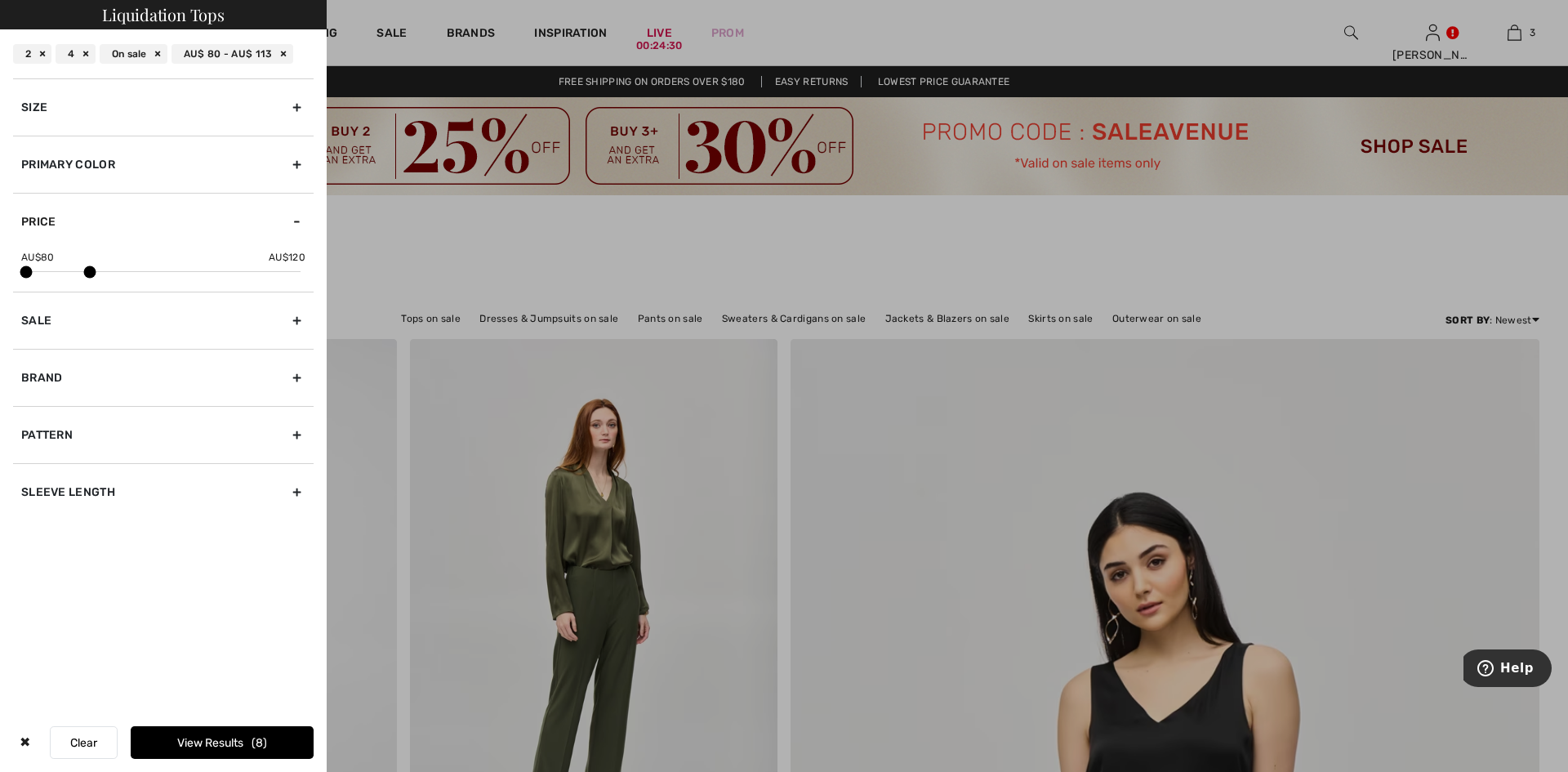
drag, startPoint x: 81, startPoint y: 272, endPoint x: 92, endPoint y: 272, distance: 11.0
click at [92, 272] on span at bounding box center [90, 272] width 12 height 12
drag, startPoint x: 95, startPoint y: 273, endPoint x: 111, endPoint y: 271, distance: 16.1
click at [111, 271] on span at bounding box center [105, 272] width 12 height 12
click at [248, 746] on button "View Results 39" at bounding box center [222, 743] width 183 height 33
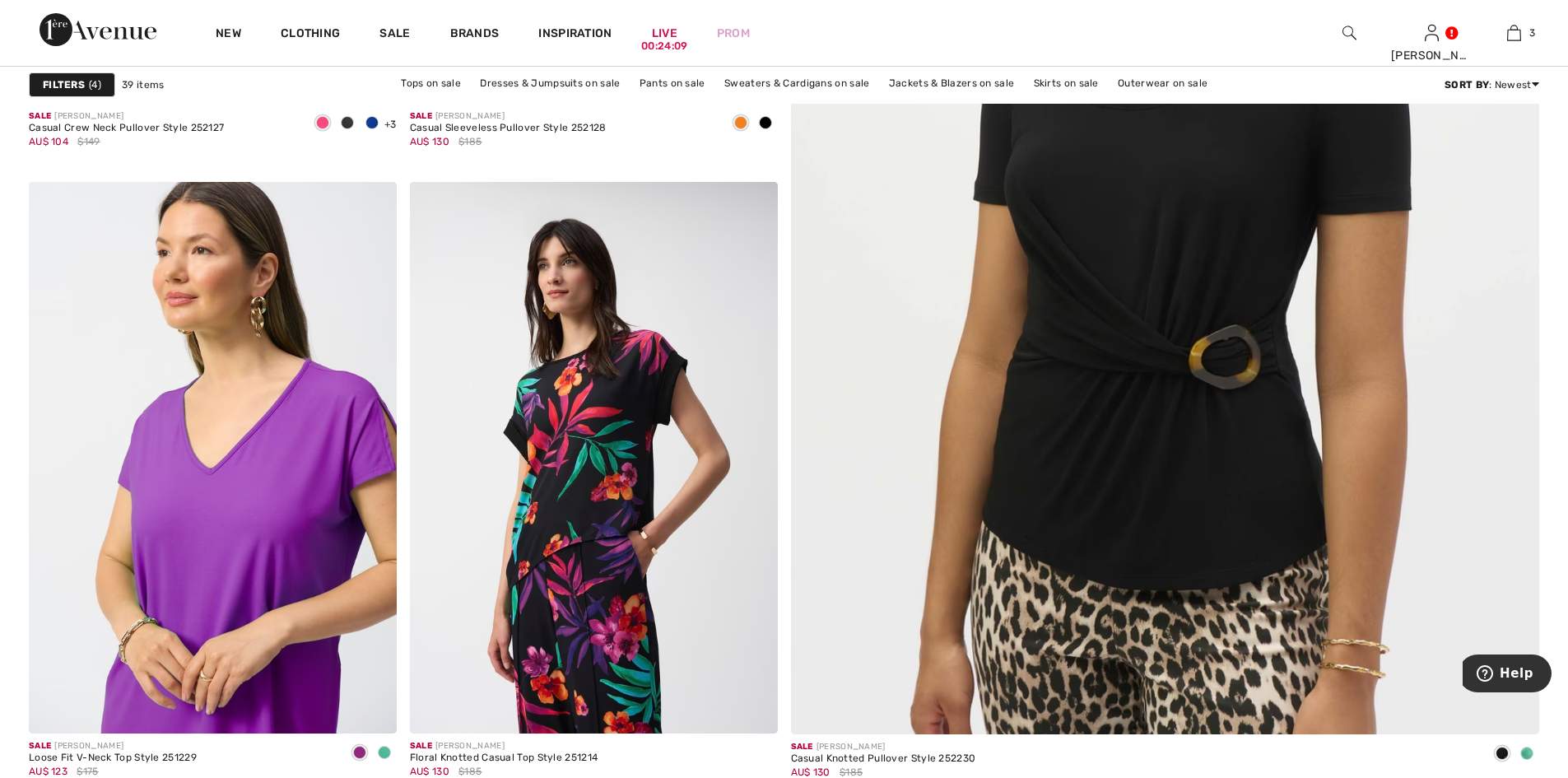
scroll to position [658, 0]
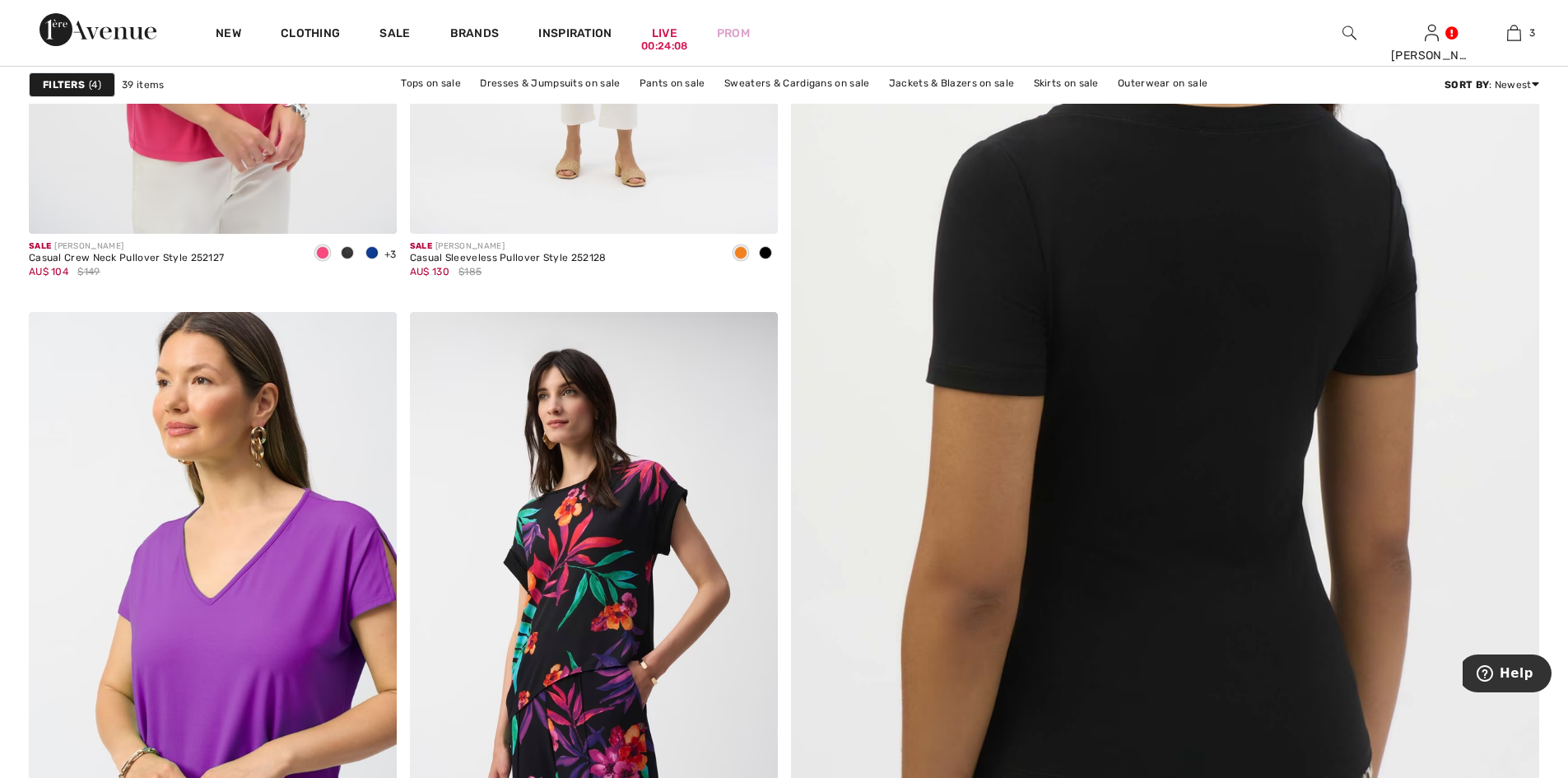
click at [1186, 404] on img at bounding box center [1165, 356] width 898 height 1348
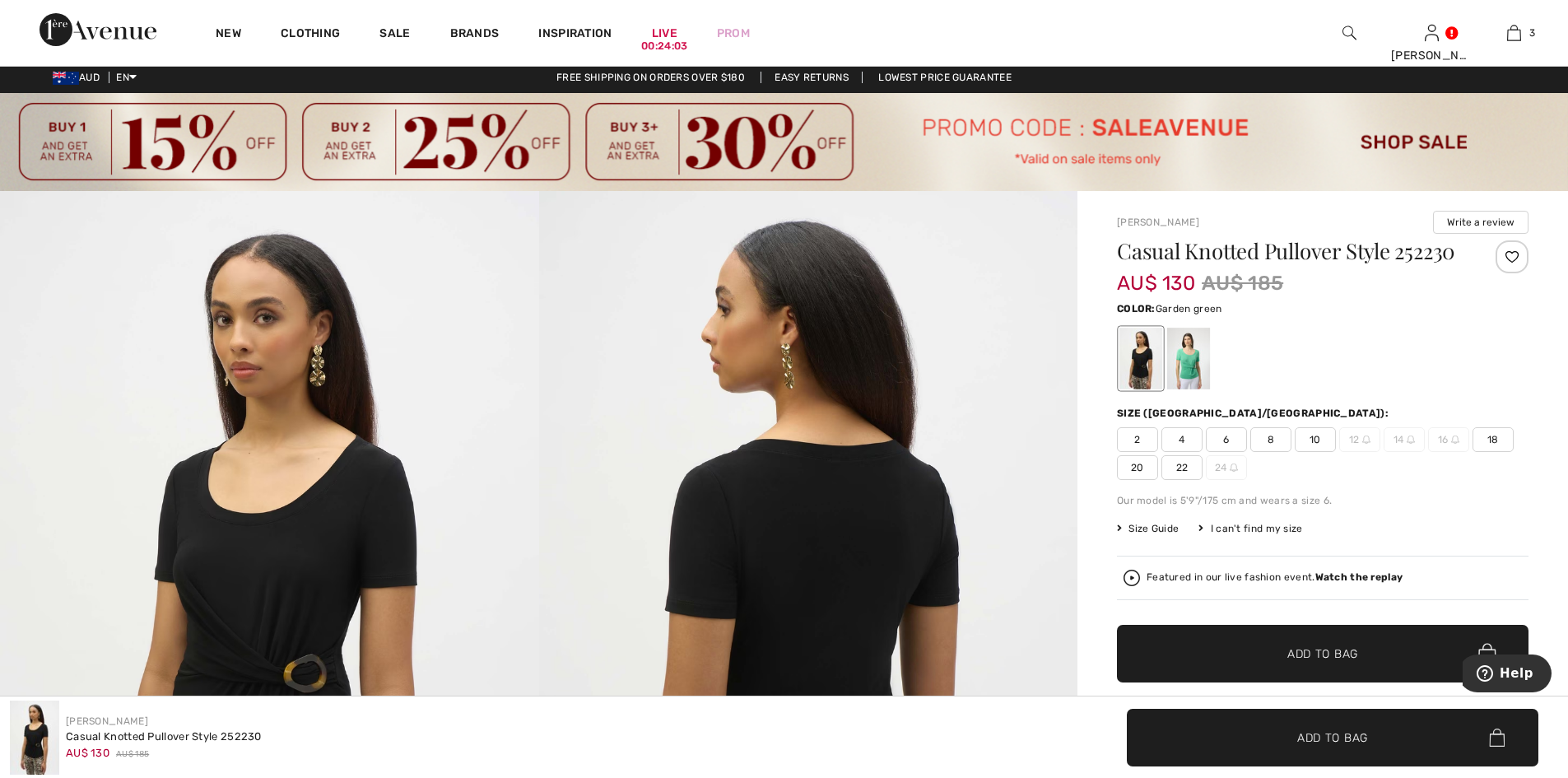
scroll to position [219, 0]
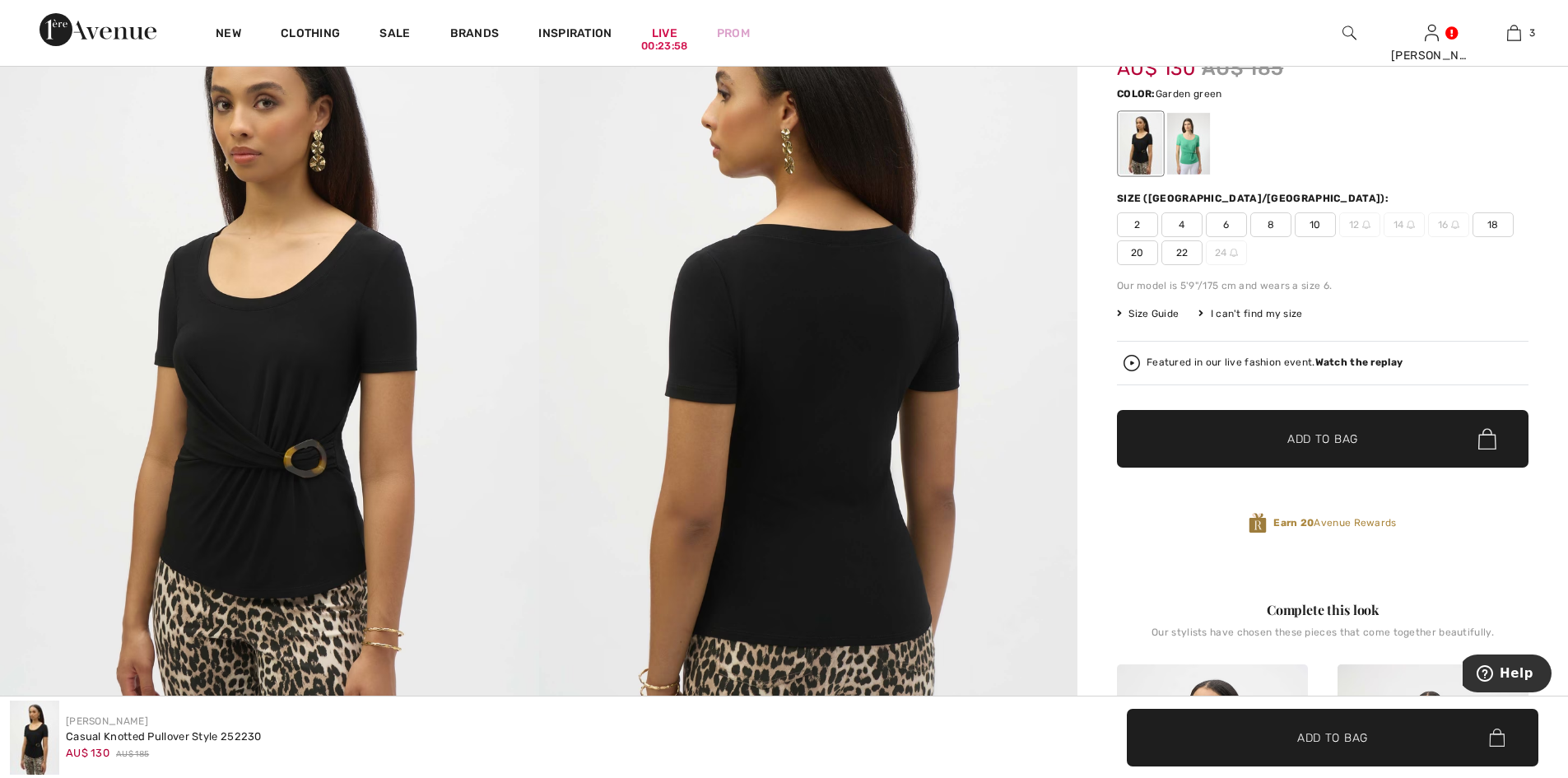
click at [1195, 142] on div at bounding box center [1188, 143] width 42 height 62
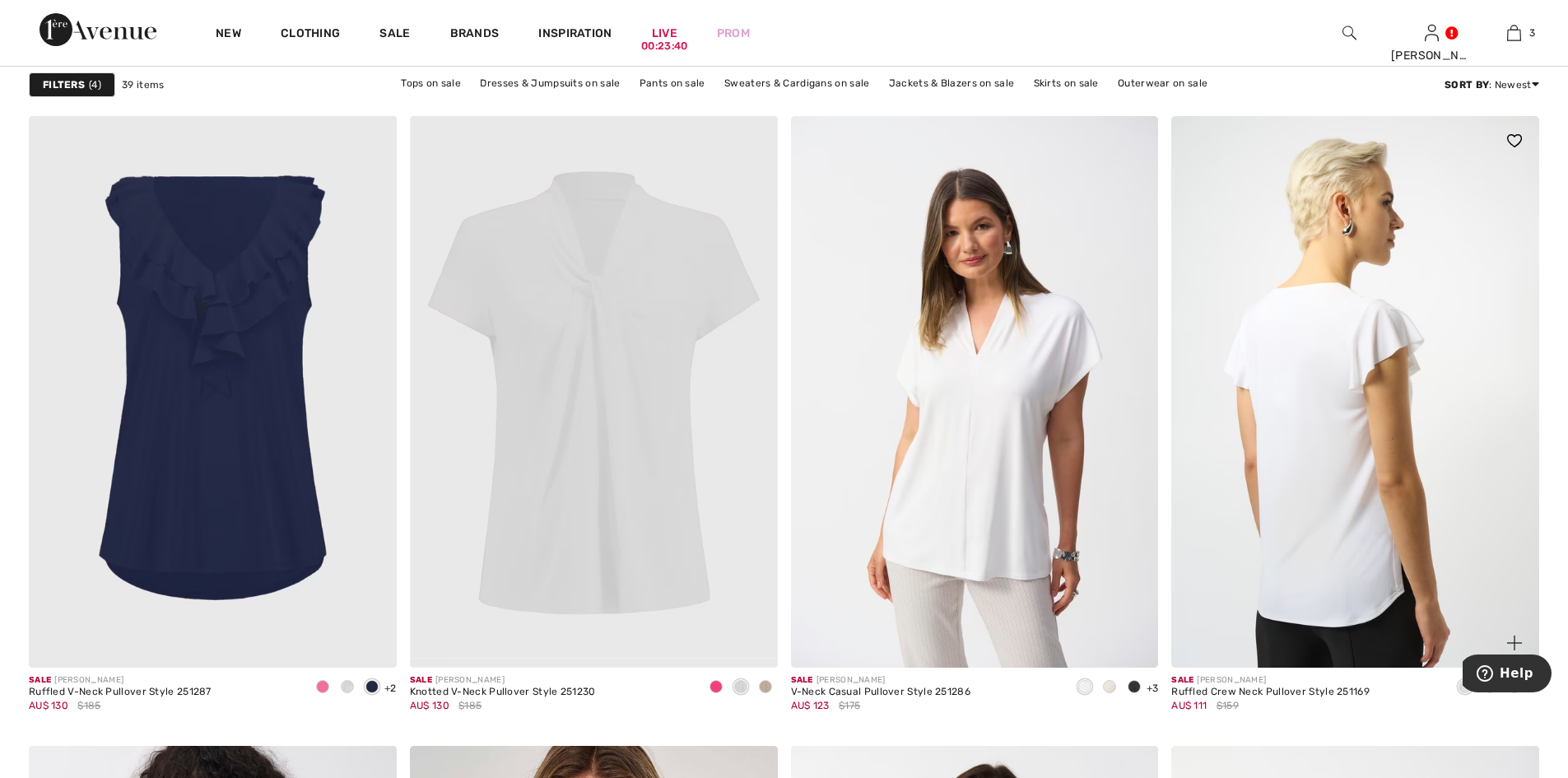
scroll to position [1537, 0]
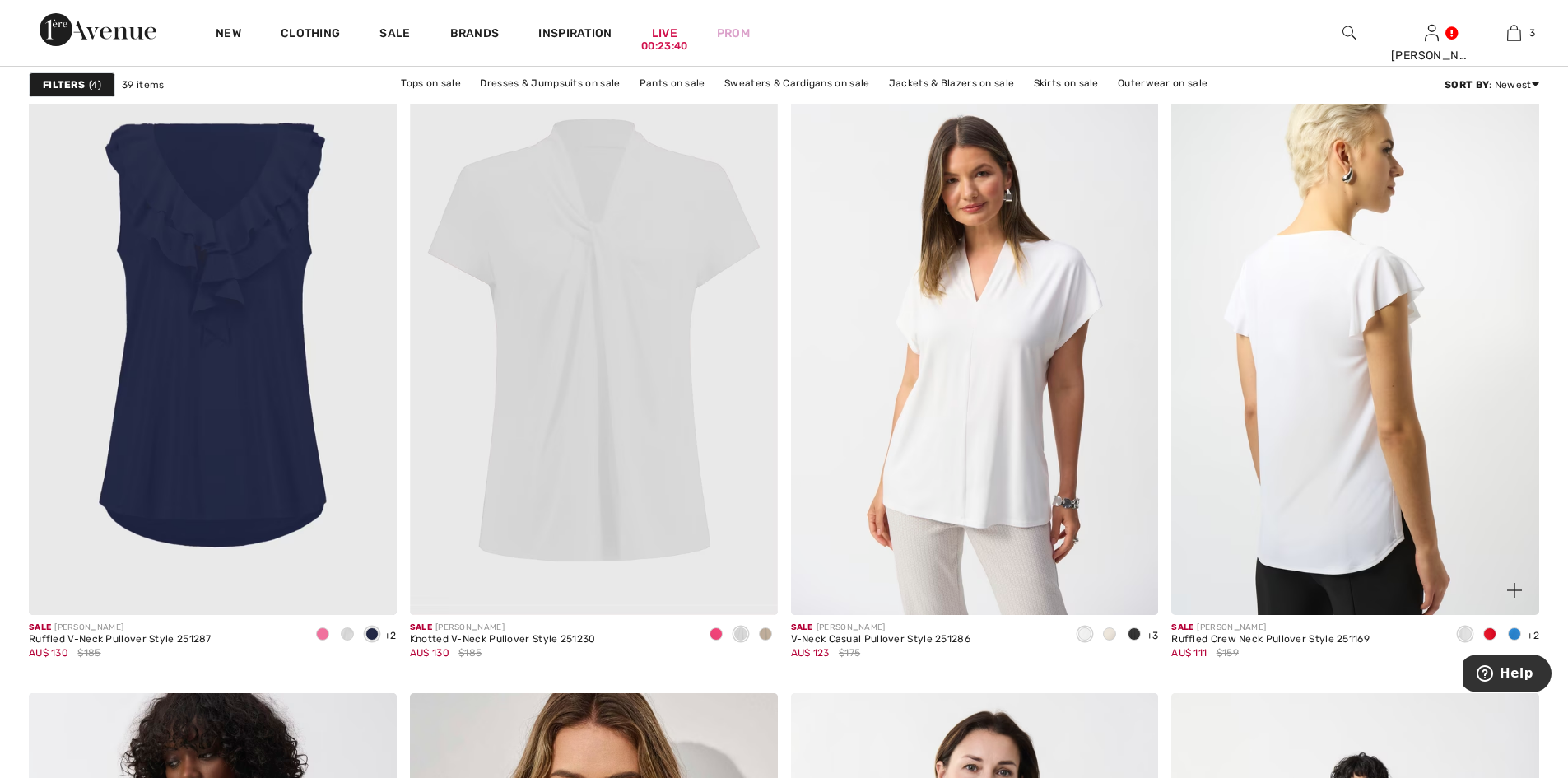
click at [1336, 386] on img at bounding box center [1355, 339] width 368 height 551
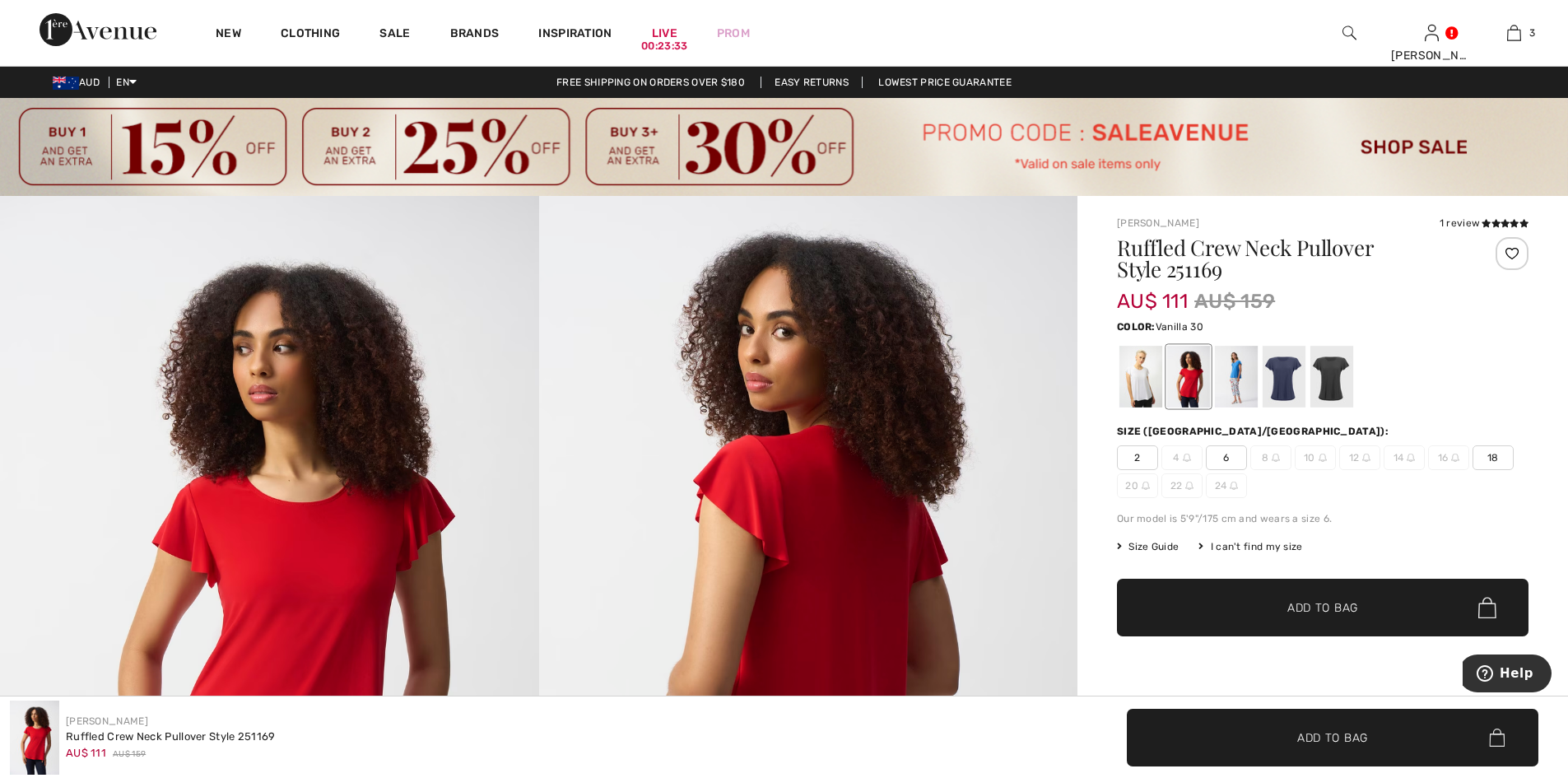
click at [1141, 384] on div at bounding box center [1141, 376] width 42 height 62
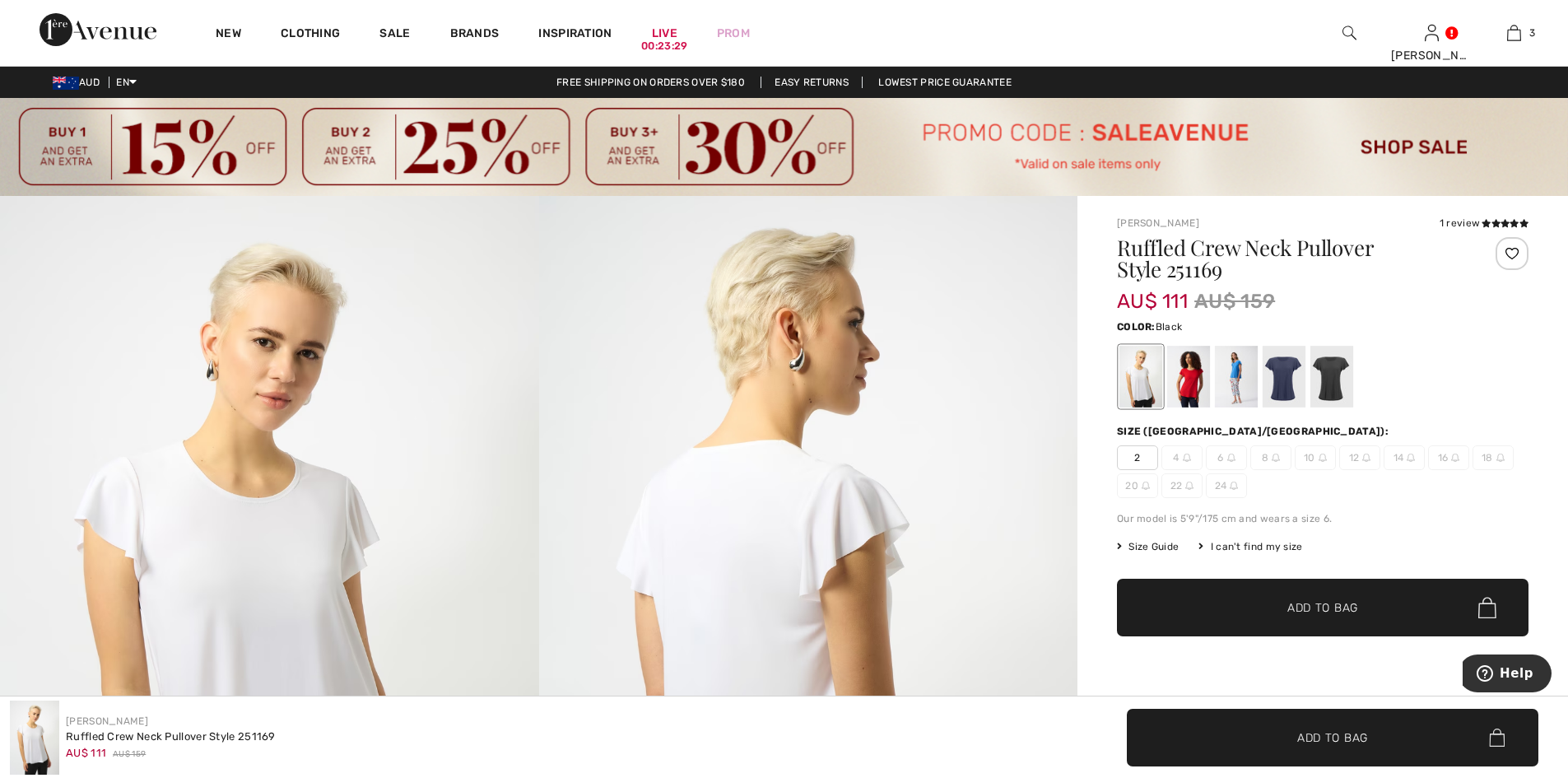
click at [1331, 373] on div at bounding box center [1332, 376] width 42 height 62
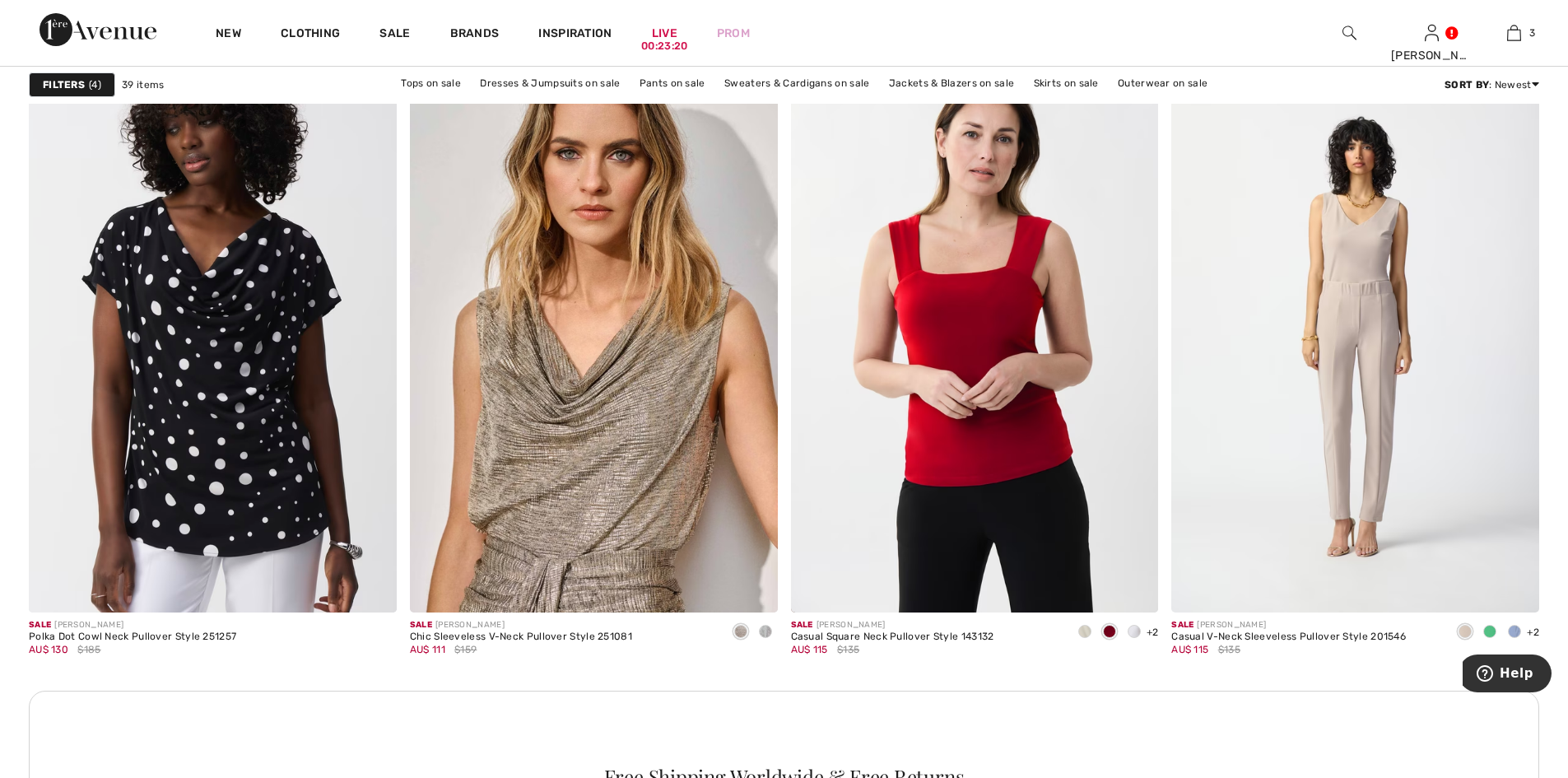
scroll to position [2196, 0]
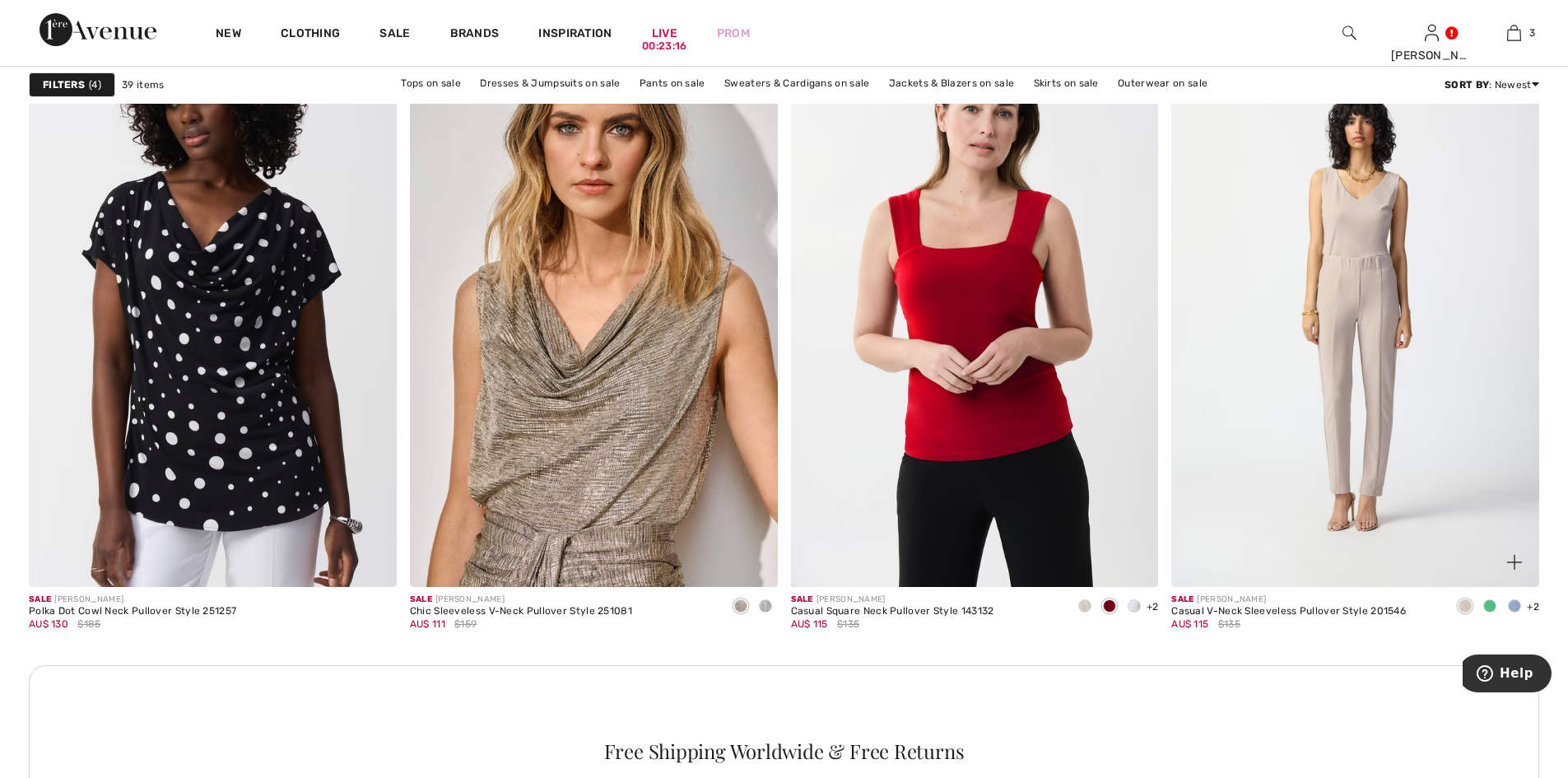
click at [1334, 264] on img at bounding box center [1355, 311] width 368 height 551
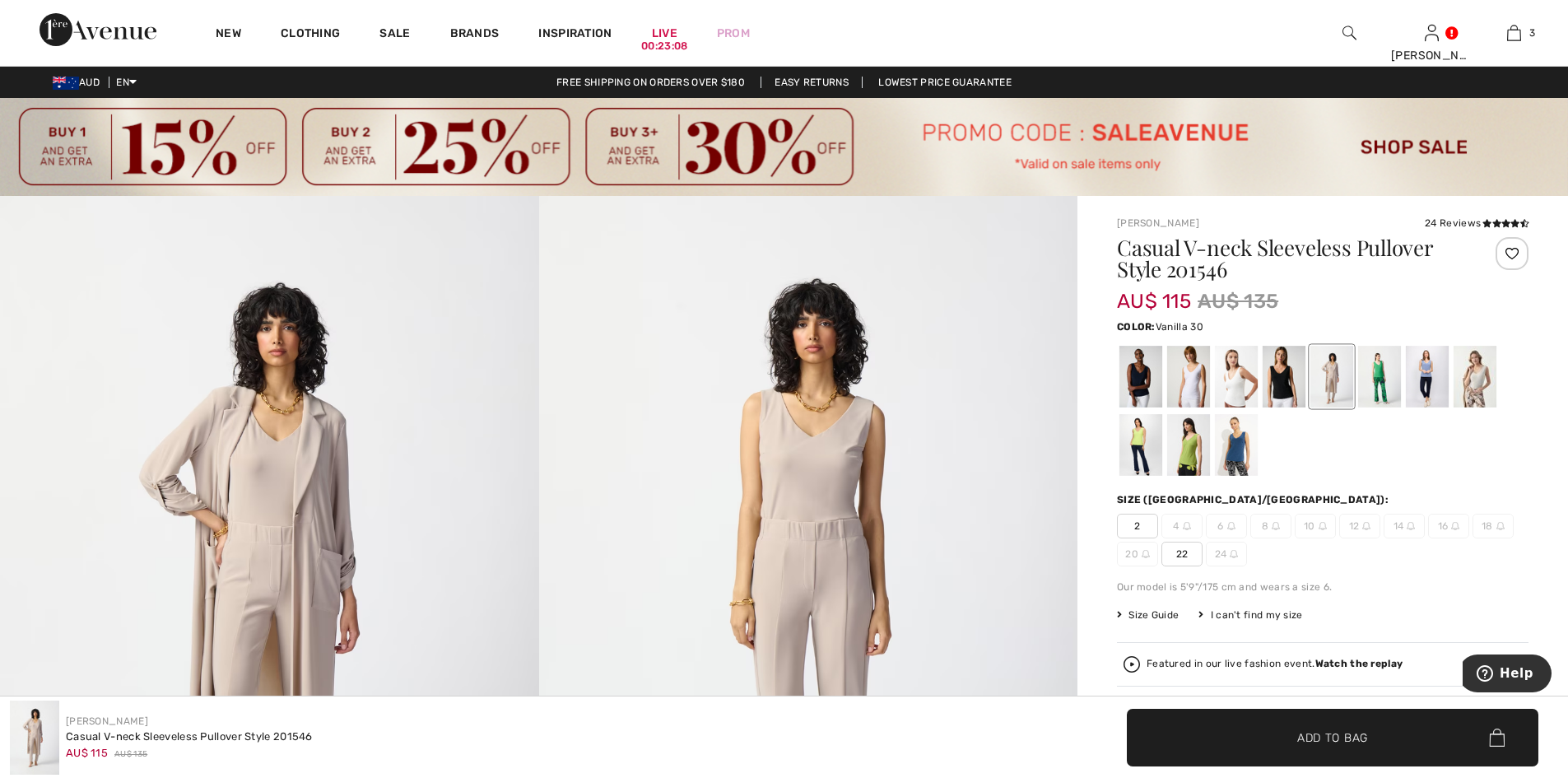
click at [1240, 380] on div at bounding box center [1236, 376] width 42 height 62
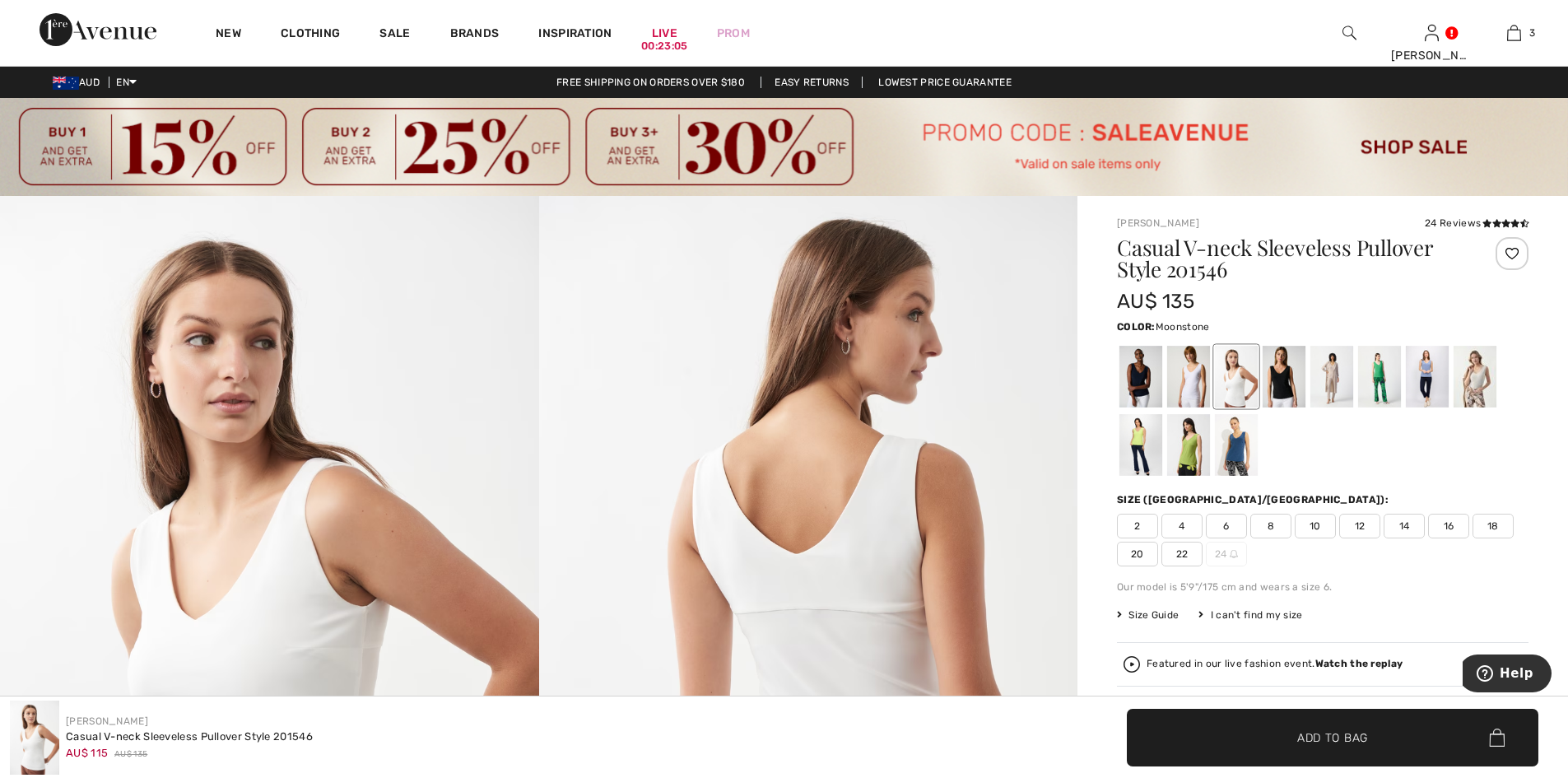
click at [1467, 387] on div at bounding box center [1475, 376] width 42 height 62
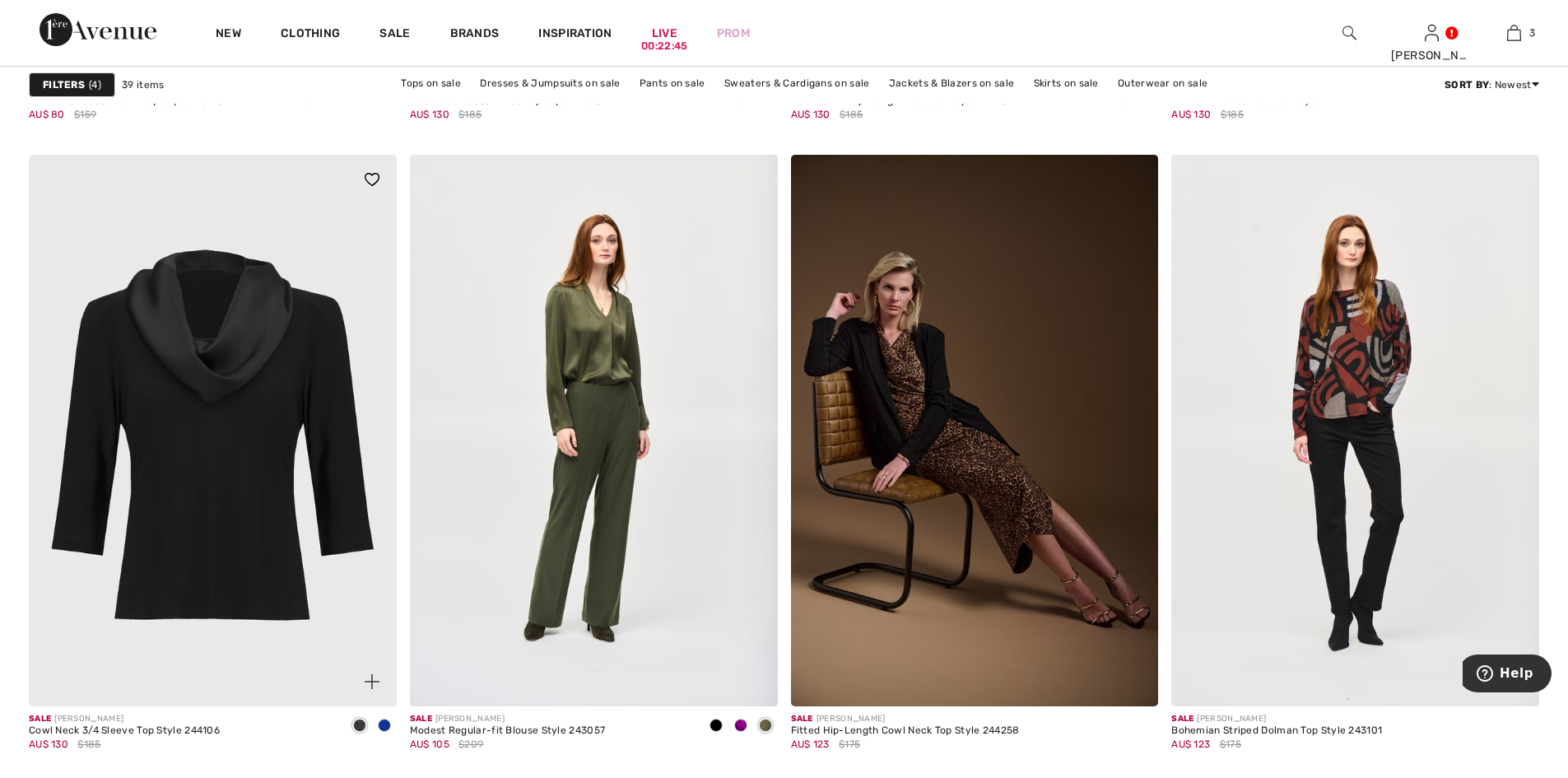
scroll to position [4171, 0]
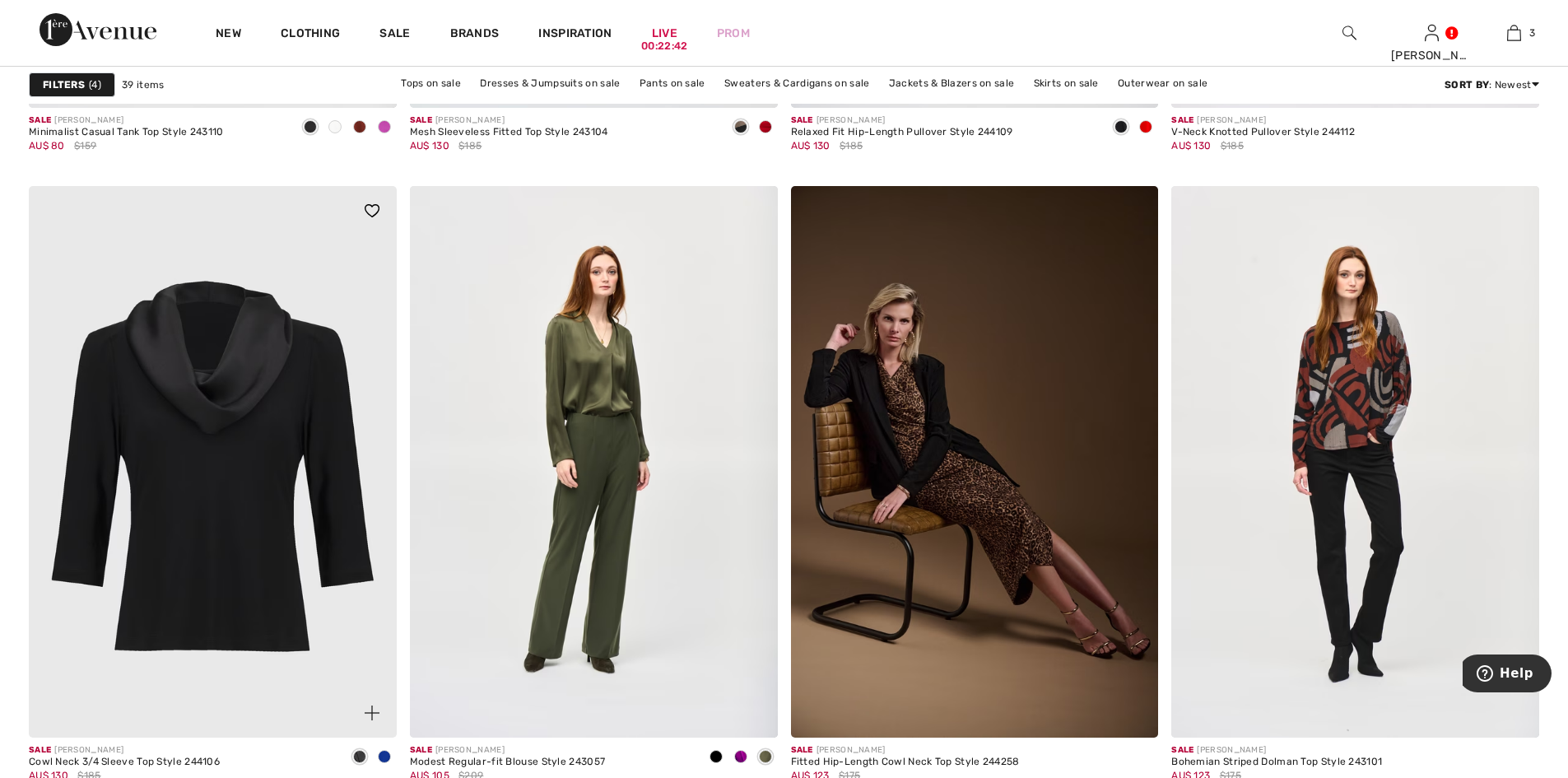
click at [261, 435] on img at bounding box center [212, 462] width 368 height 551
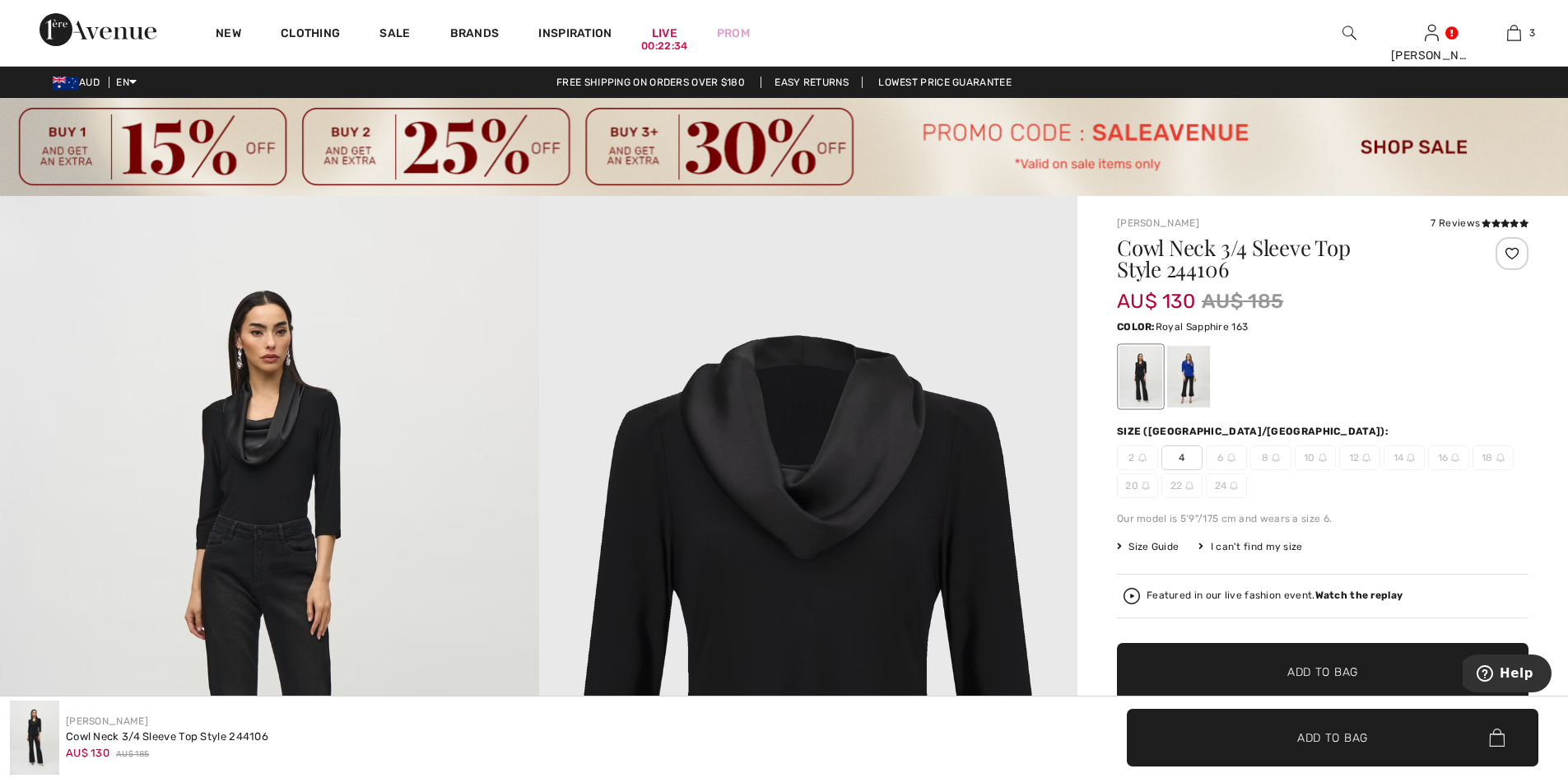
click at [1194, 372] on div at bounding box center [1188, 376] width 42 height 62
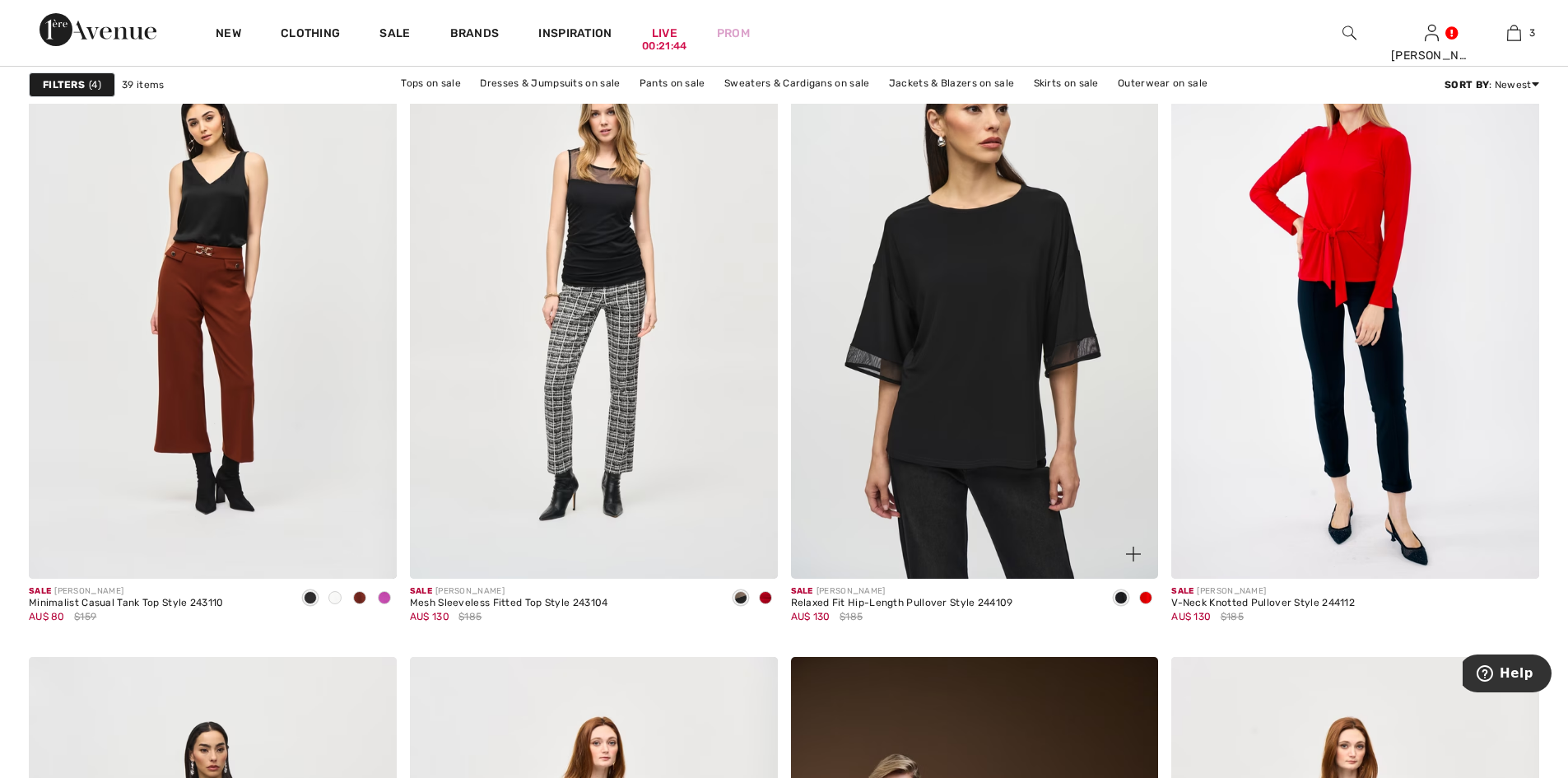
scroll to position [3732, 0]
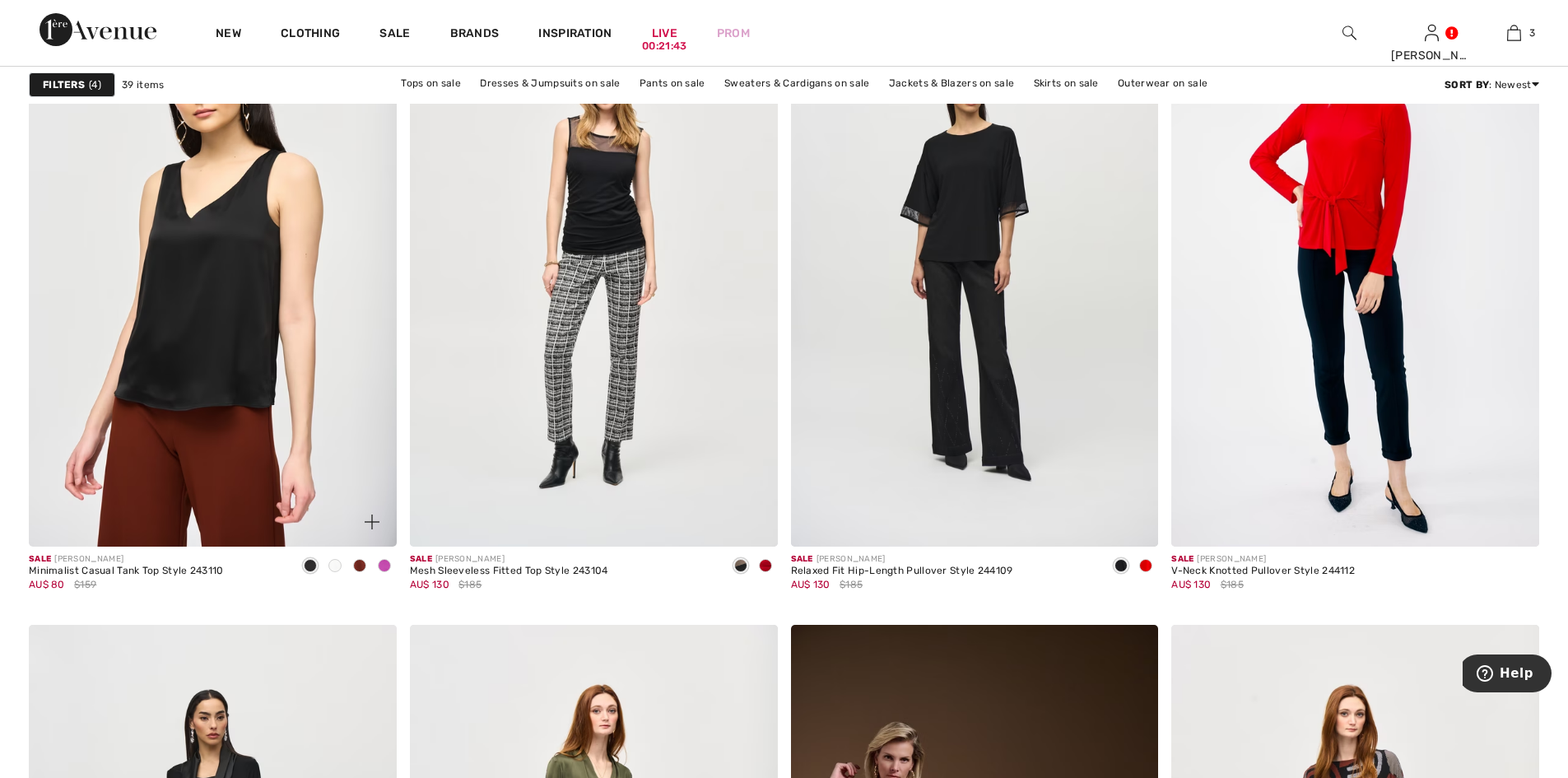
click at [210, 312] on img at bounding box center [212, 271] width 368 height 551
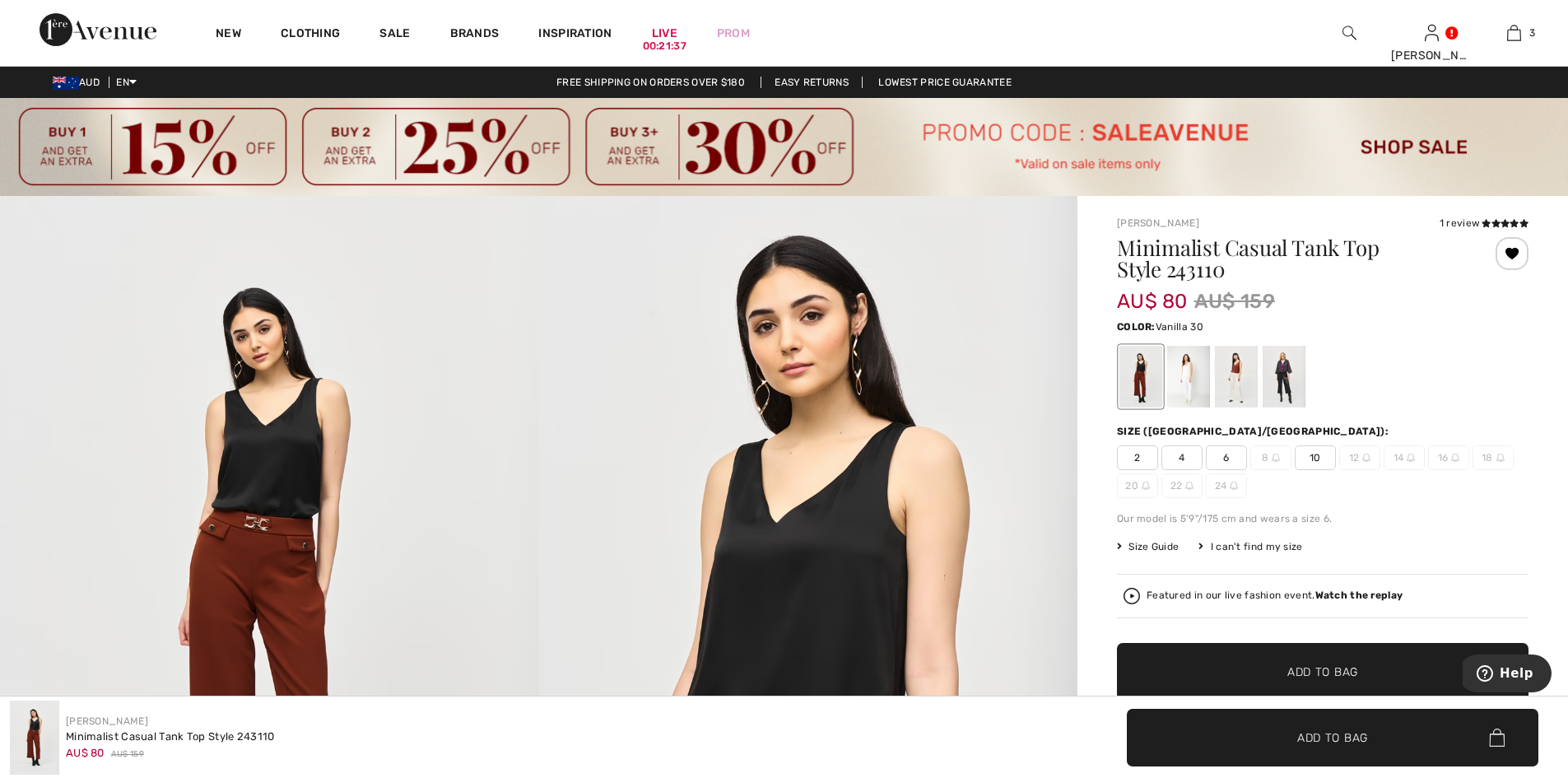
click at [1189, 373] on div at bounding box center [1188, 376] width 42 height 62
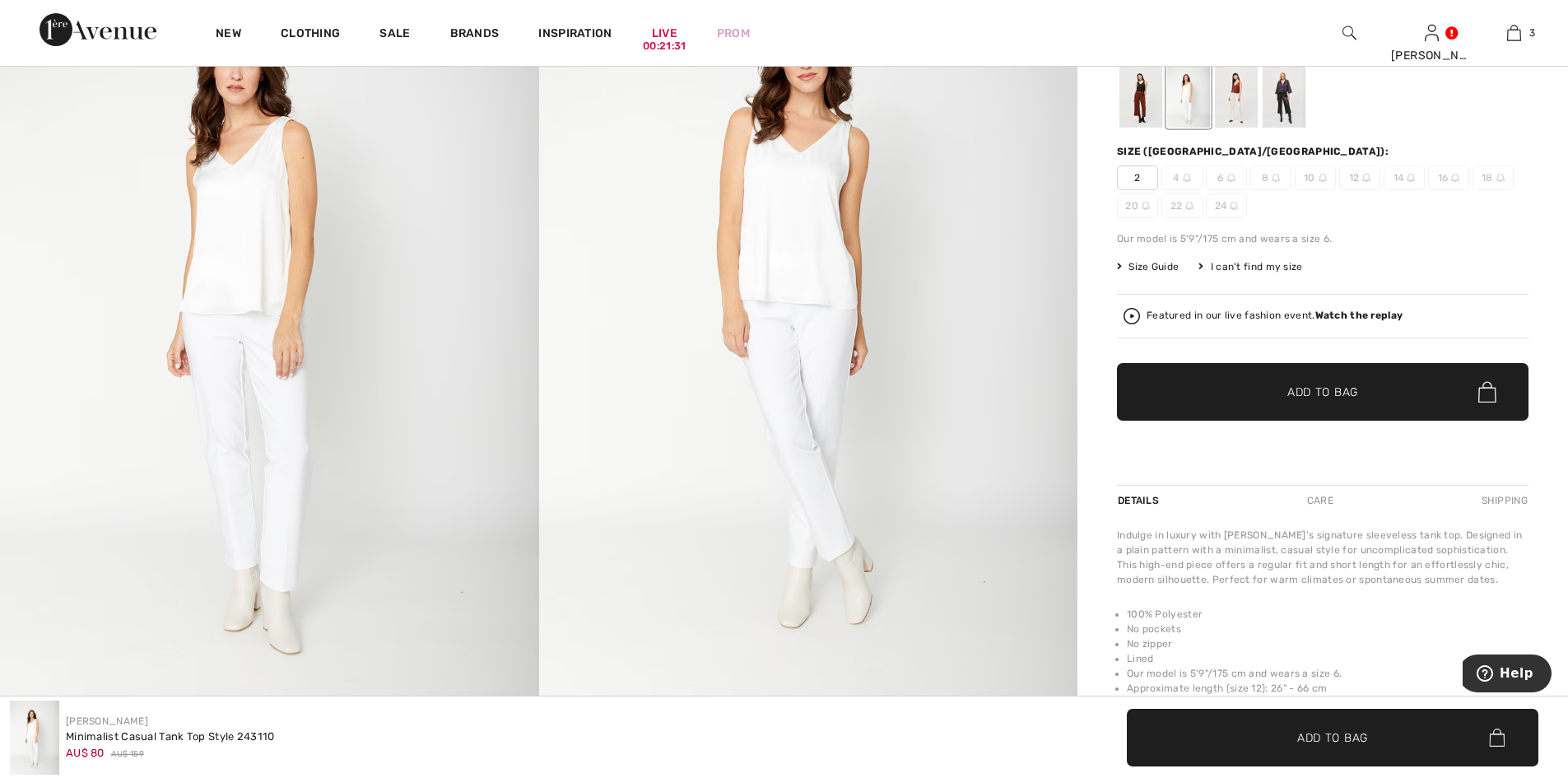
scroll to position [219, 0]
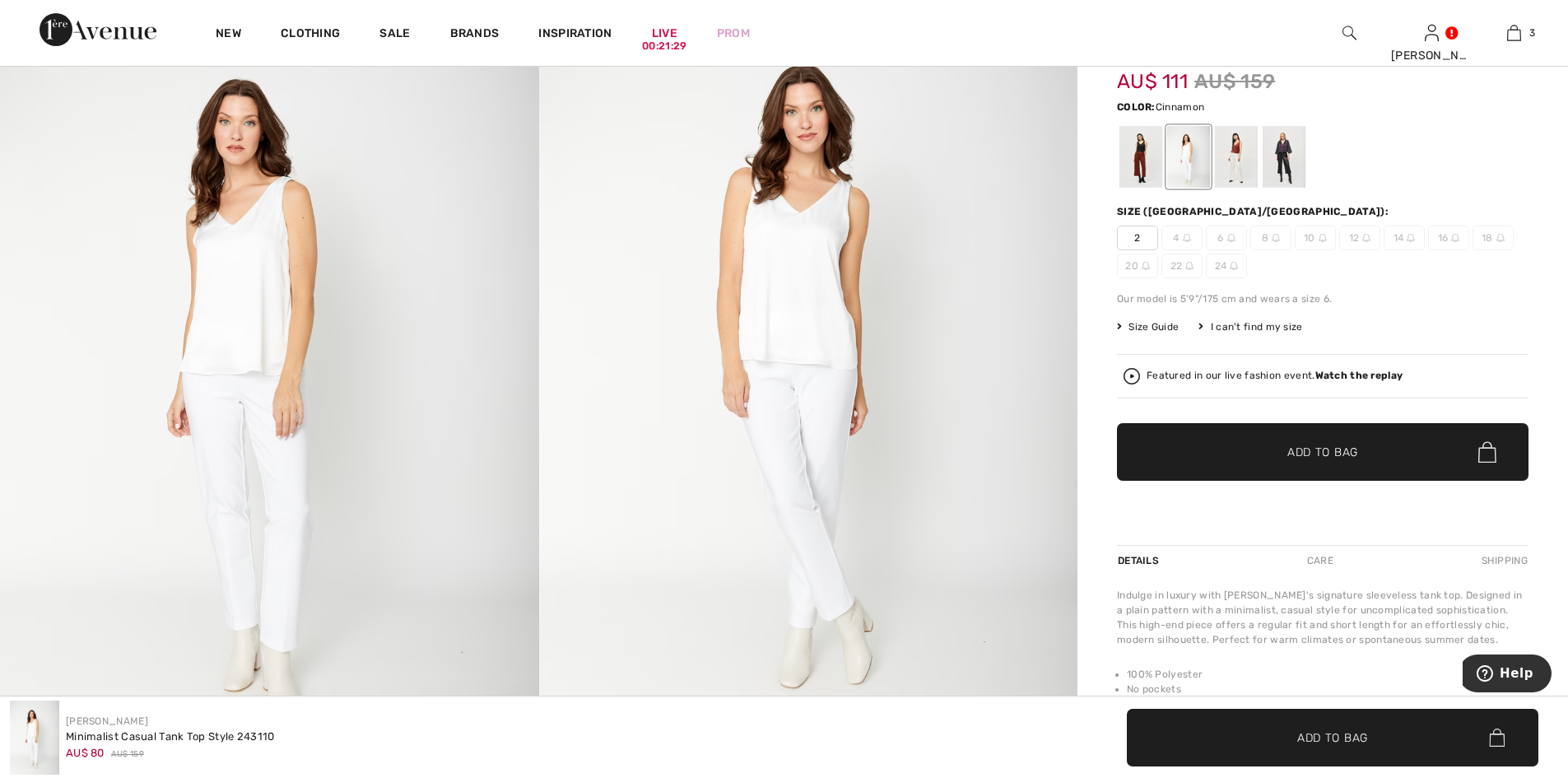
click at [1234, 158] on div at bounding box center [1236, 157] width 42 height 62
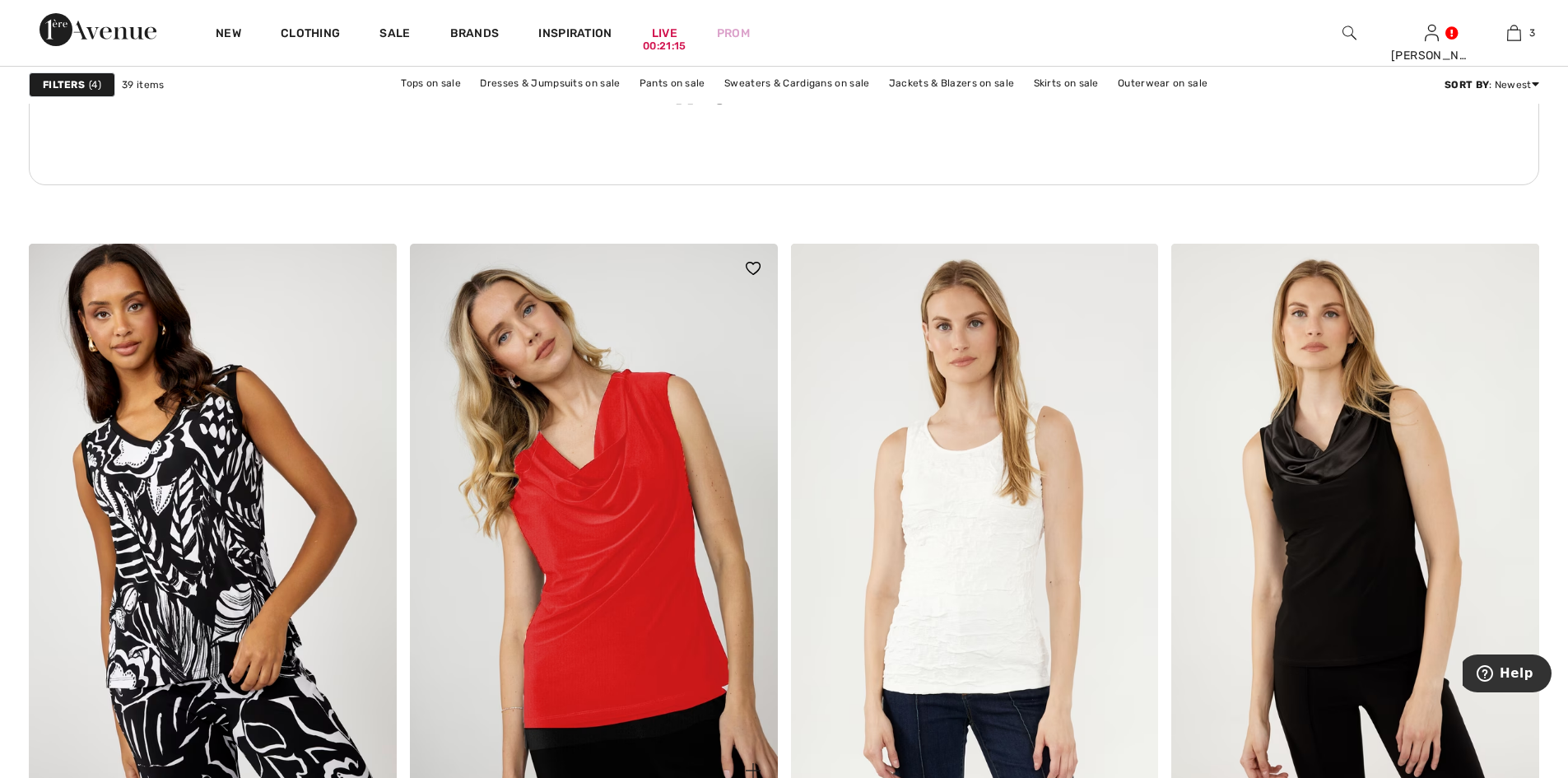
scroll to position [3074, 0]
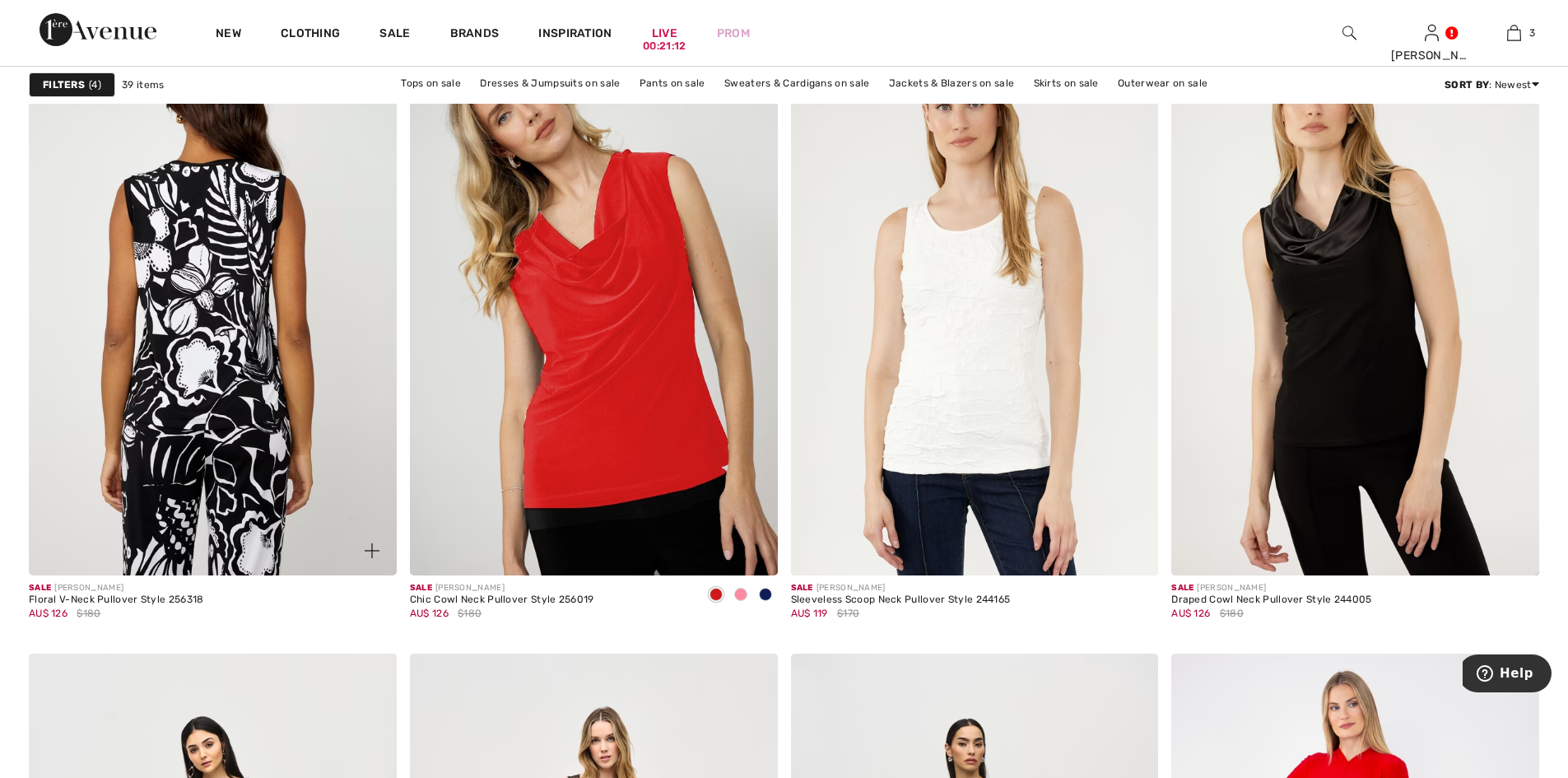
click at [199, 293] on img at bounding box center [212, 300] width 368 height 551
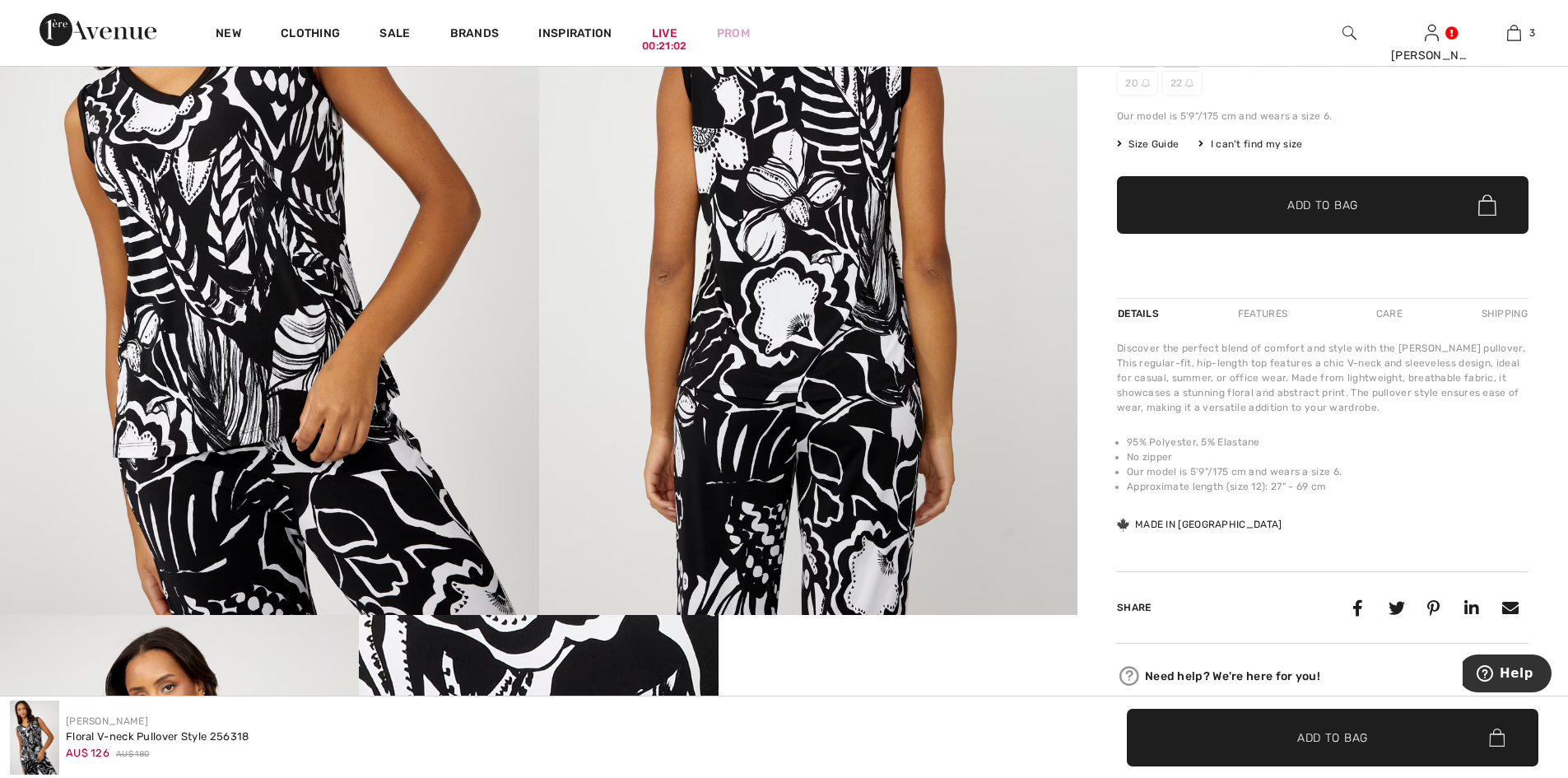
scroll to position [439, 0]
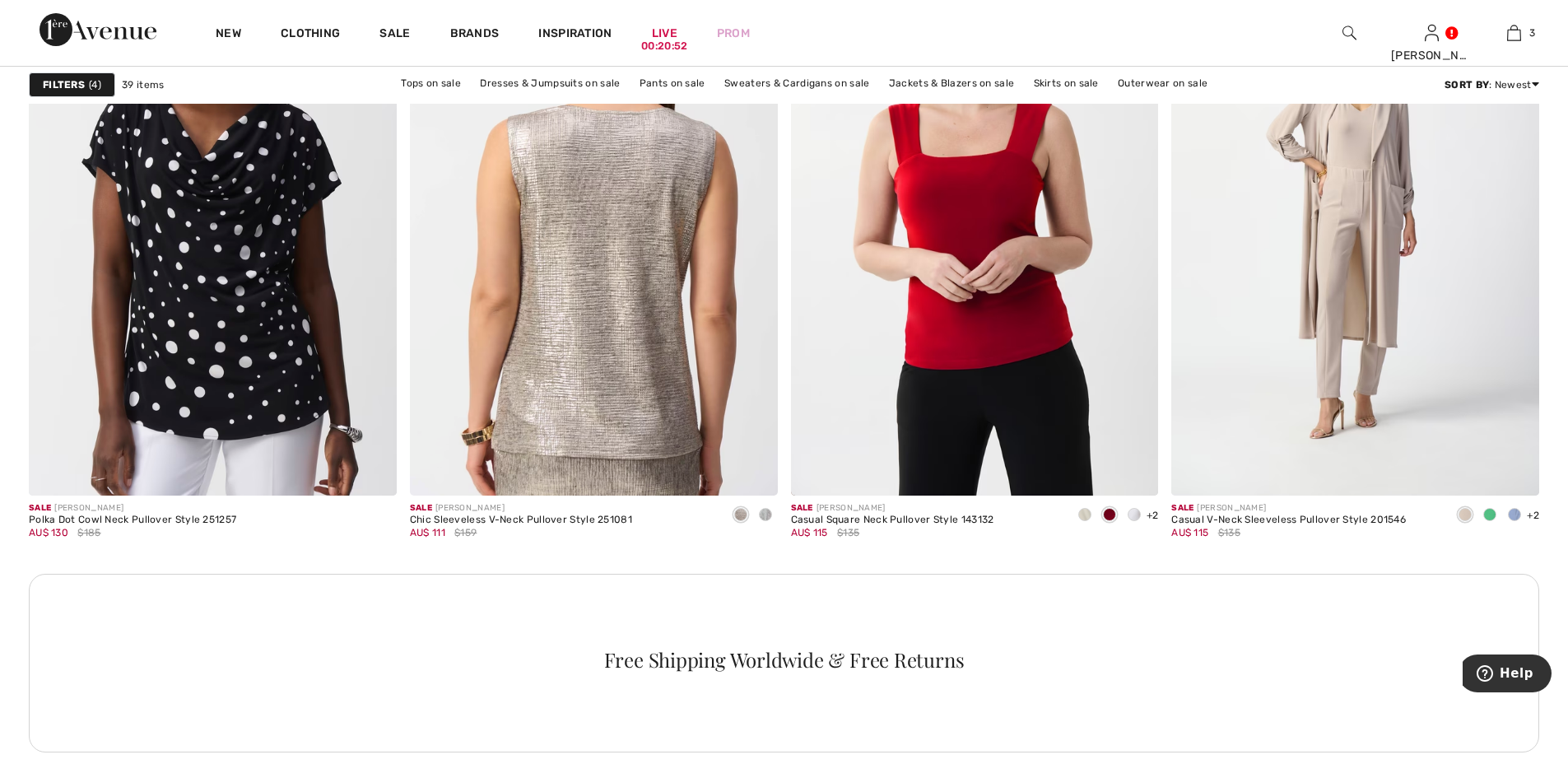
scroll to position [2415, 0]
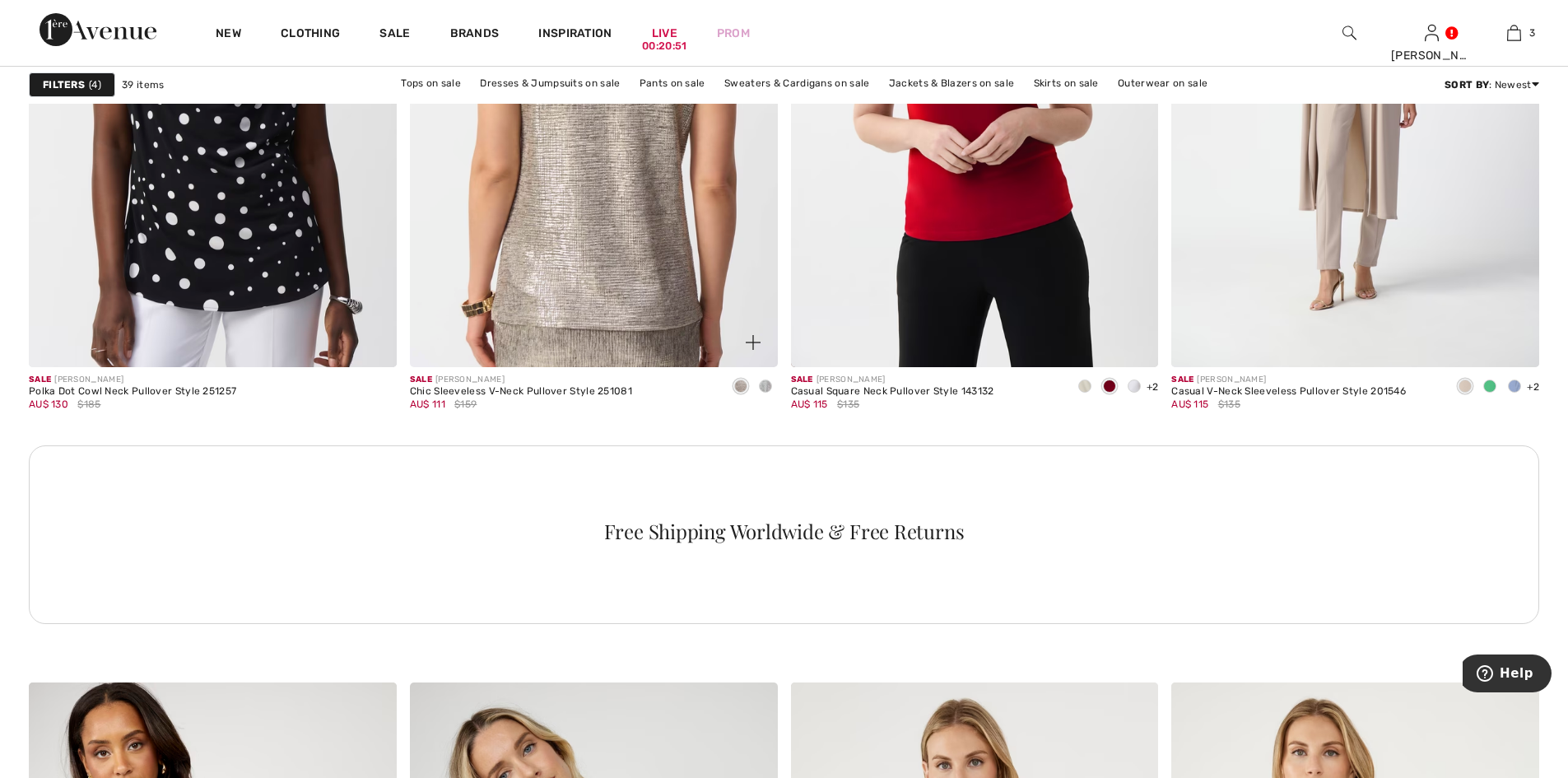
click at [566, 202] on img at bounding box center [594, 90] width 368 height 551
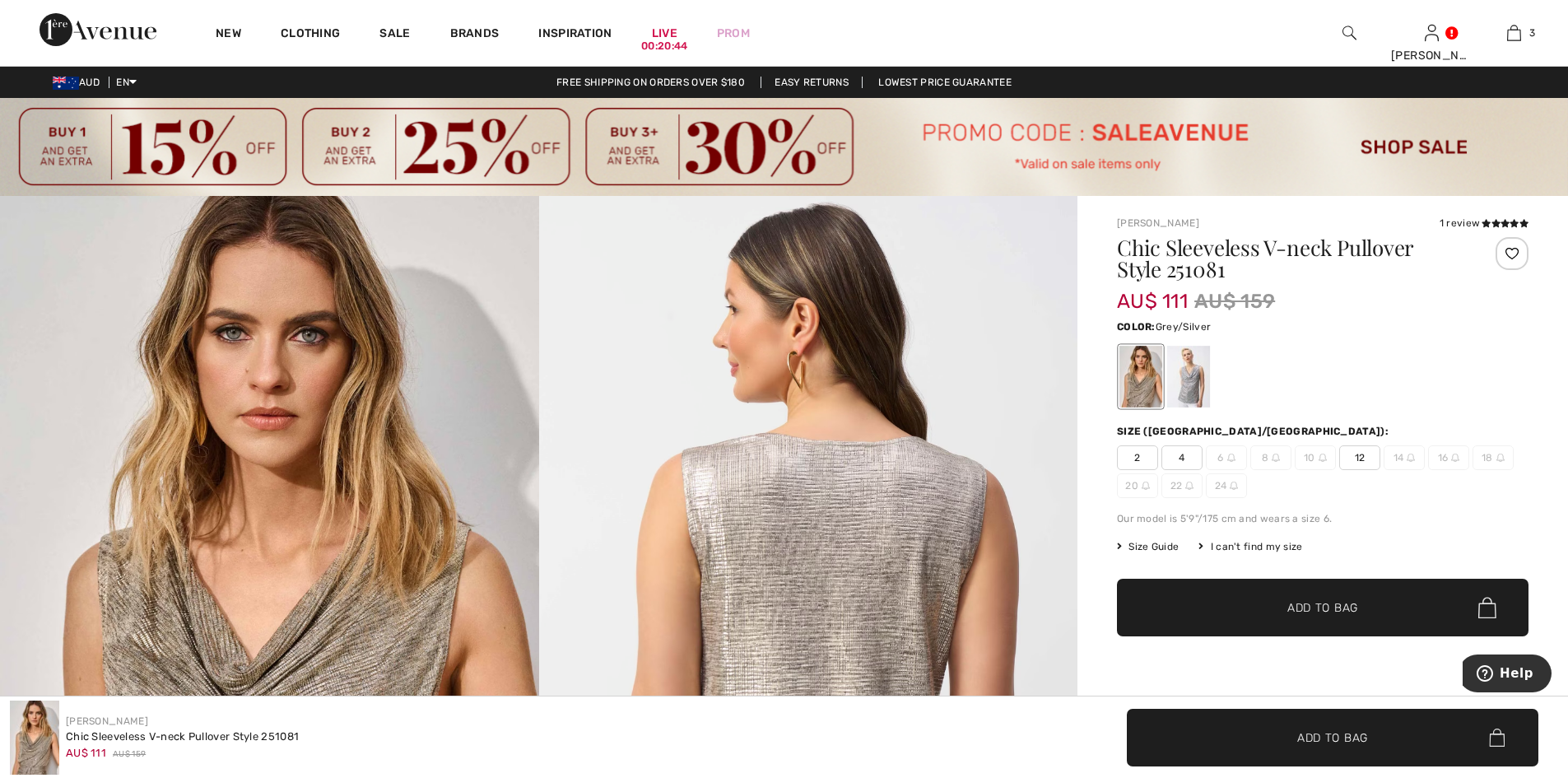
click at [1198, 378] on div at bounding box center [1188, 376] width 42 height 62
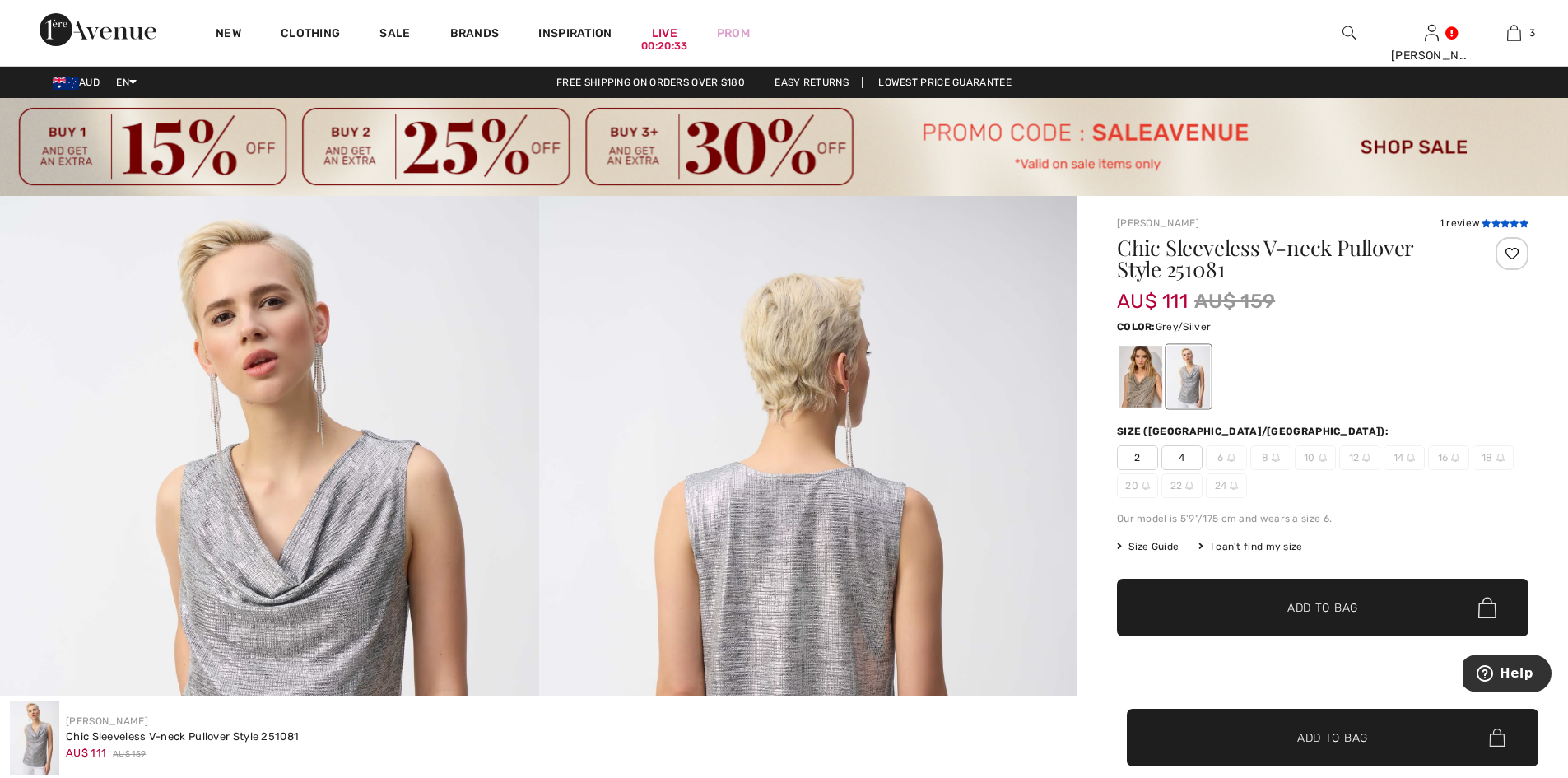
click at [1499, 223] on icon at bounding box center [1496, 223] width 9 height 8
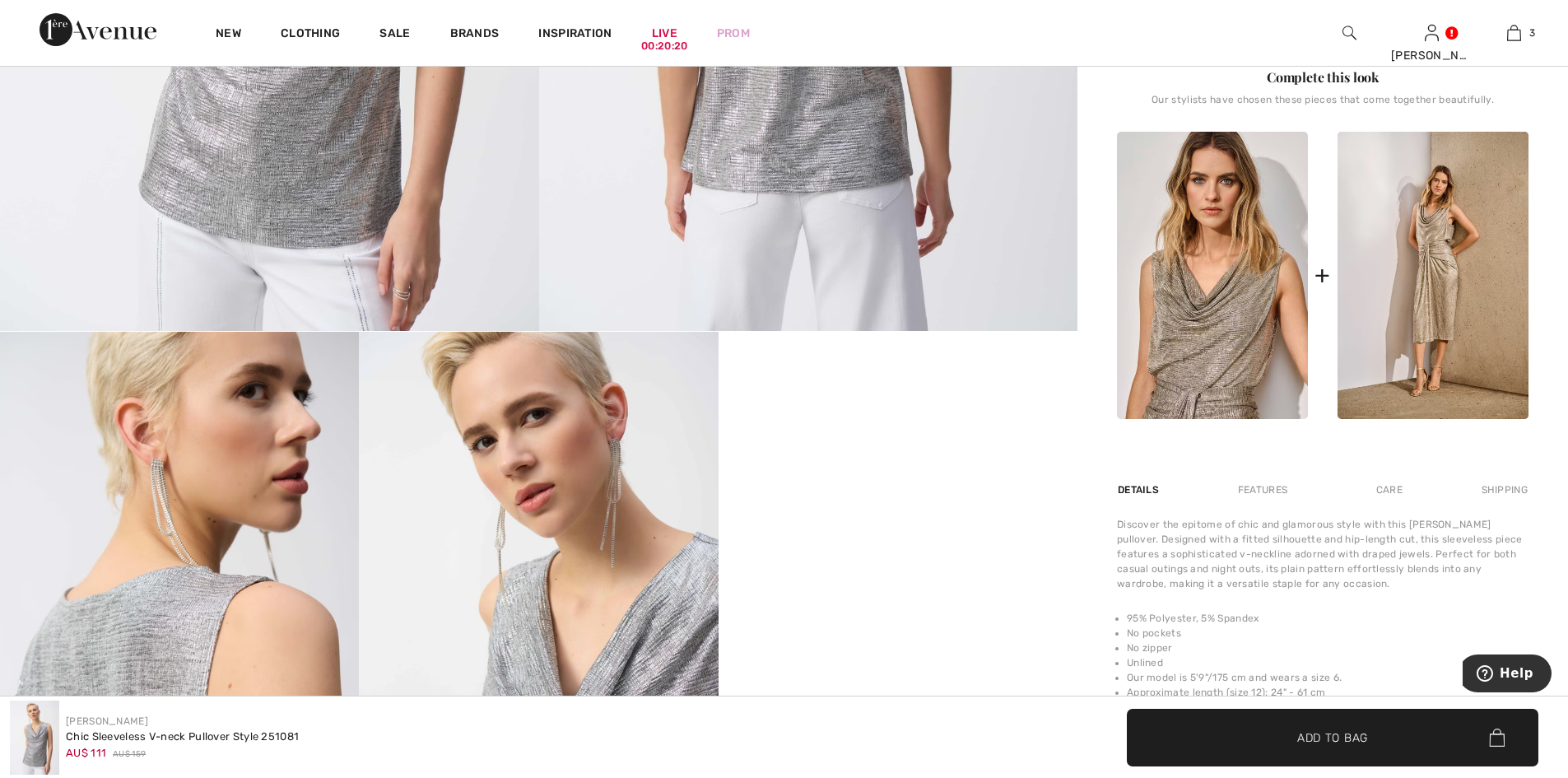
scroll to position [14, 0]
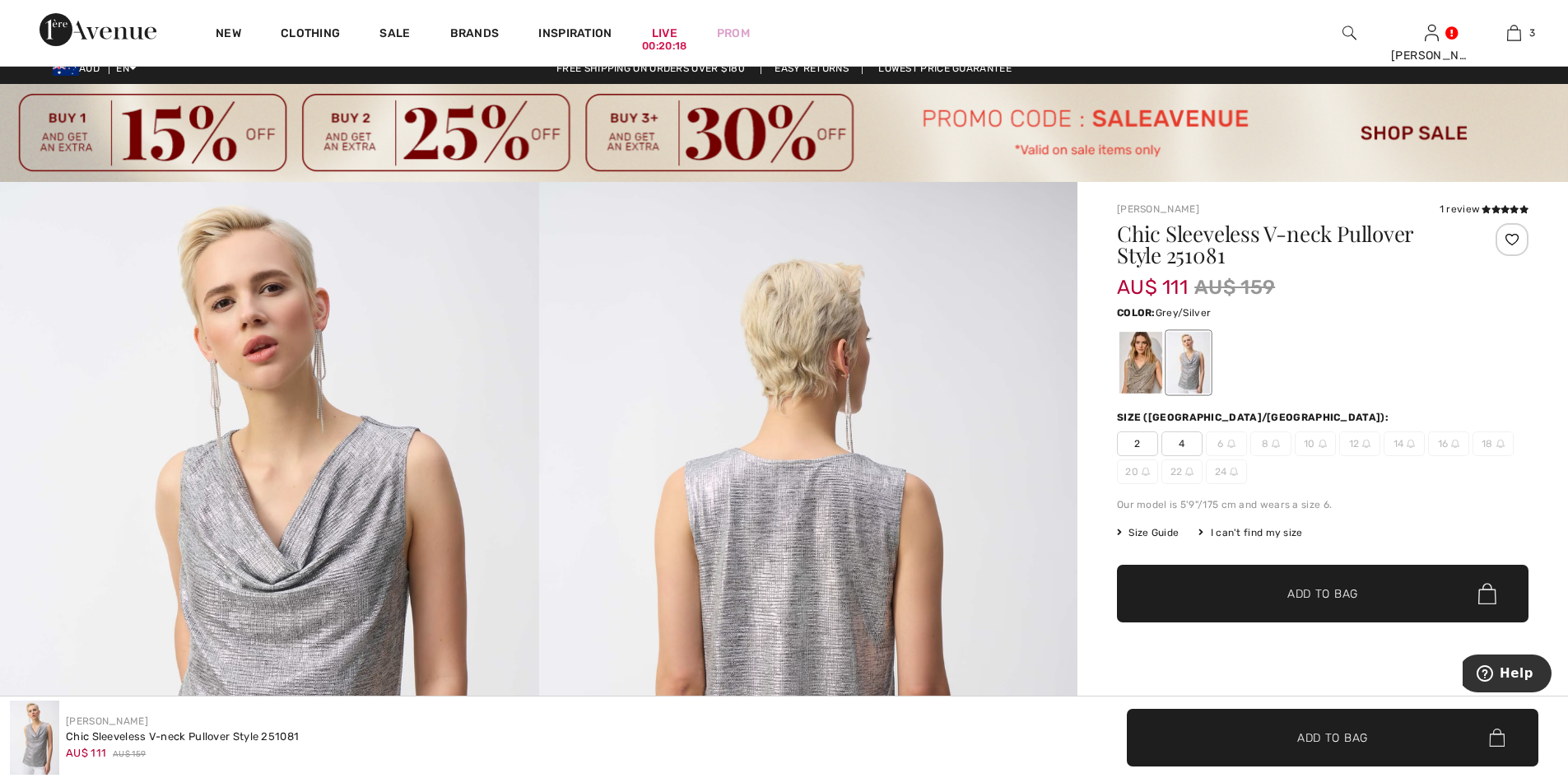
click at [1140, 447] on span "2" at bounding box center [1138, 443] width 41 height 25
click at [1300, 593] on span "Add to Bag" at bounding box center [1323, 594] width 71 height 18
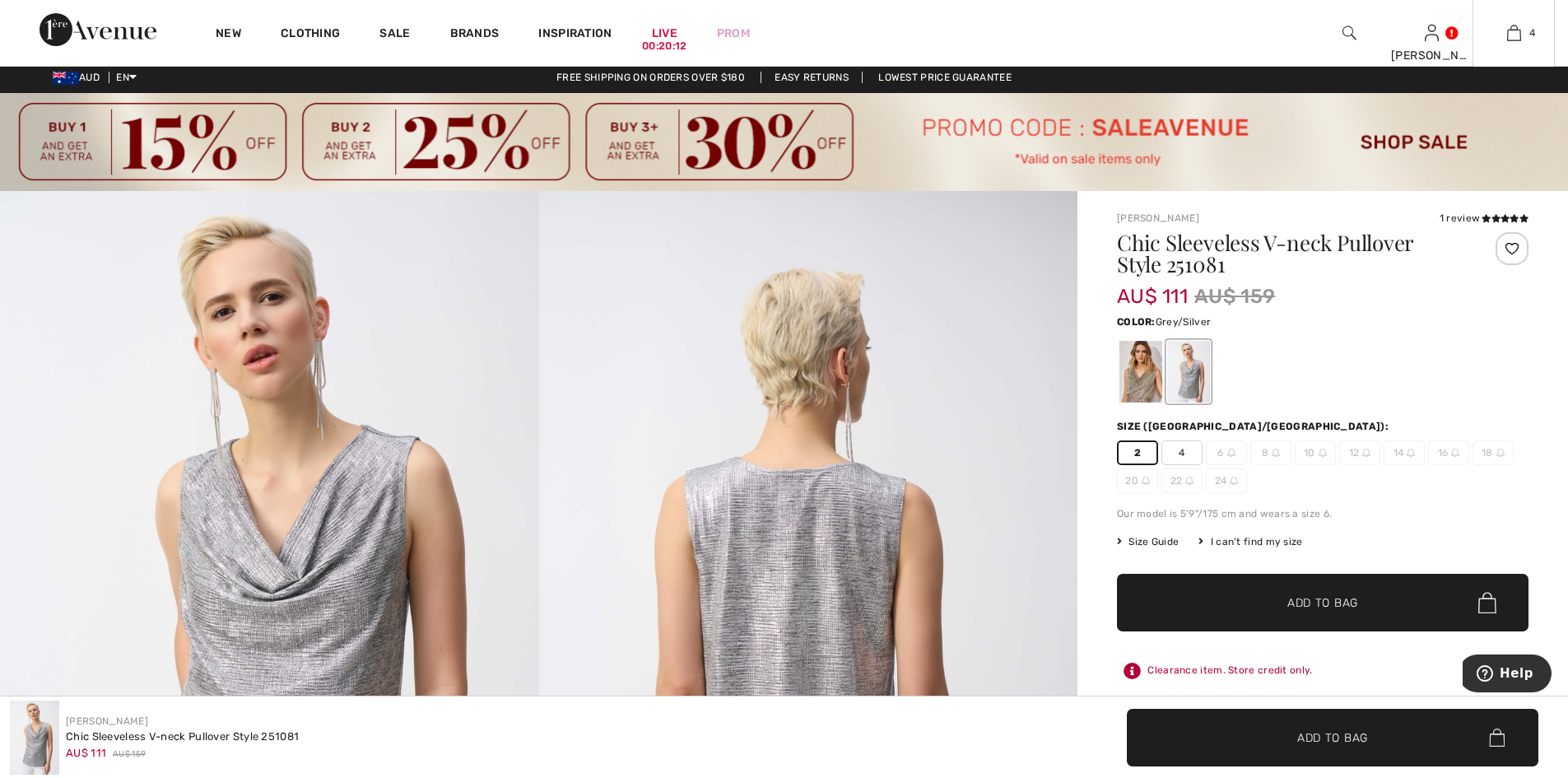
scroll to position [0, 0]
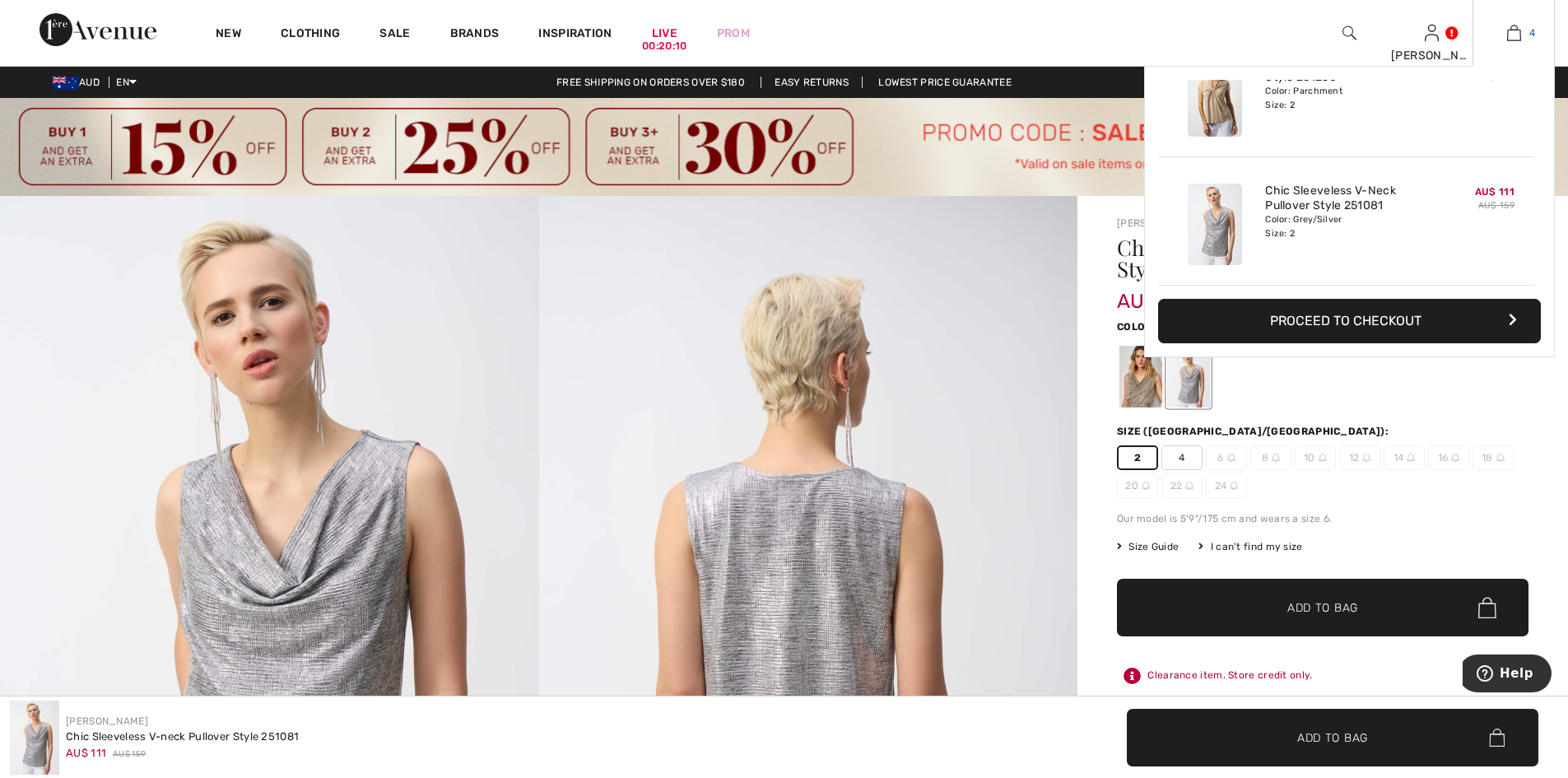
click at [1523, 35] on link "4" at bounding box center [1515, 32] width 81 height 19
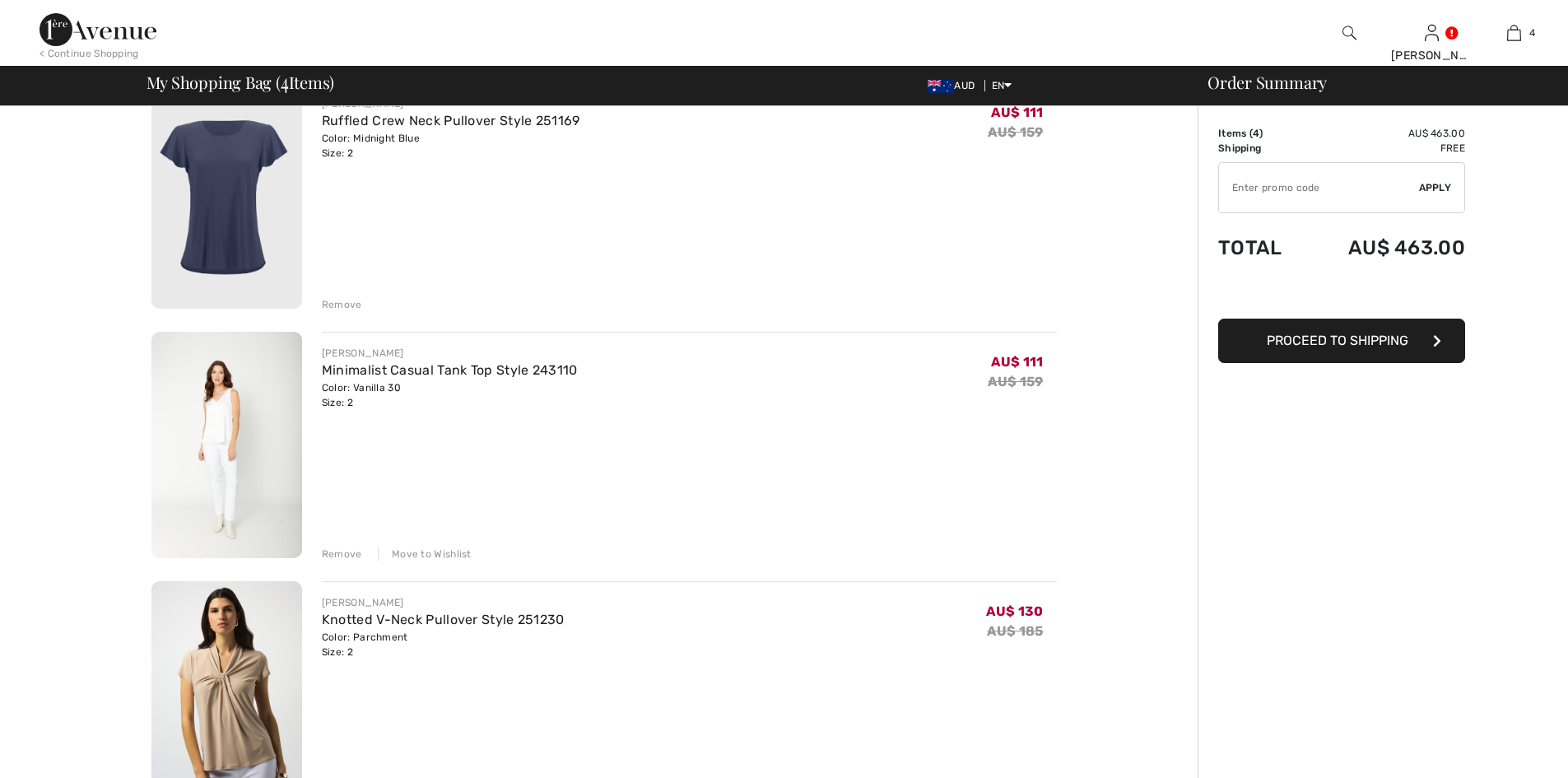
scroll to position [219, 0]
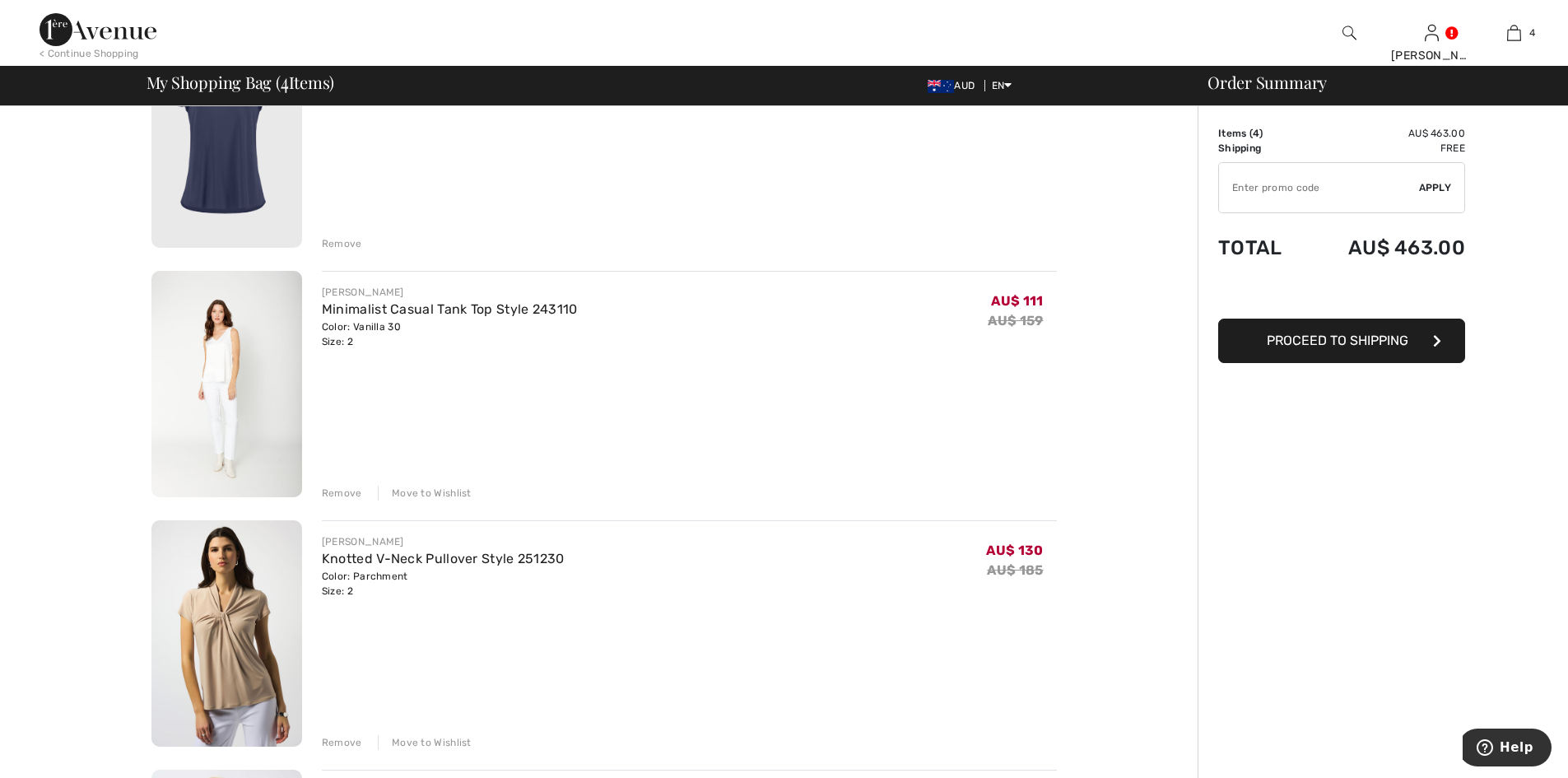
click at [427, 496] on div "Move to Wishlist" at bounding box center [425, 493] width 94 height 15
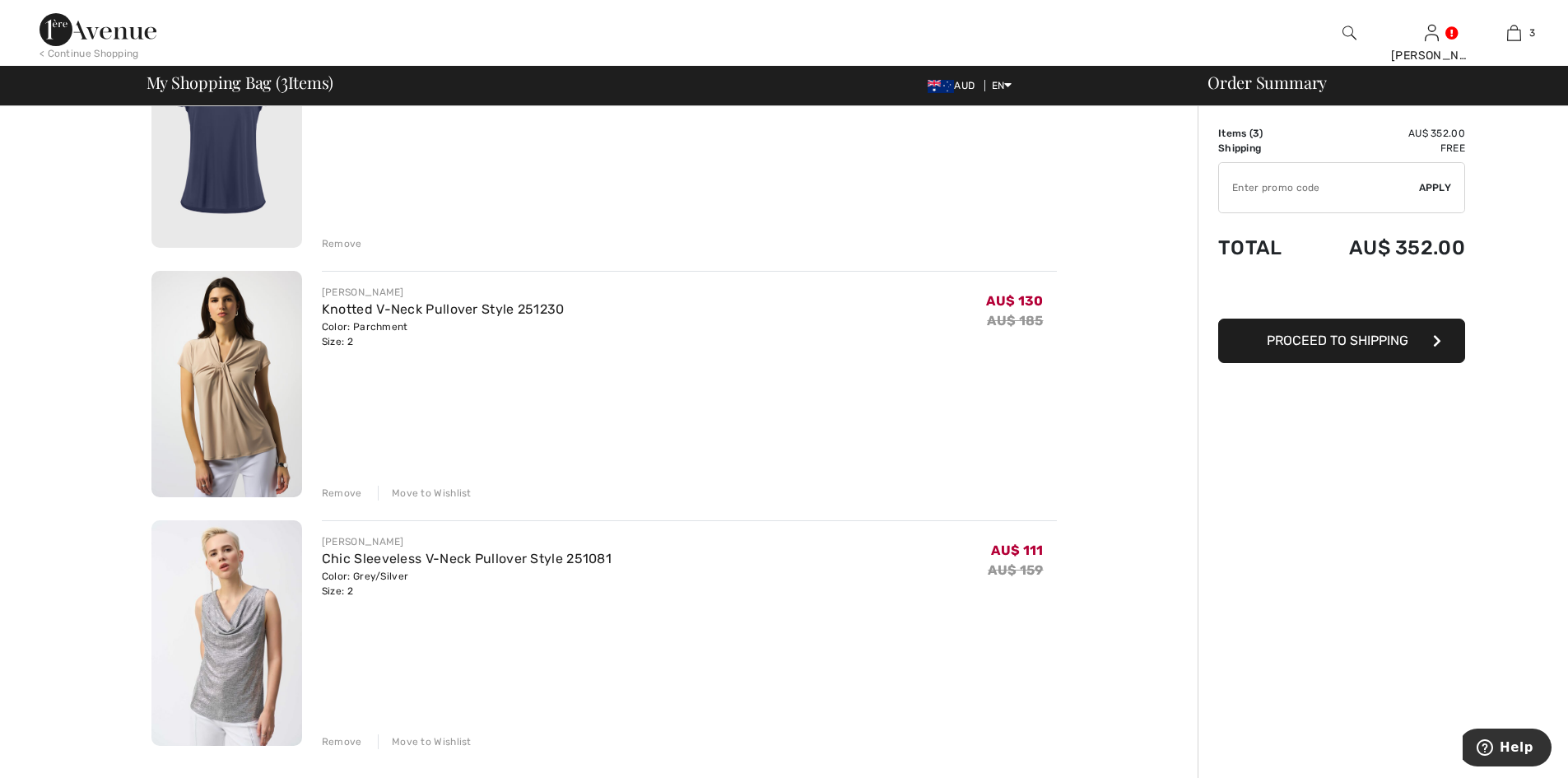
scroll to position [0, 0]
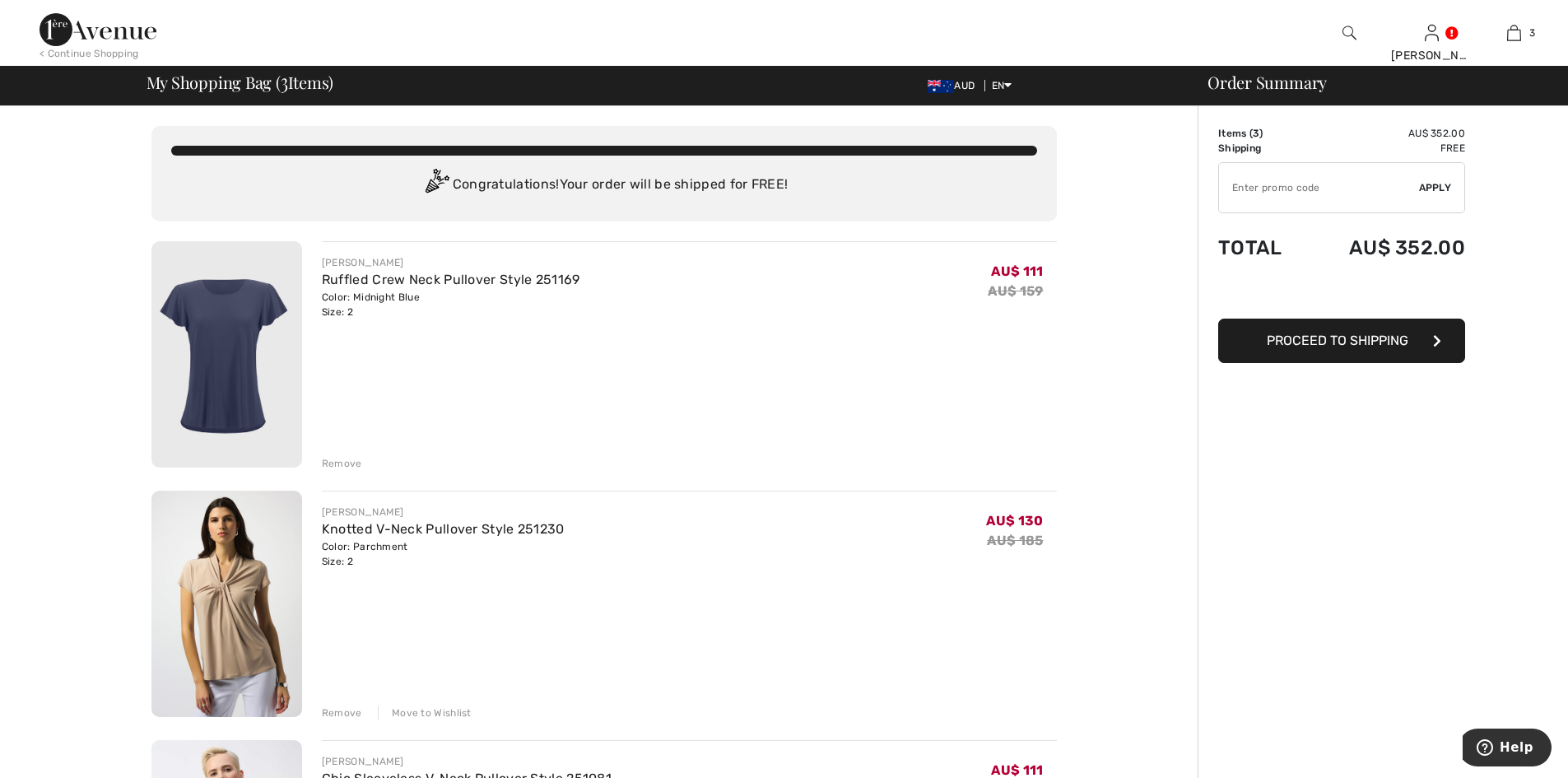
click at [131, 29] on img at bounding box center [98, 29] width 117 height 33
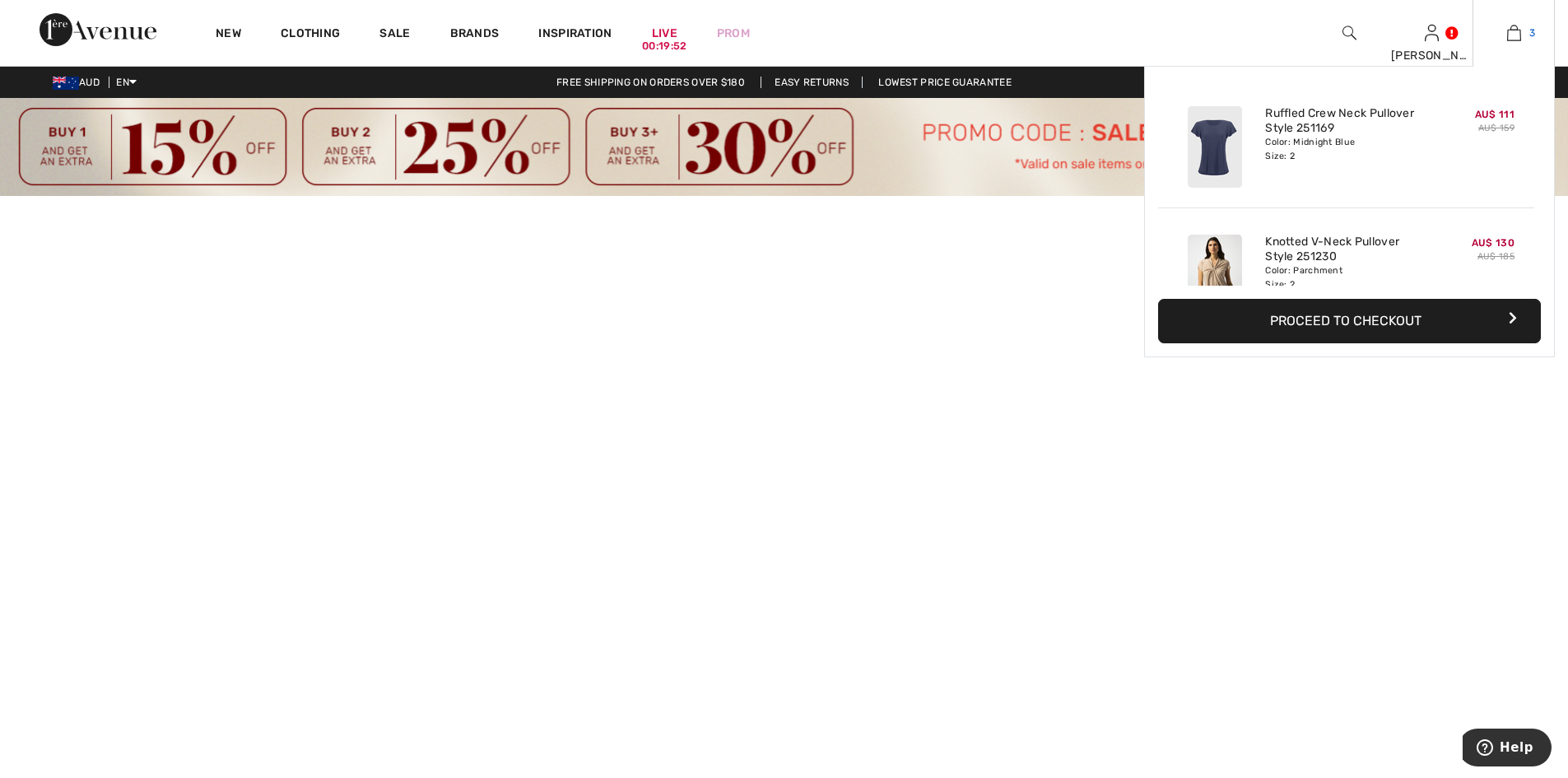
click at [1526, 27] on link "3" at bounding box center [1515, 32] width 81 height 19
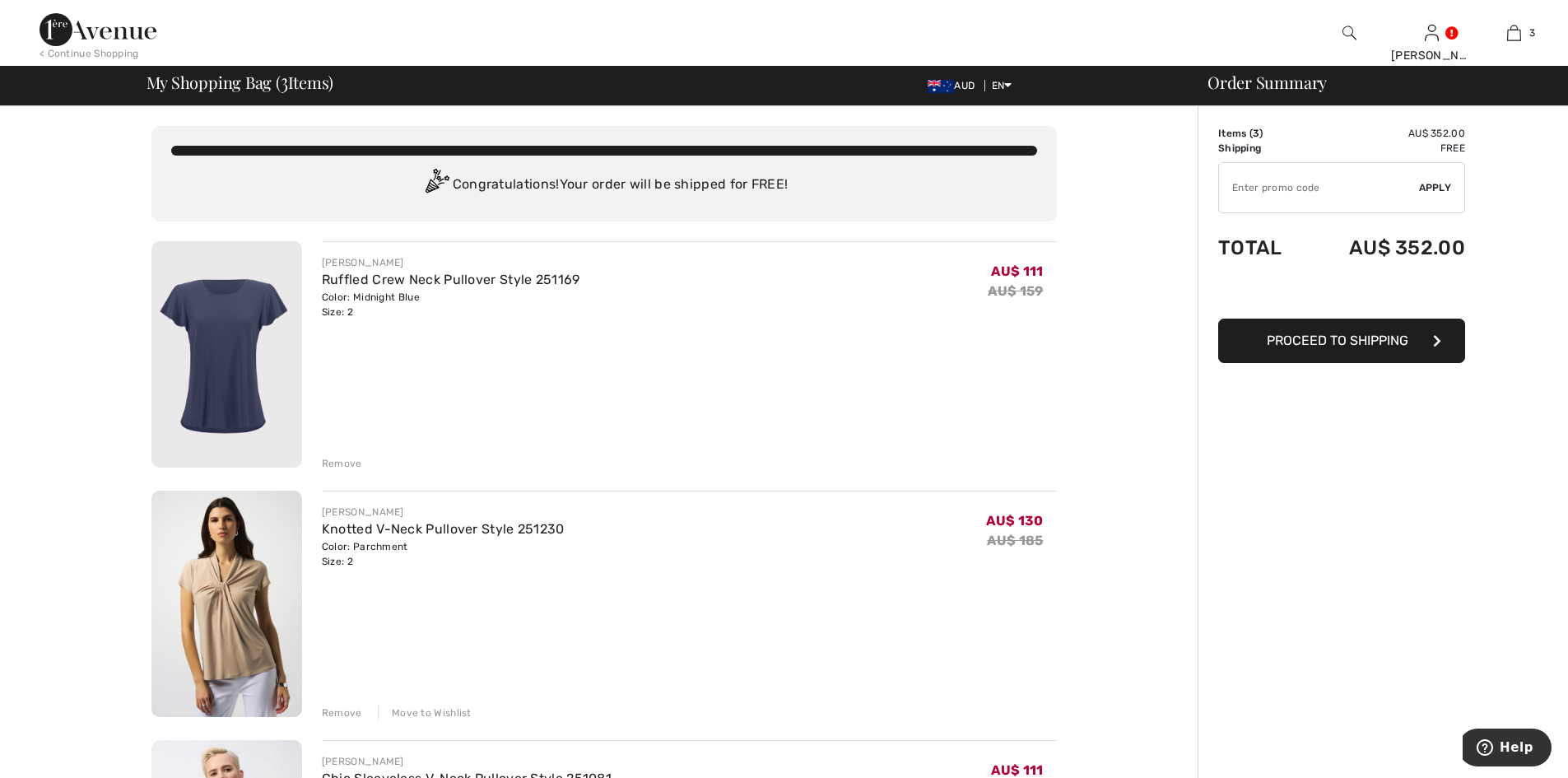
click at [1276, 191] on input "TEXT" at bounding box center [1319, 188] width 200 height 50
type input "SALEAVENUE"
click at [1432, 191] on span "Apply" at bounding box center [1436, 188] width 33 height 15
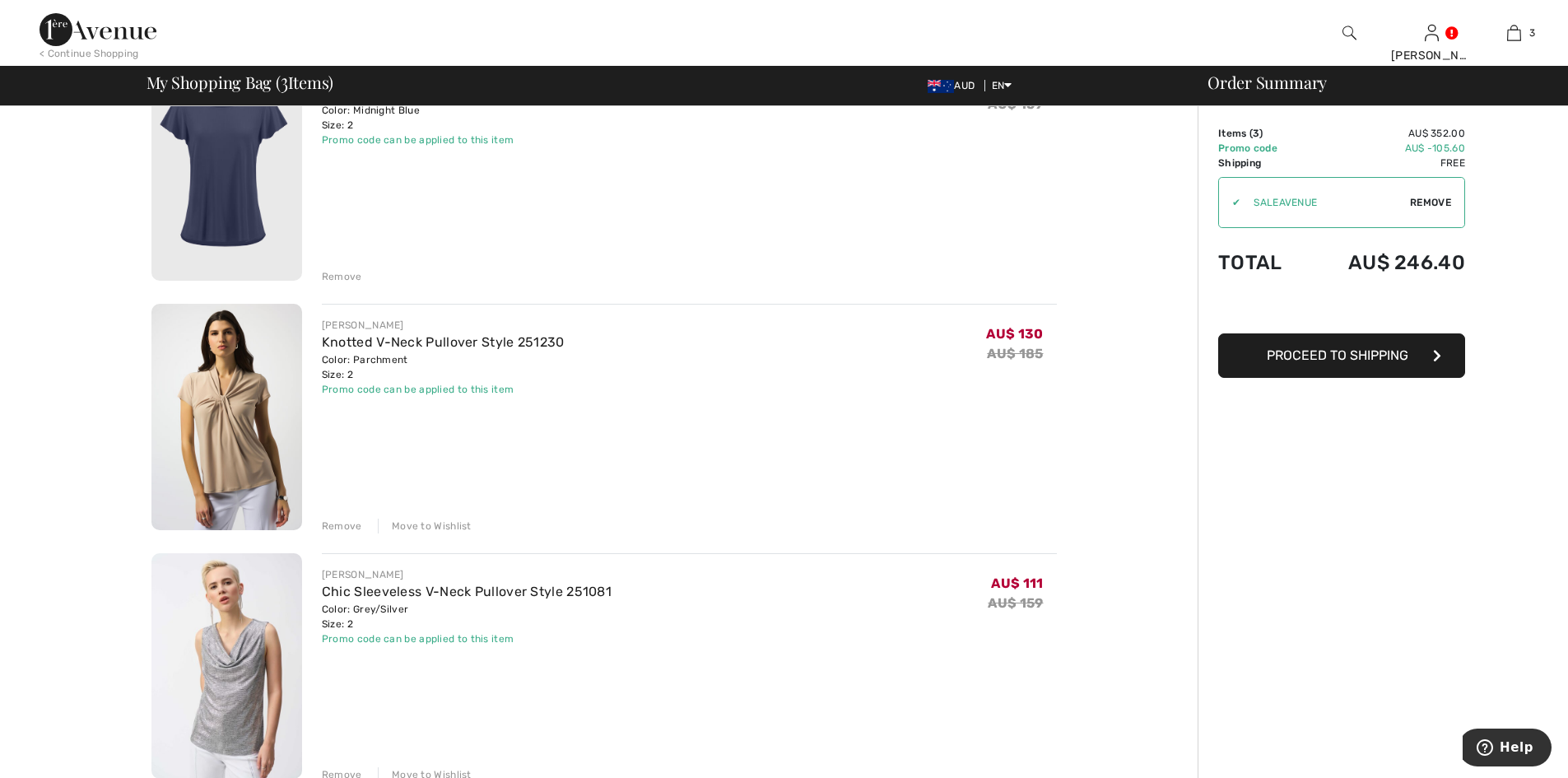
scroll to position [219, 0]
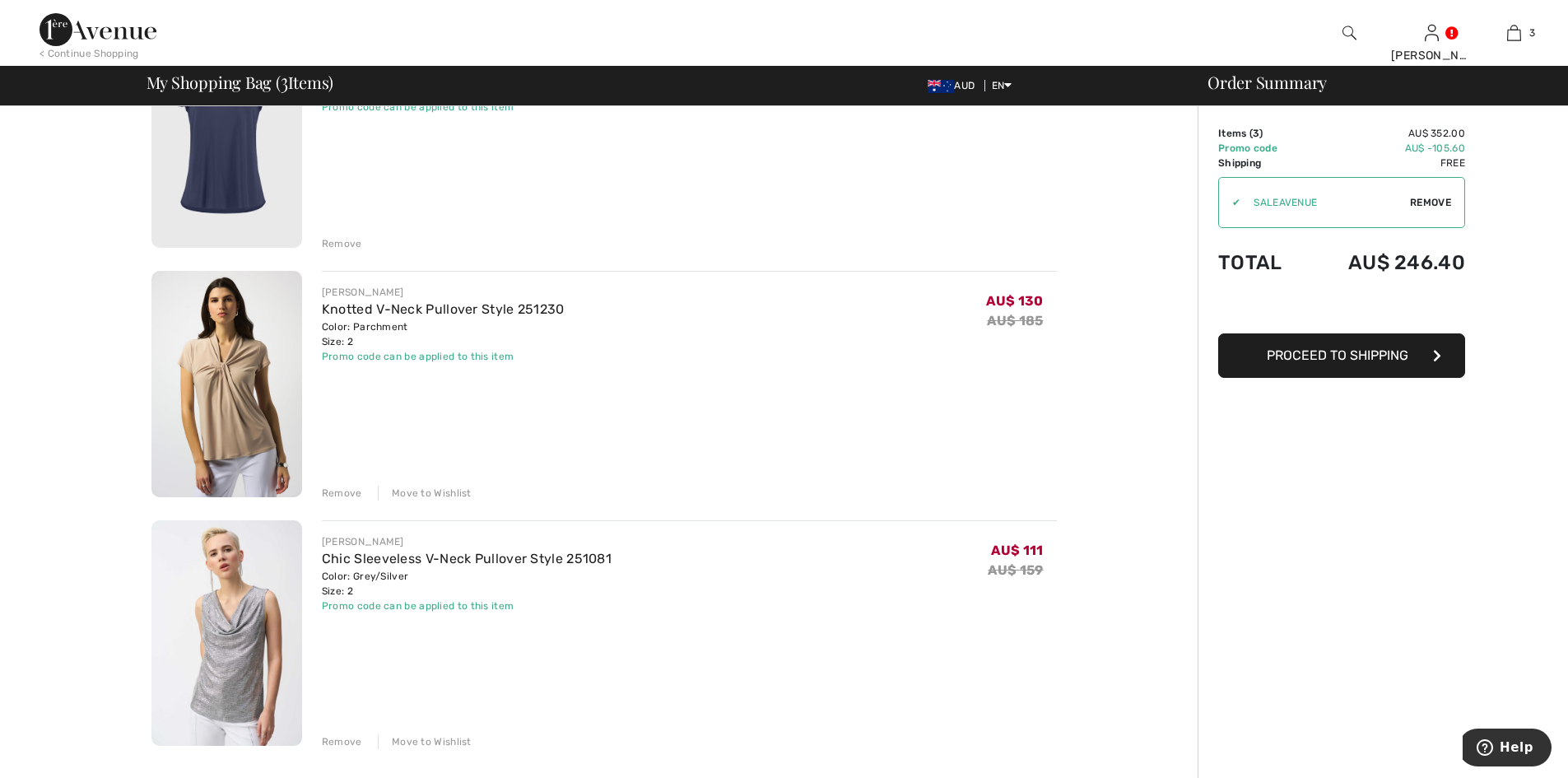
click at [1305, 359] on span "Proceed to Shipping" at bounding box center [1338, 355] width 142 height 16
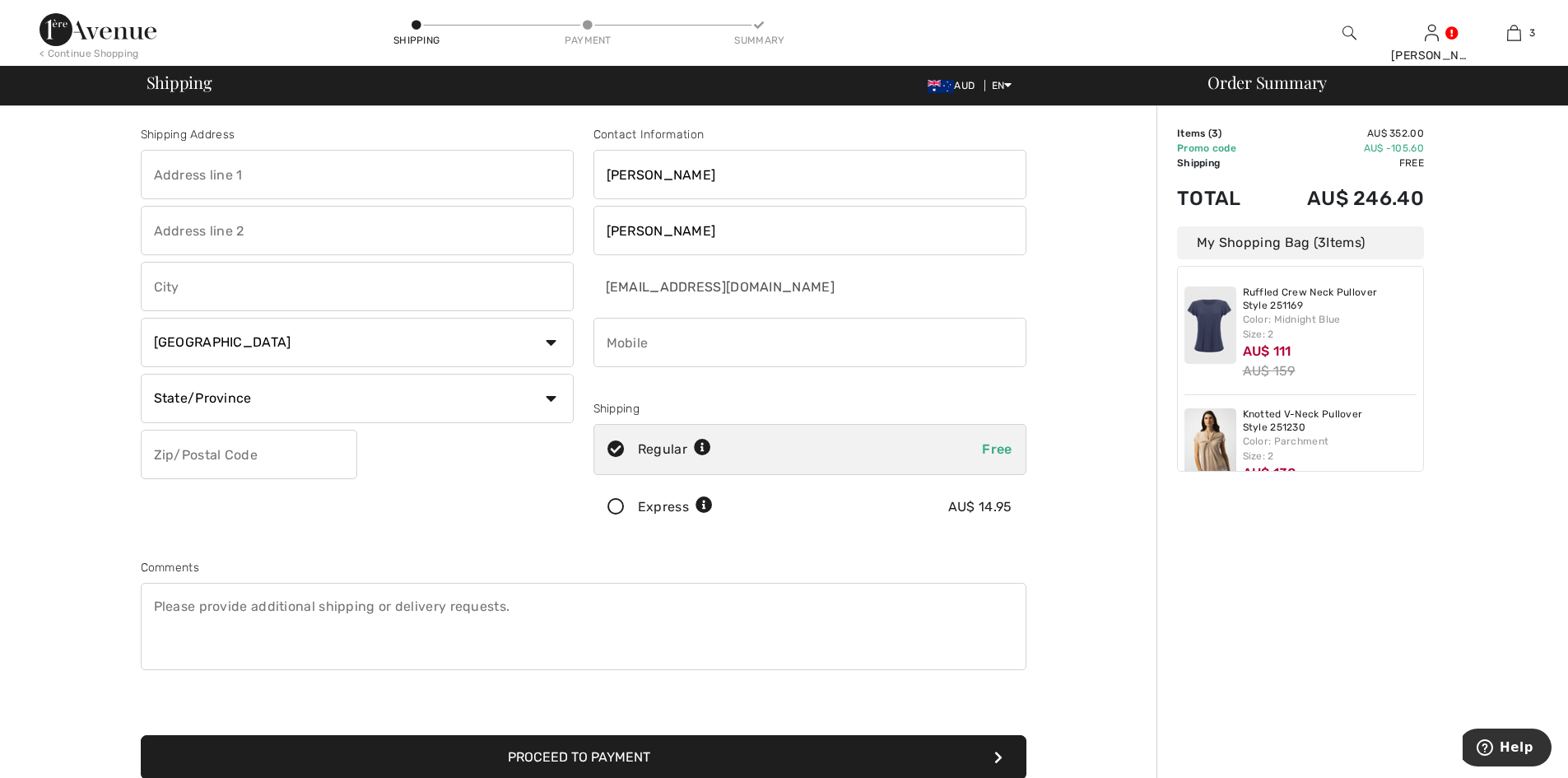
click at [185, 181] on input "text" at bounding box center [358, 175] width 433 height 50
type input "[STREET_ADDRESS]"
type input "[PERSON_NAME]"
select select "AU"
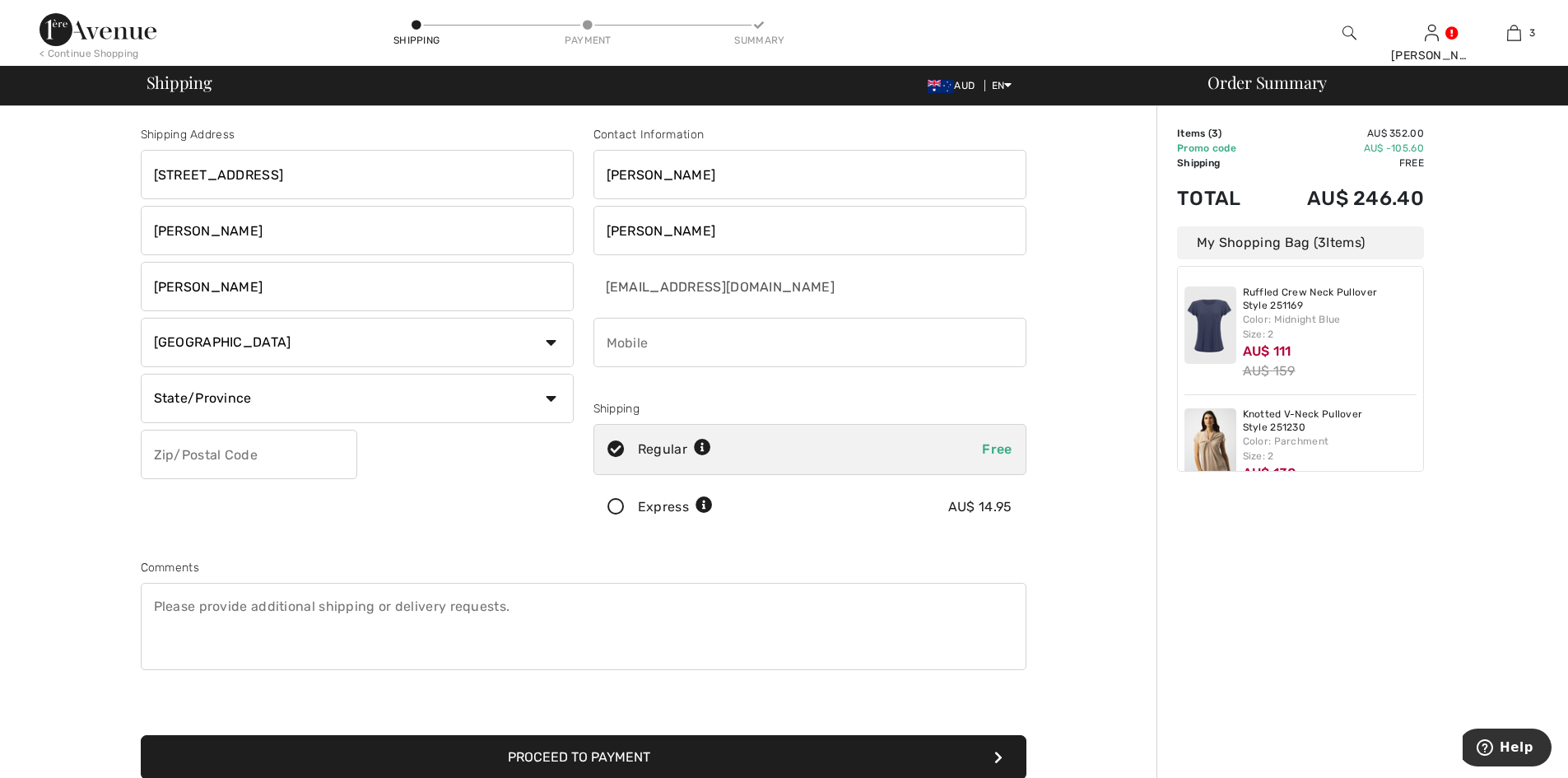
type input "4814"
type input "0423514911"
type input "QLD"
click at [220, 282] on input "[PERSON_NAME]" at bounding box center [358, 287] width 433 height 50
type input "G"
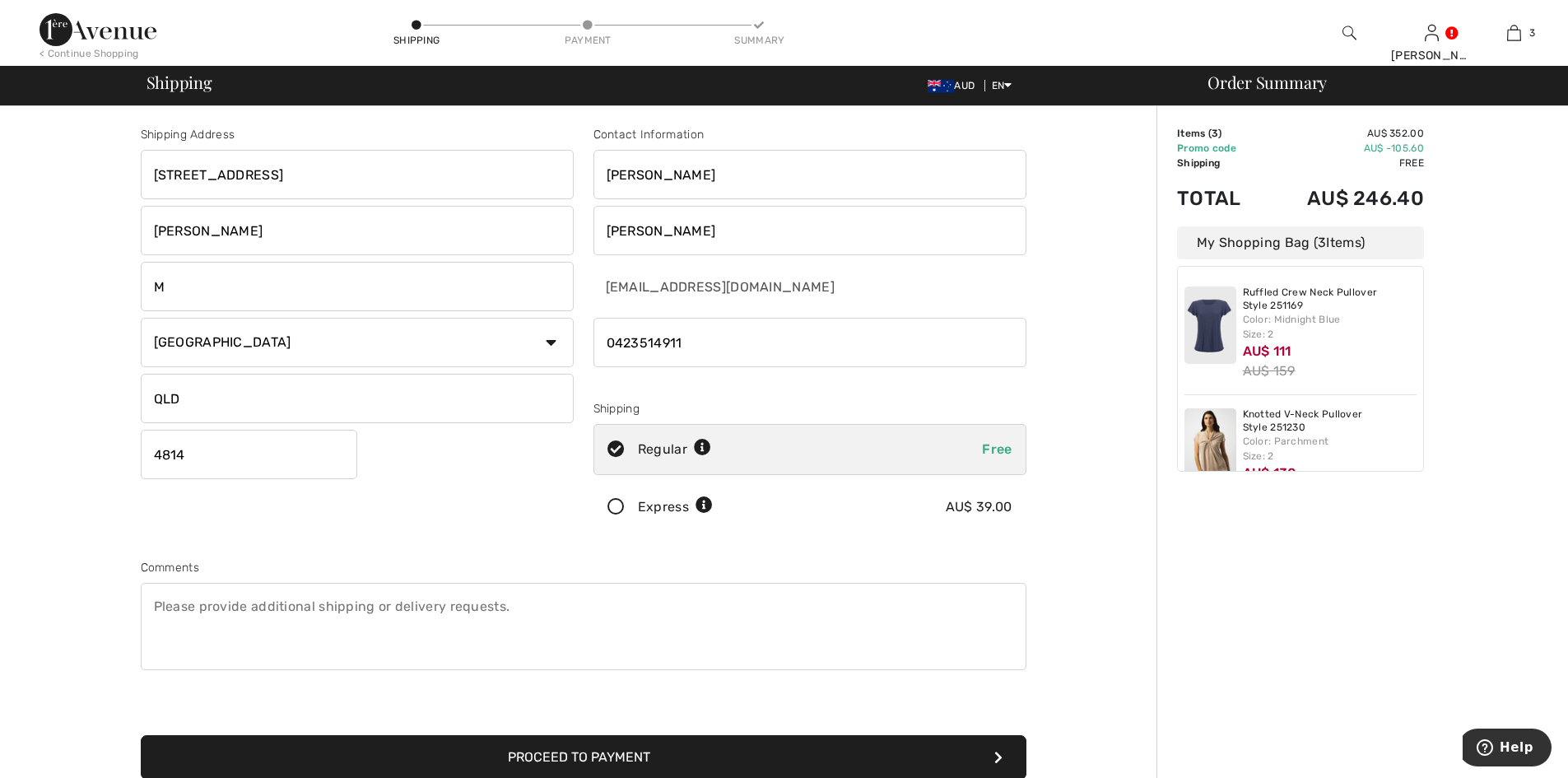
type input "MOTOR MARINE"
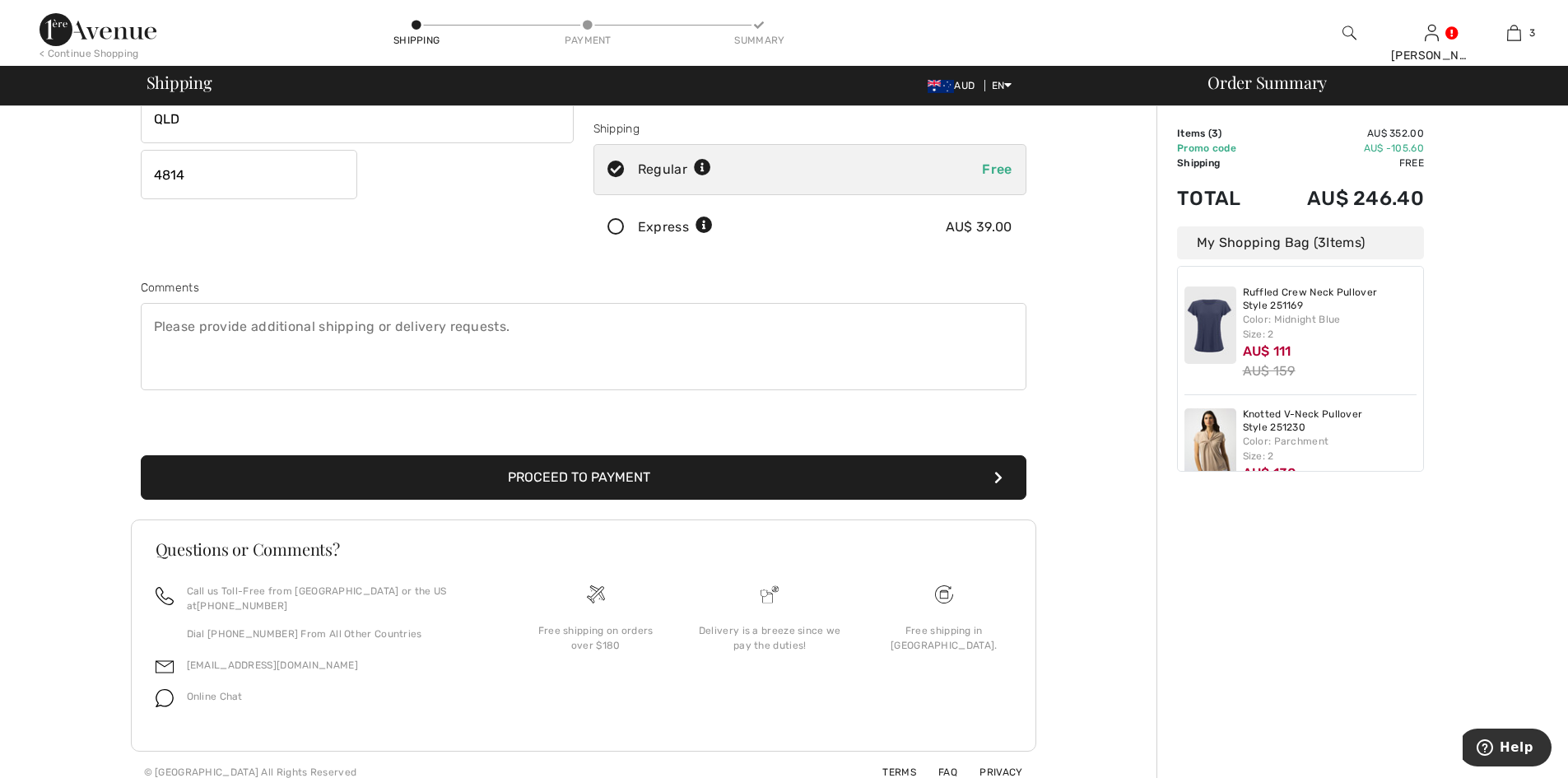
scroll to position [175, 0]
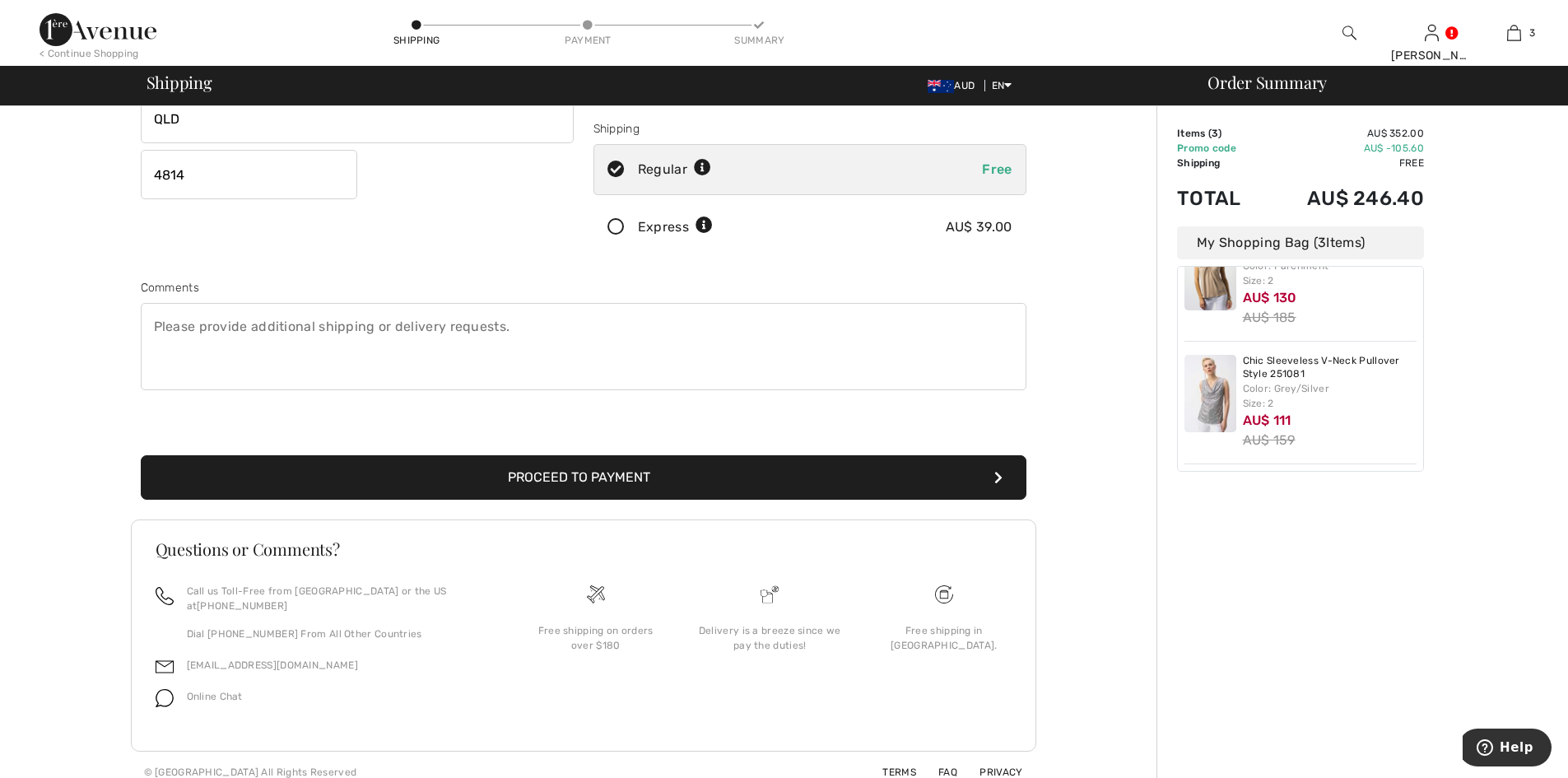
click at [559, 479] on button "Proceed to Payment" at bounding box center [584, 477] width 886 height 44
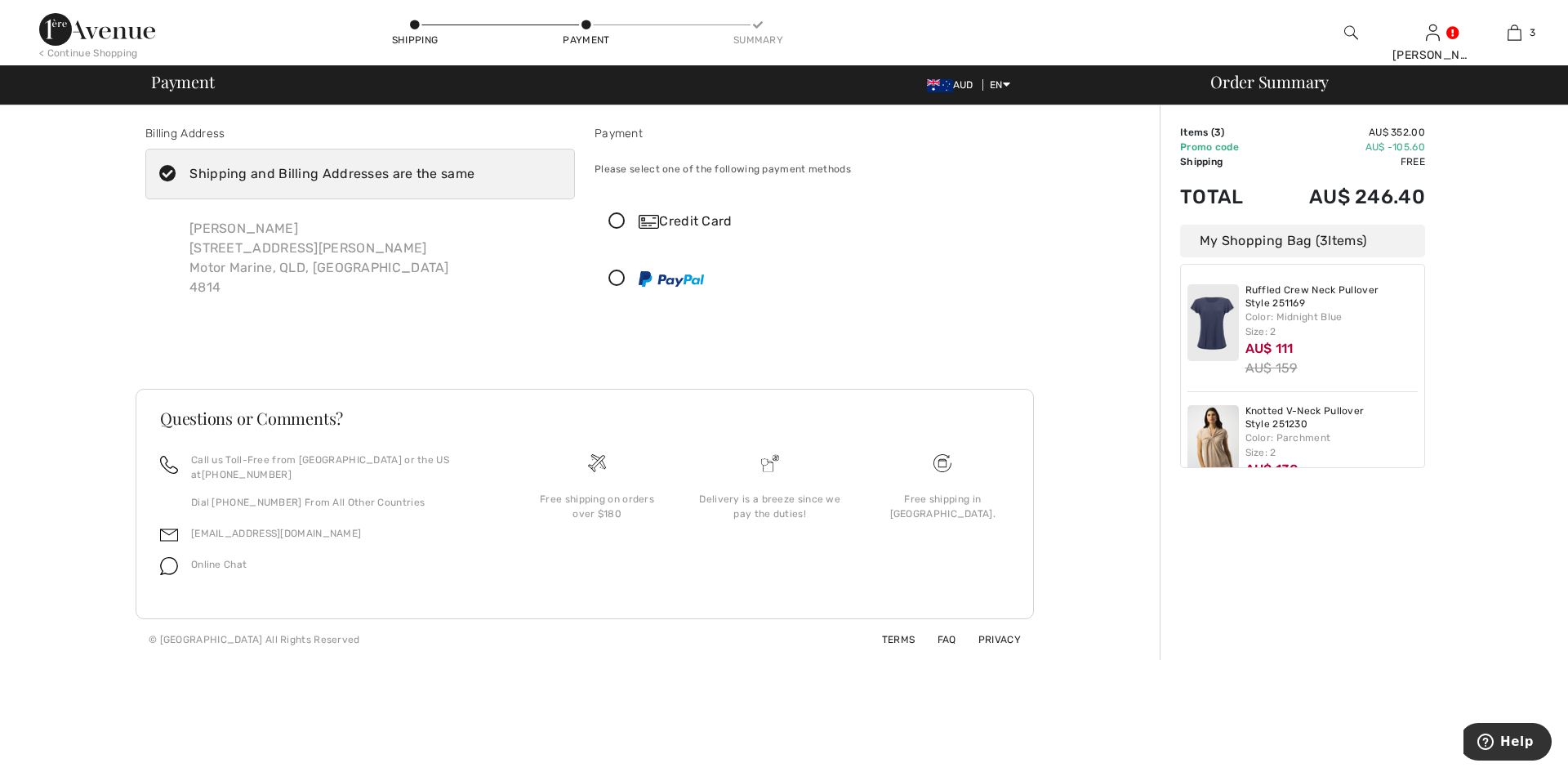
click at [616, 218] on icon at bounding box center [616, 221] width 43 height 17
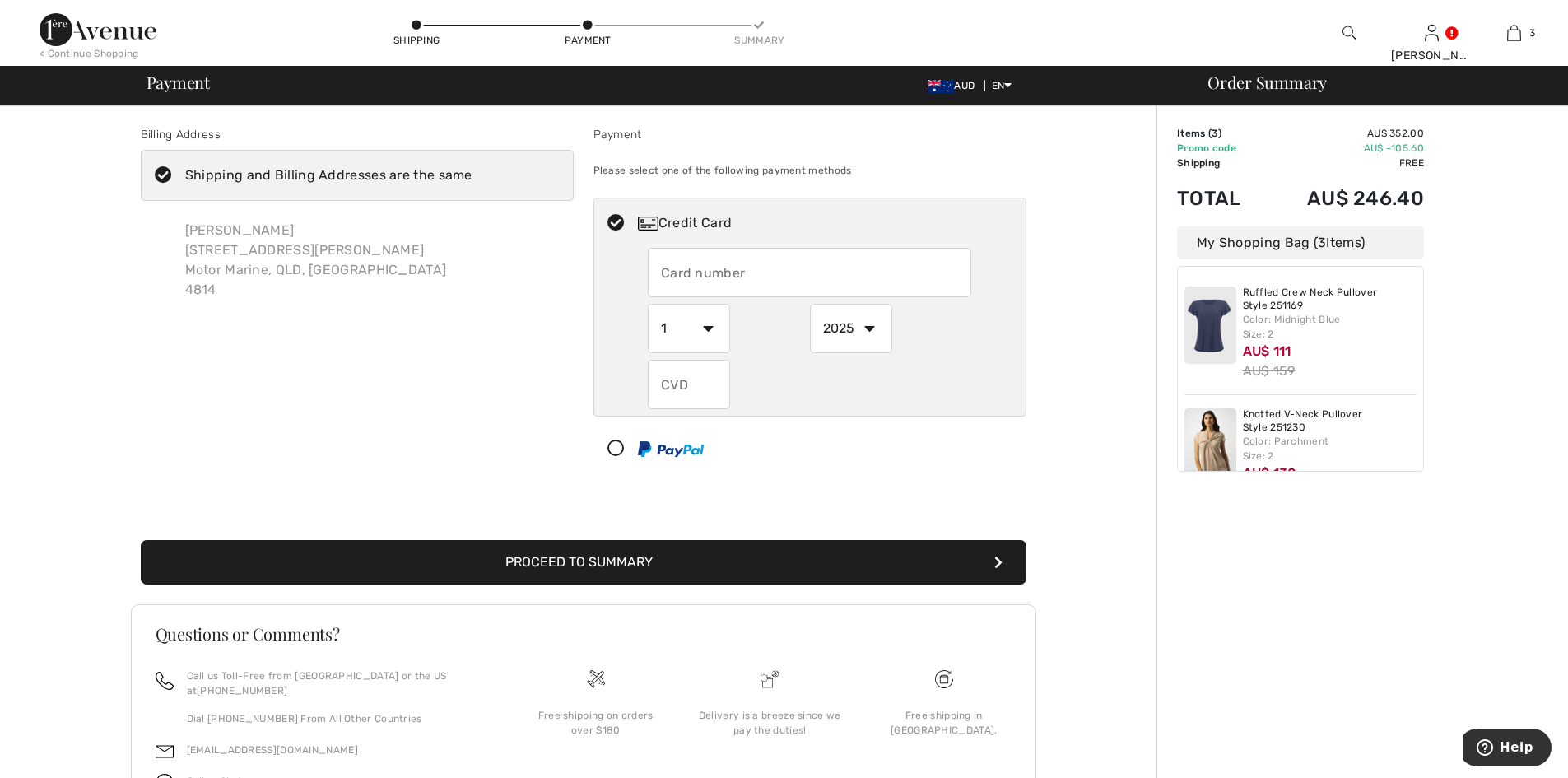
click at [689, 273] on input "text" at bounding box center [809, 273] width 324 height 50
type input "[CREDIT_CARD_NUMBER]"
select select "10"
select select "2027"
click at [698, 391] on input "text" at bounding box center [689, 384] width 82 height 50
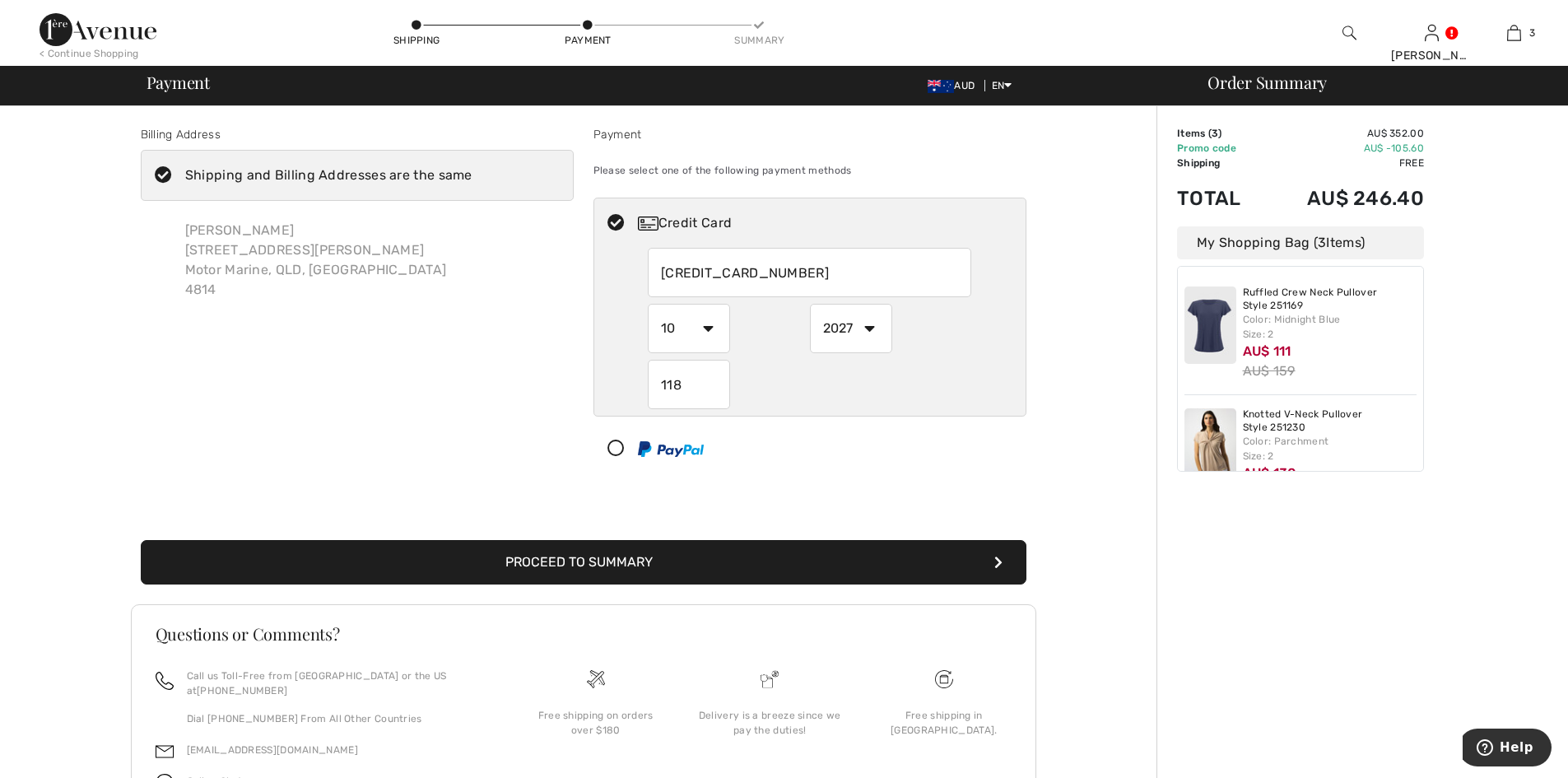
type input "118"
click at [672, 565] on button "Proceed to Summary" at bounding box center [584, 562] width 886 height 44
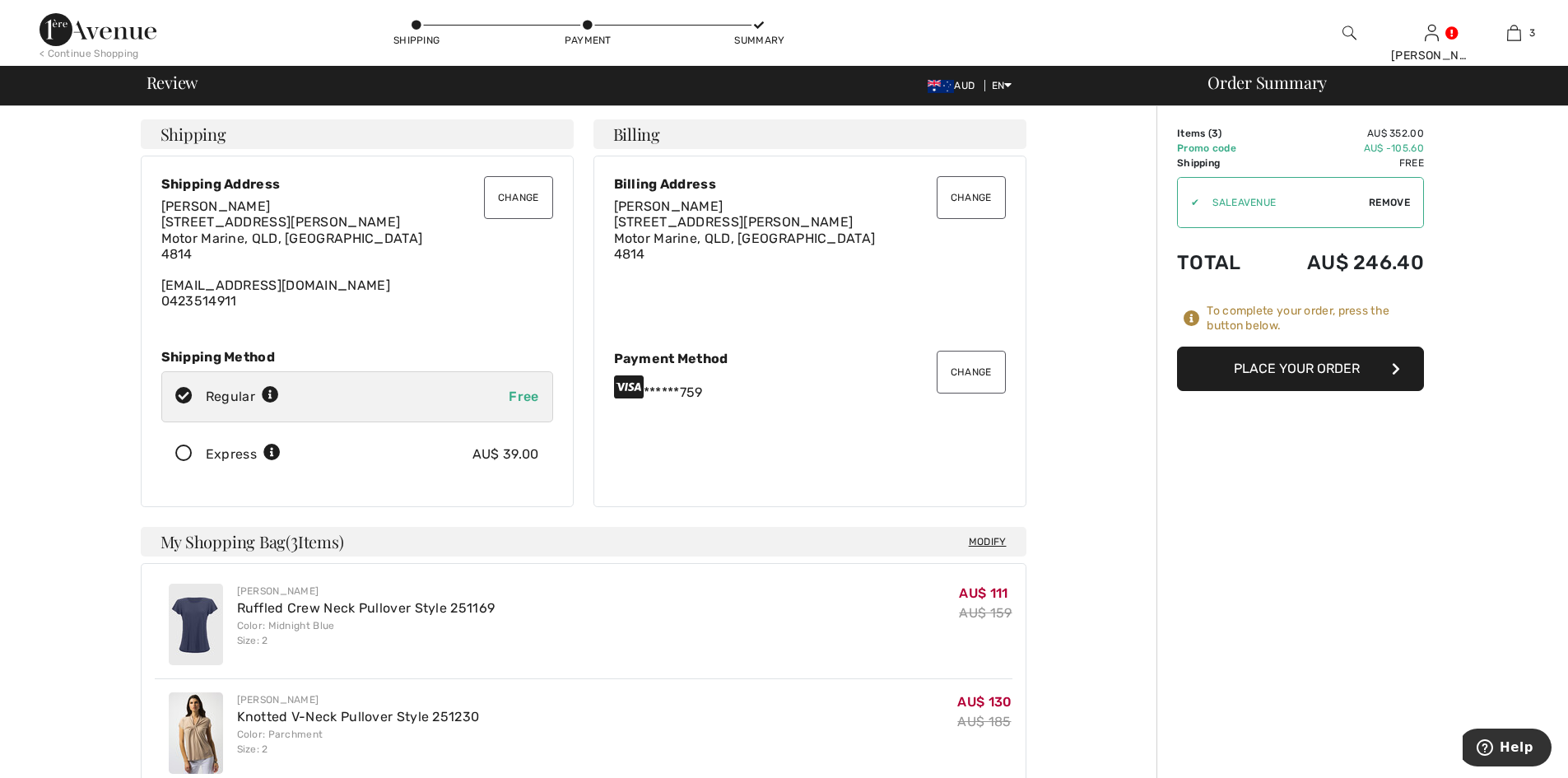
click at [1329, 367] on button "Place Your Order" at bounding box center [1301, 369] width 247 height 44
